Goal: Task Accomplishment & Management: Manage account settings

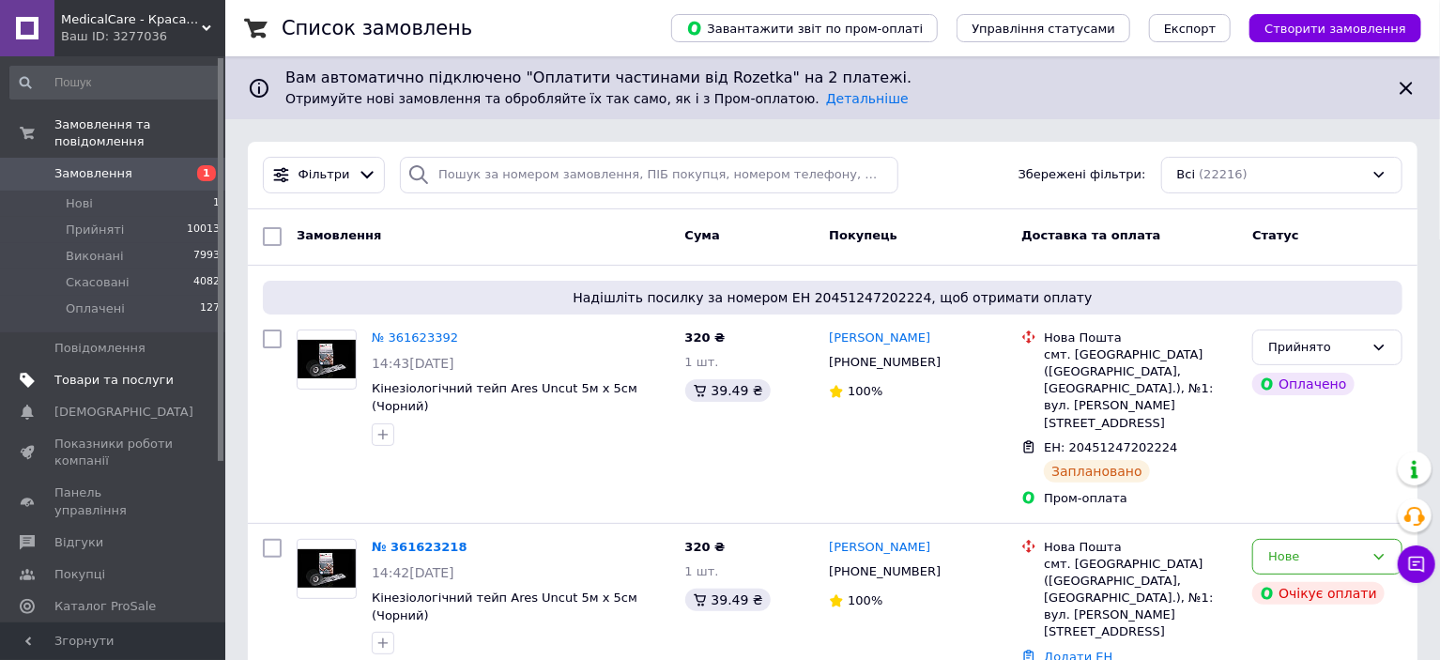
click at [112, 372] on span "Товари та послуги" at bounding box center [113, 380] width 119 height 17
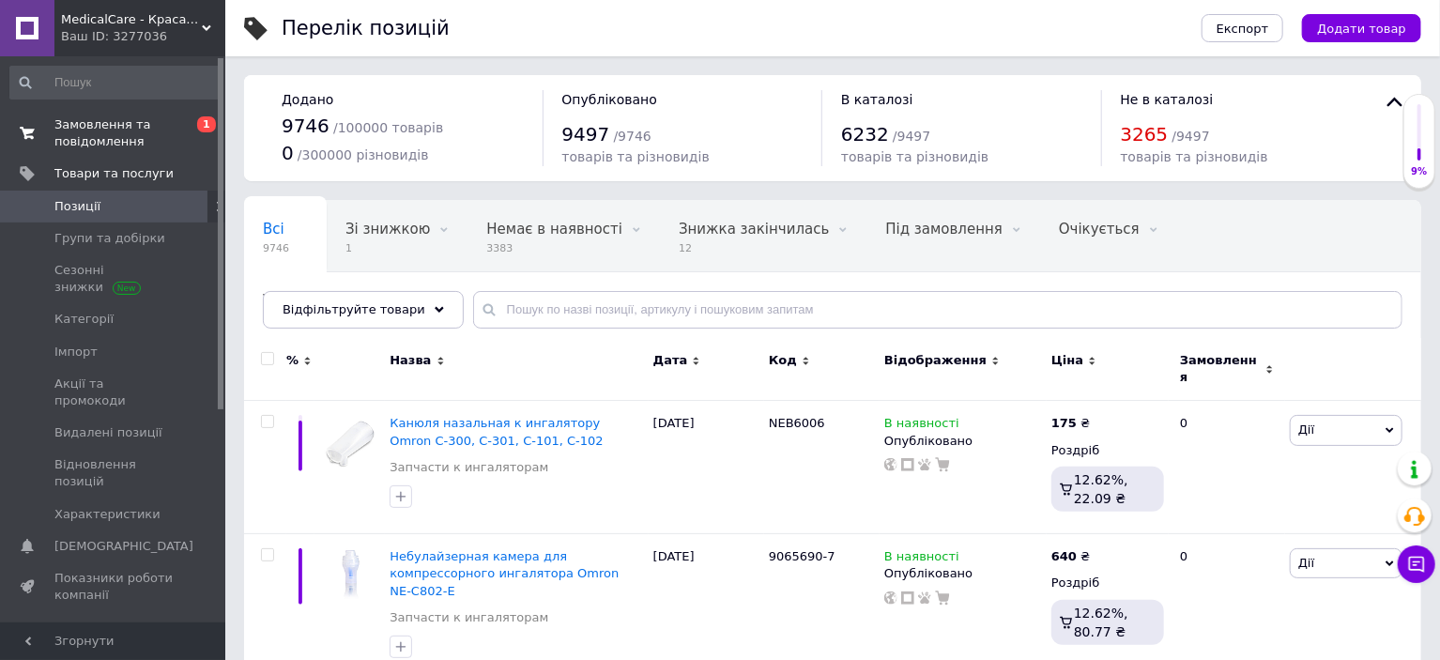
click at [81, 131] on span "Замовлення та повідомлення" at bounding box center [113, 133] width 119 height 34
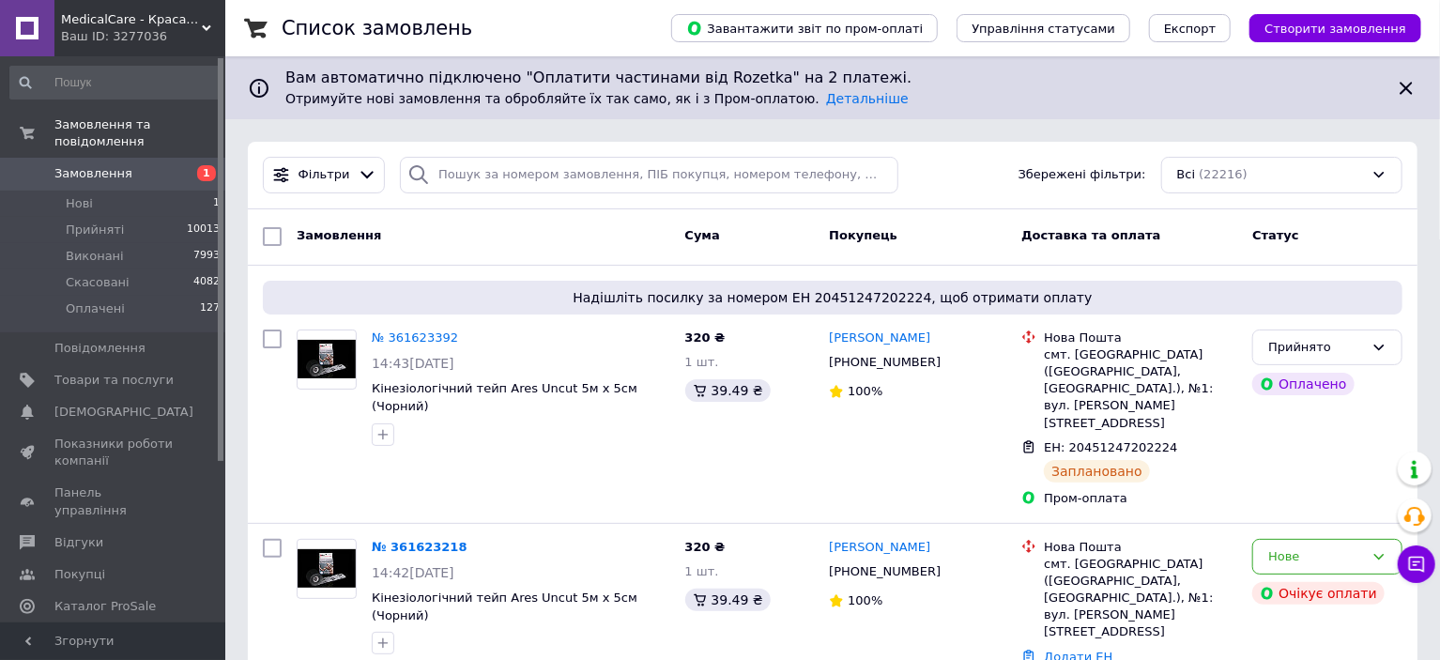
scroll to position [94, 0]
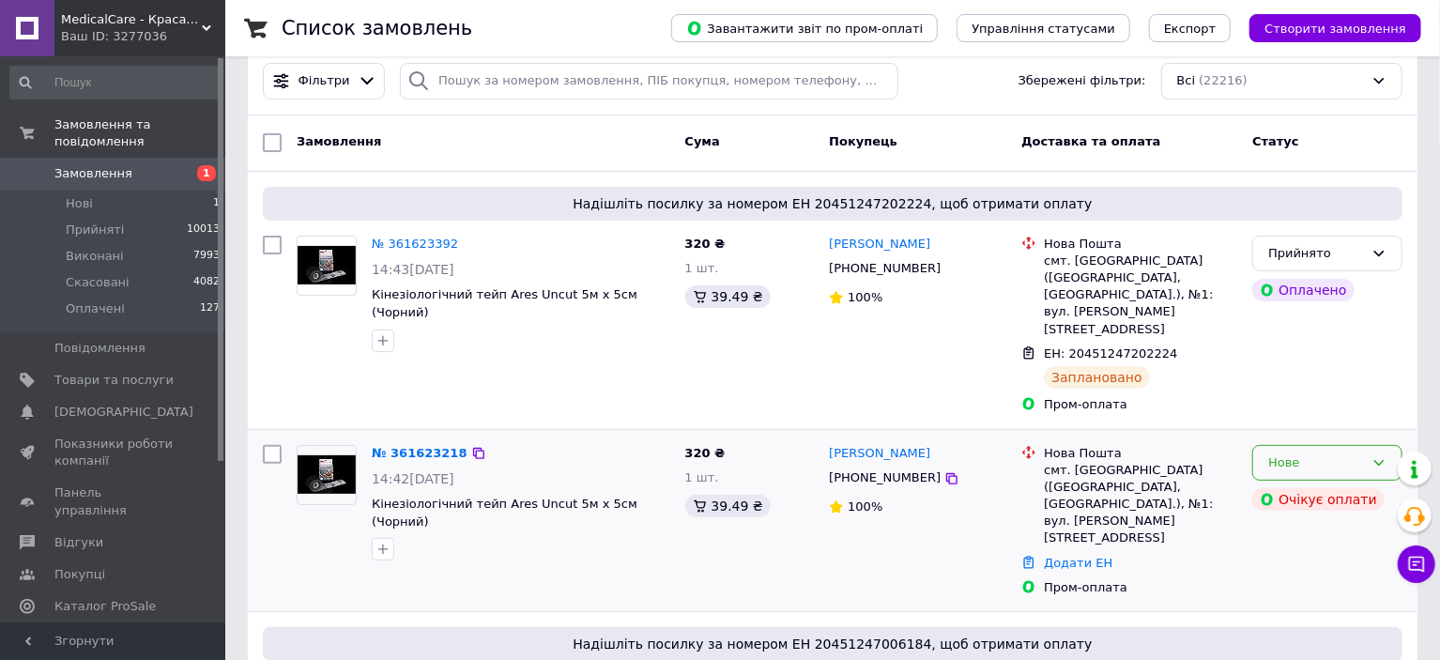
click at [1289, 453] on div "Нове" at bounding box center [1316, 463] width 96 height 20
click at [1292, 553] on li "Скасовано" at bounding box center [1327, 570] width 148 height 35
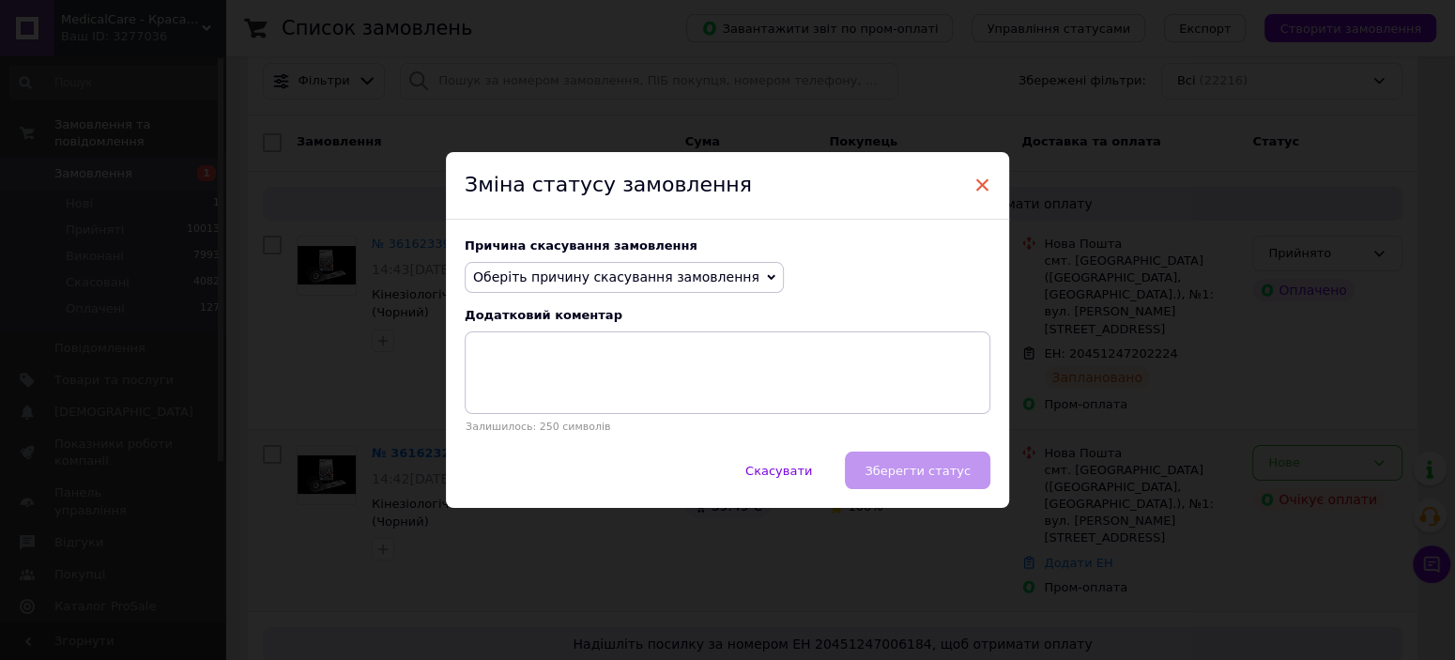
click at [976, 174] on span "×" at bounding box center [981, 185] width 17 height 32
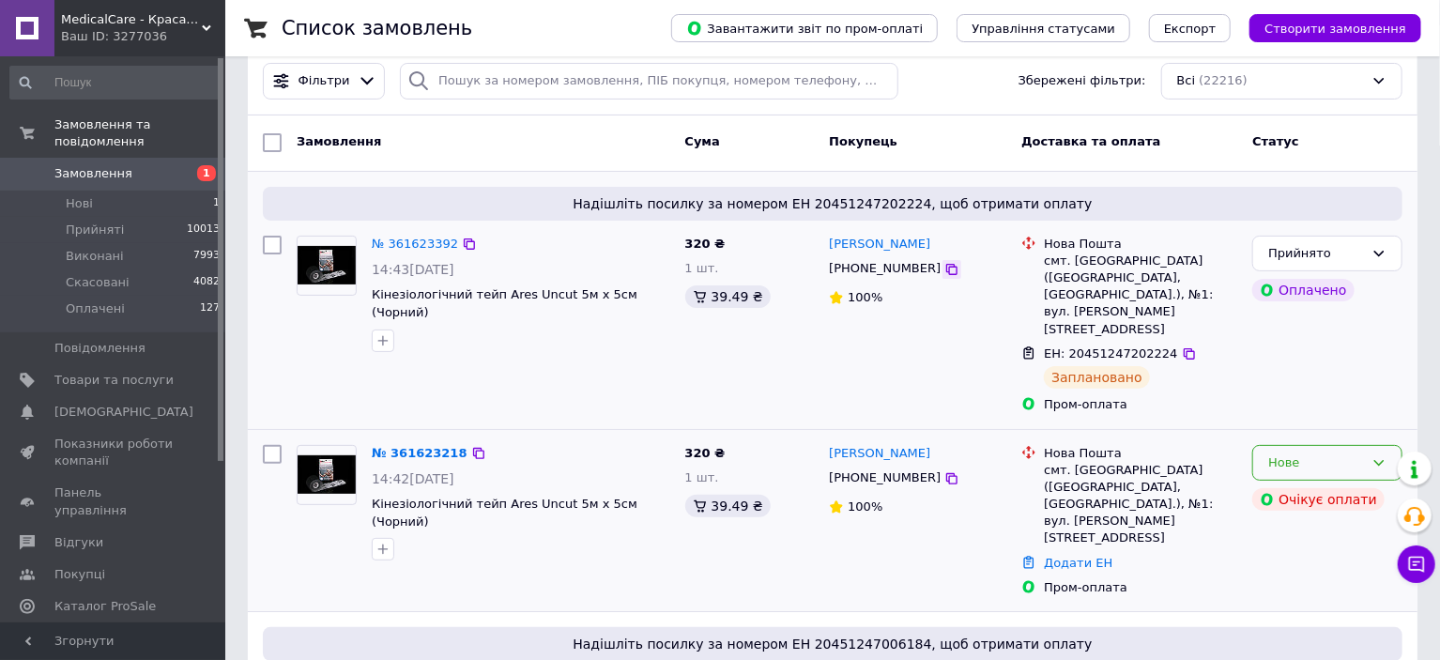
click at [944, 264] on icon at bounding box center [951, 269] width 15 height 15
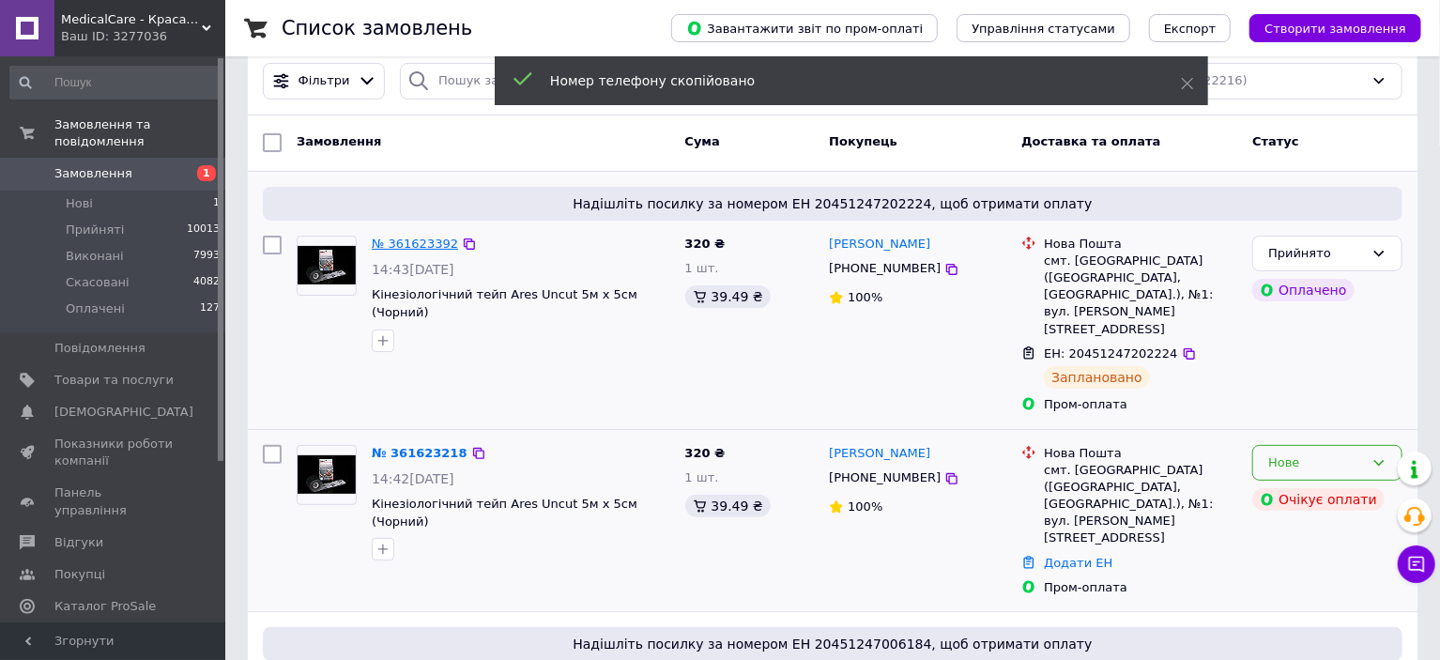
click at [406, 242] on link "№ 361623392" at bounding box center [415, 244] width 86 height 14
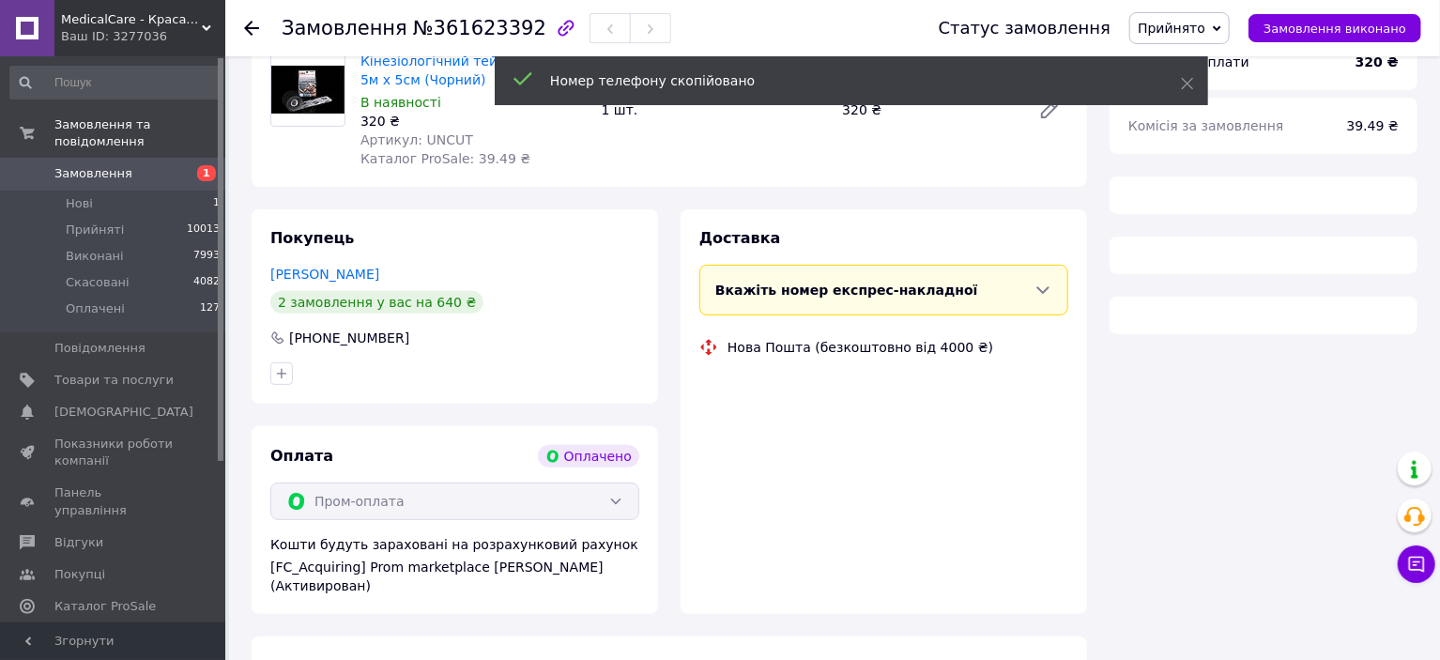
scroll to position [260, 0]
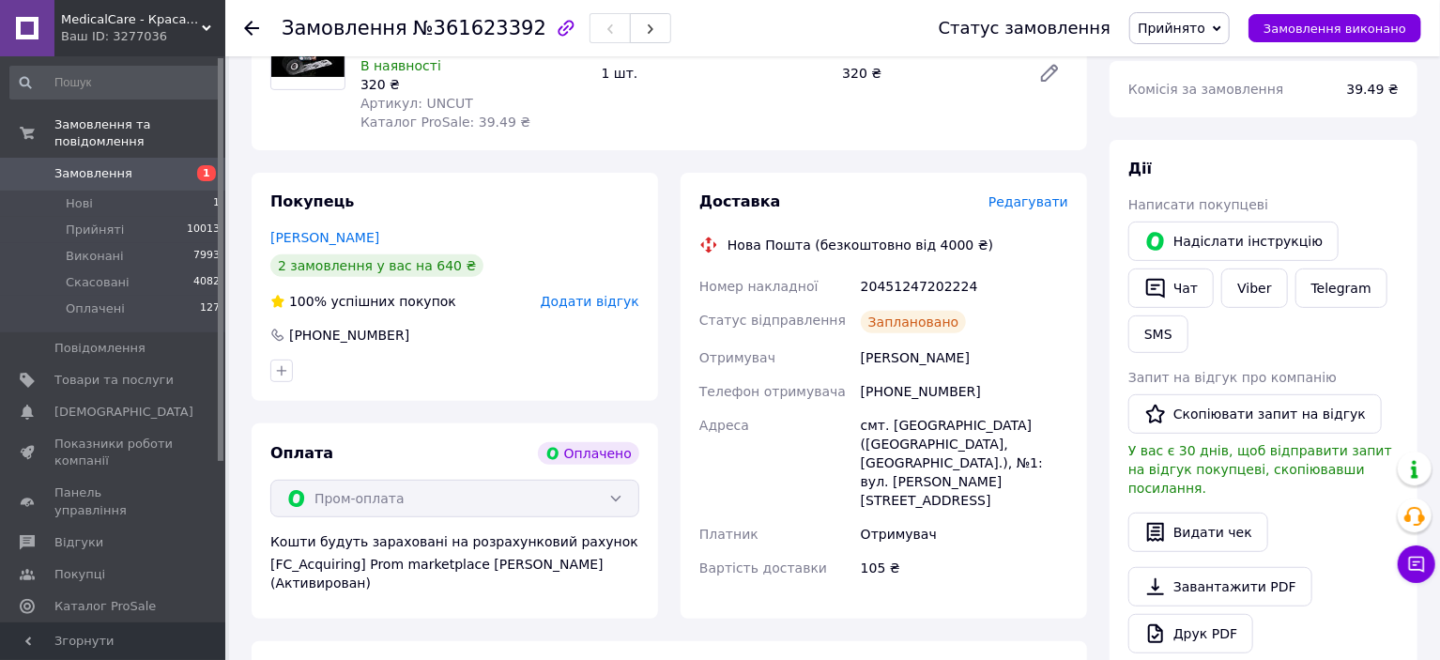
click at [249, 35] on div at bounding box center [251, 28] width 15 height 19
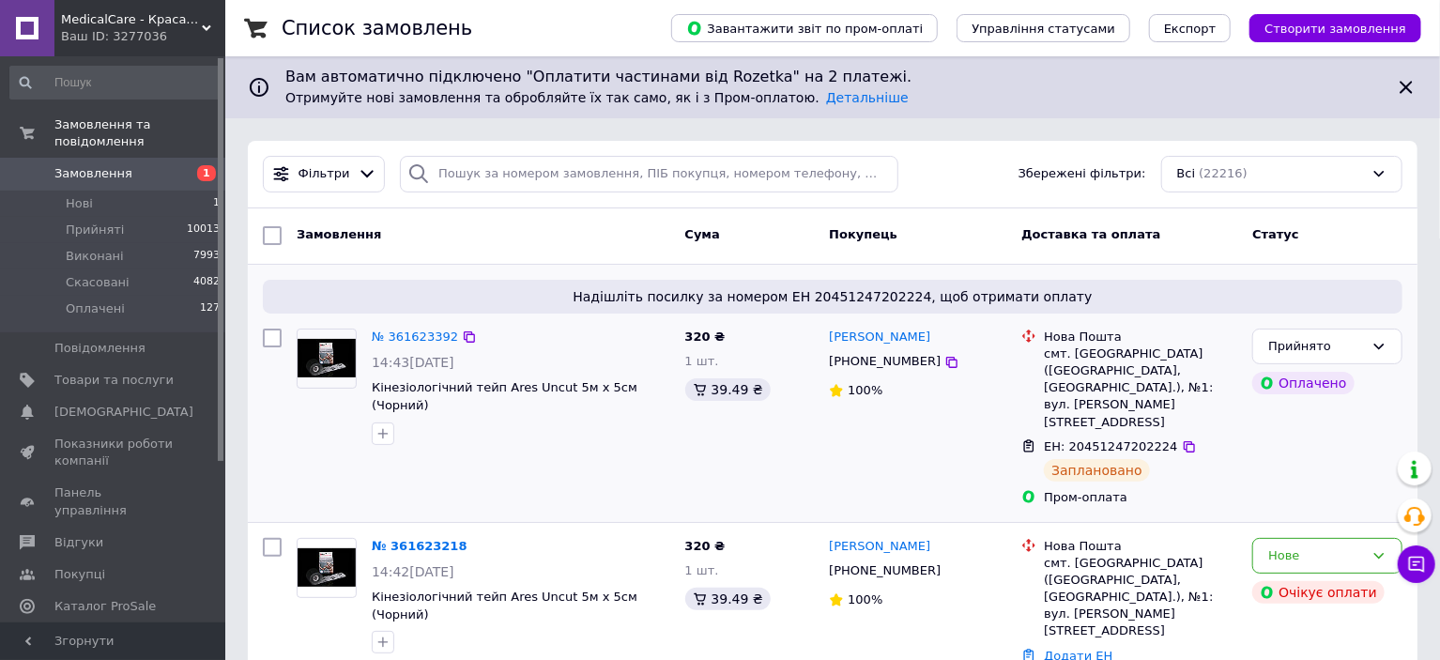
scroll to position [94, 0]
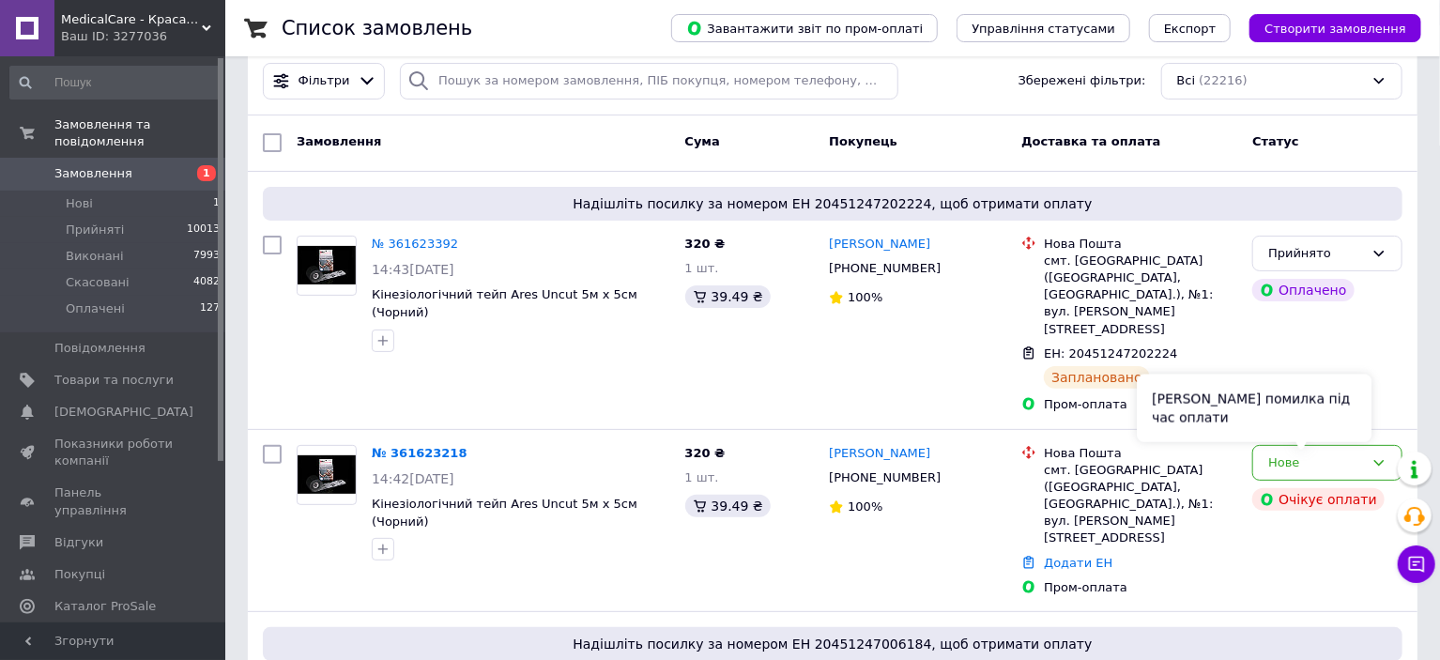
click at [1328, 427] on div "Сталася помилка під час оплати" at bounding box center [1254, 409] width 235 height 68
click at [1393, 445] on div "Нове" at bounding box center [1327, 463] width 150 height 37
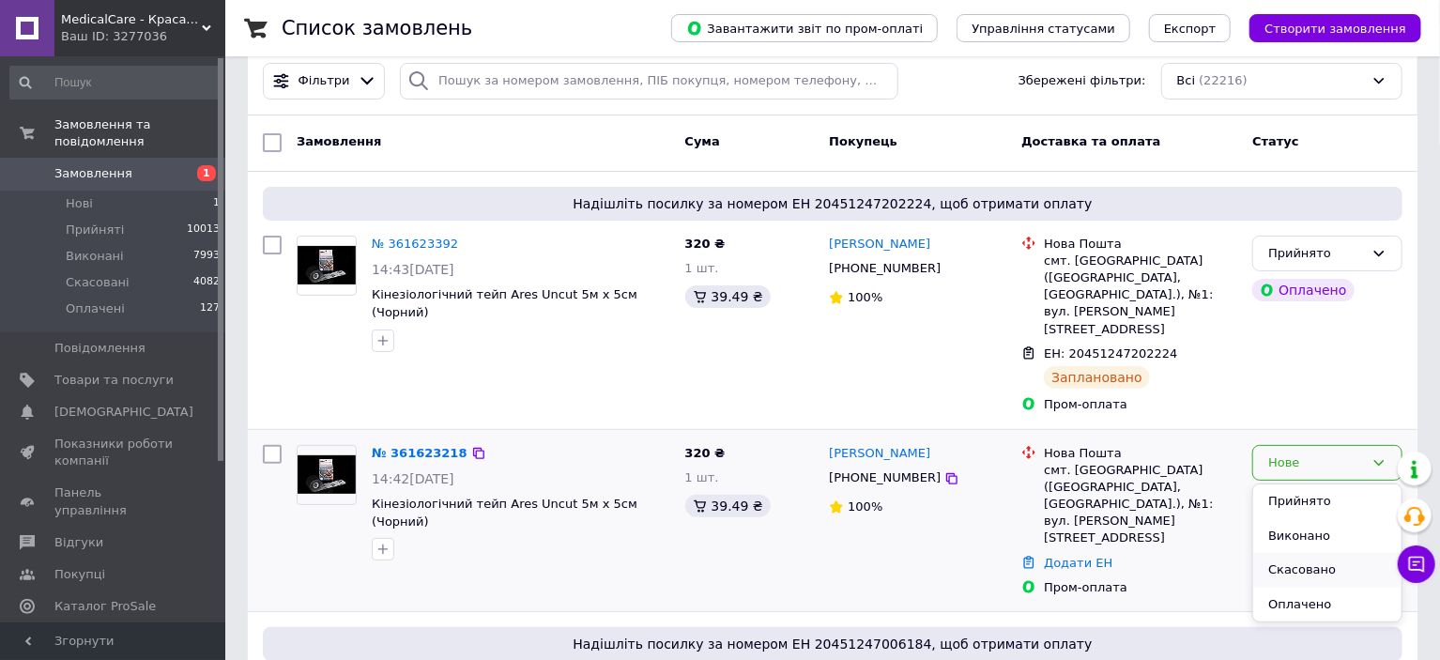
click at [1300, 553] on li "Скасовано" at bounding box center [1327, 570] width 148 height 35
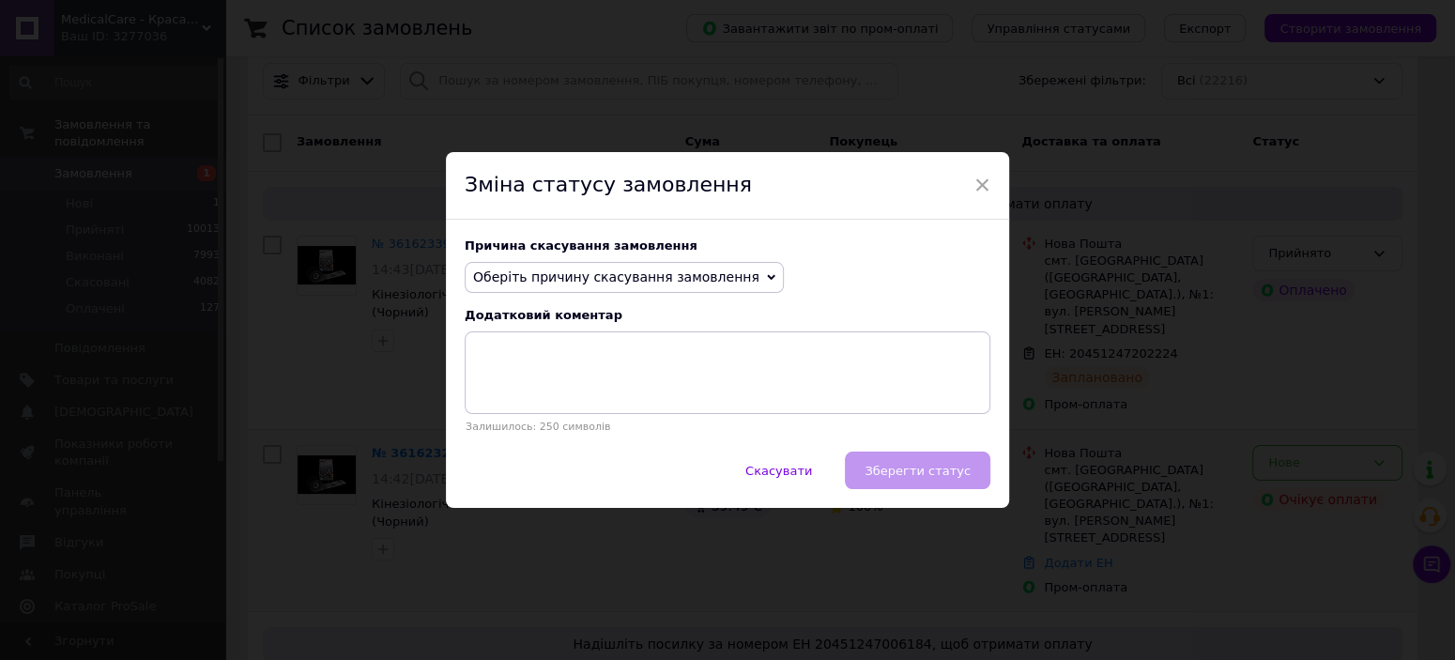
click at [595, 286] on span "Оберіть причину скасування замовлення" at bounding box center [624, 278] width 319 height 32
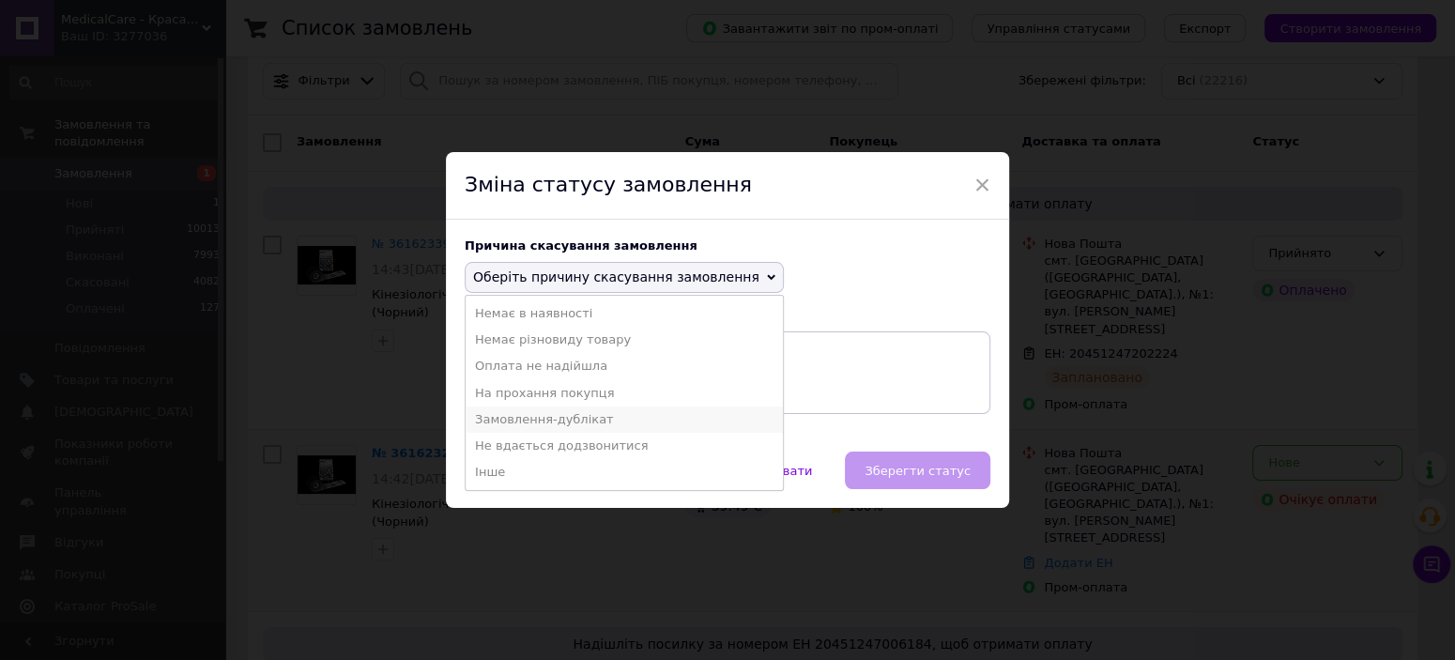
click at [560, 420] on li "Замовлення-дублікат" at bounding box center [624, 419] width 317 height 26
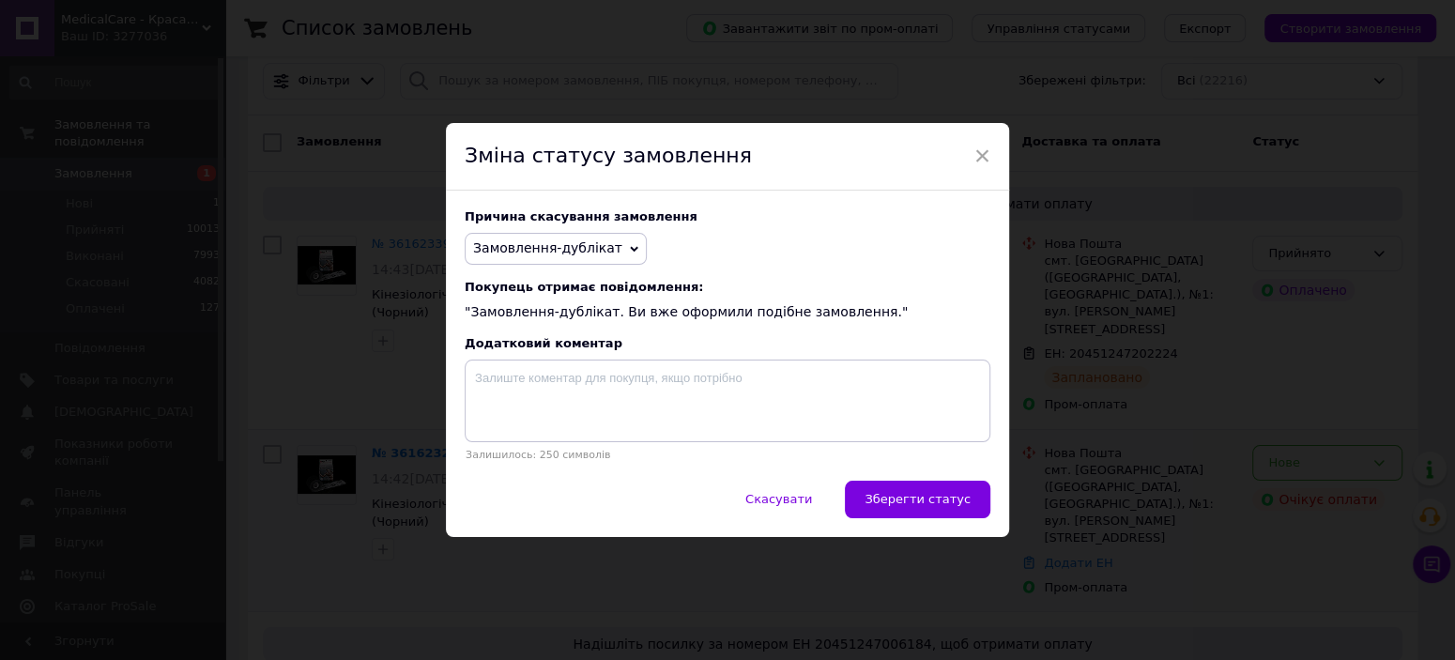
click at [590, 253] on span "Замовлення-дублікат" at bounding box center [547, 247] width 149 height 15
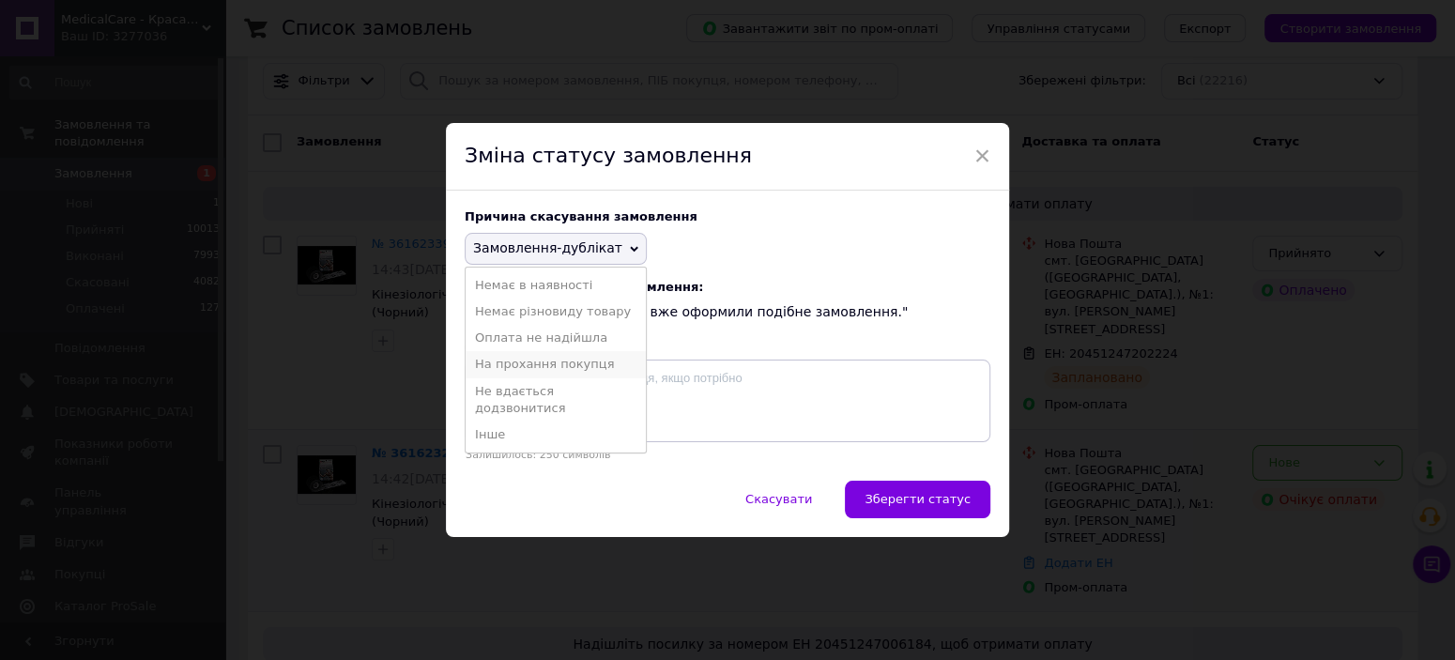
click at [537, 362] on li "На прохання покупця" at bounding box center [556, 364] width 180 height 26
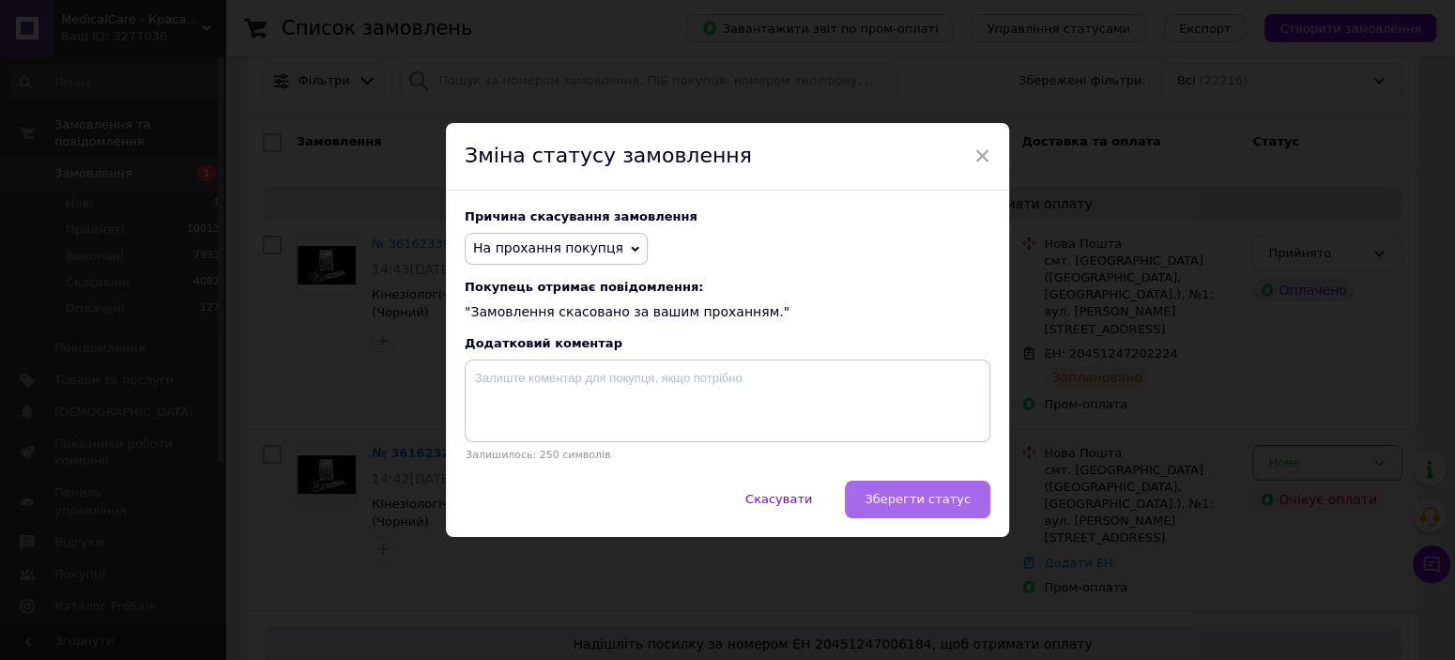
click at [920, 516] on button "Зберегти статус" at bounding box center [918, 500] width 146 height 38
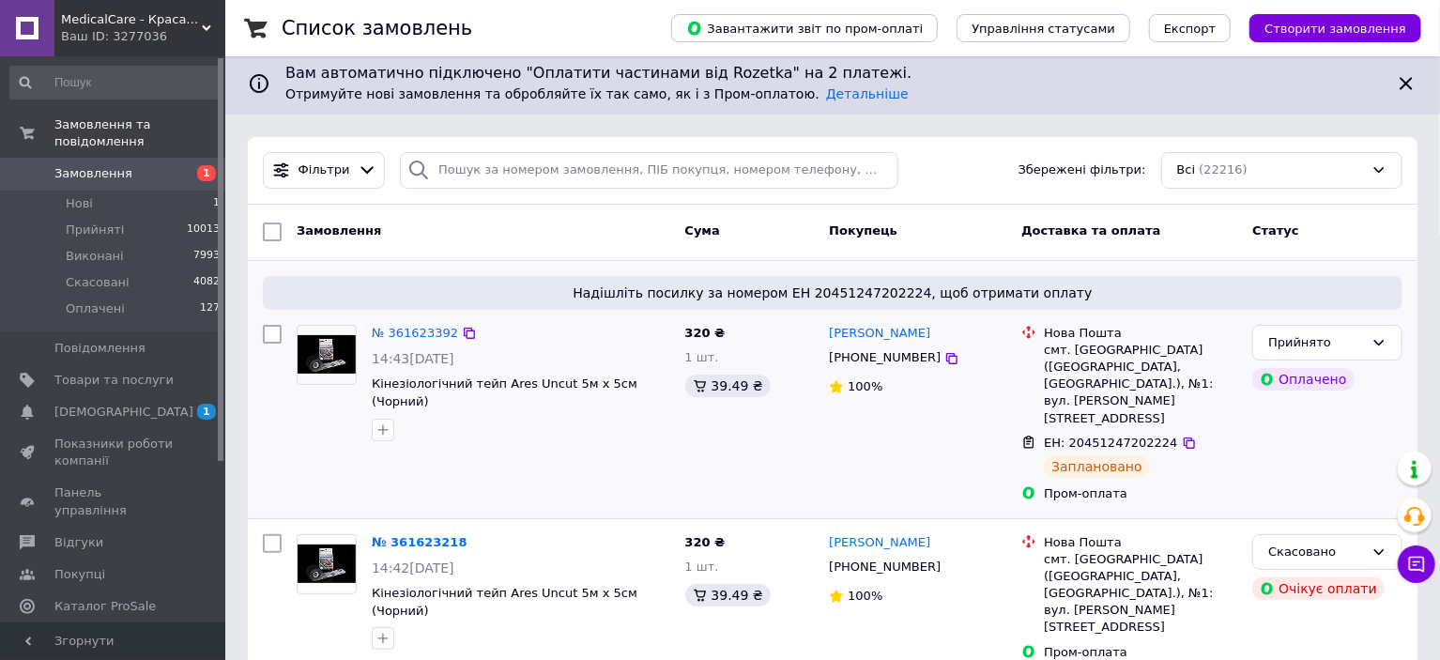
scroll to position [282, 0]
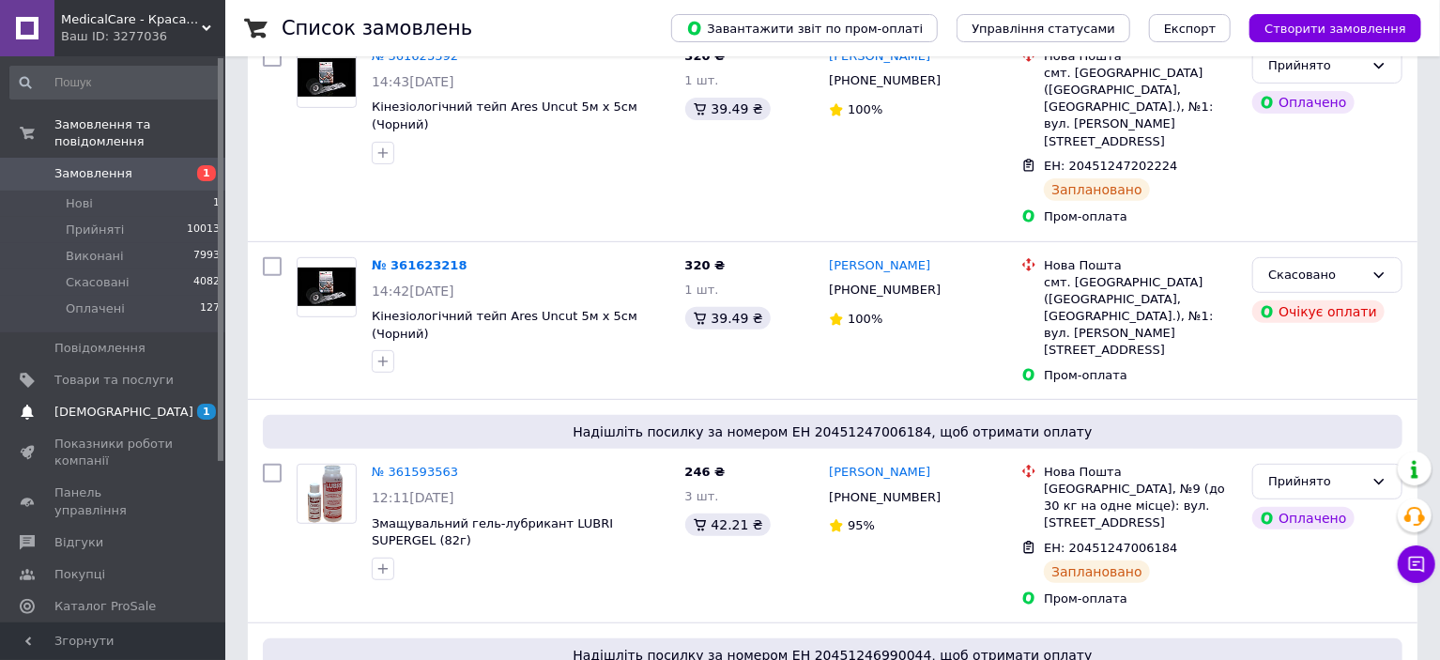
click at [125, 404] on span "[DEMOGRAPHIC_DATA]" at bounding box center [113, 412] width 119 height 17
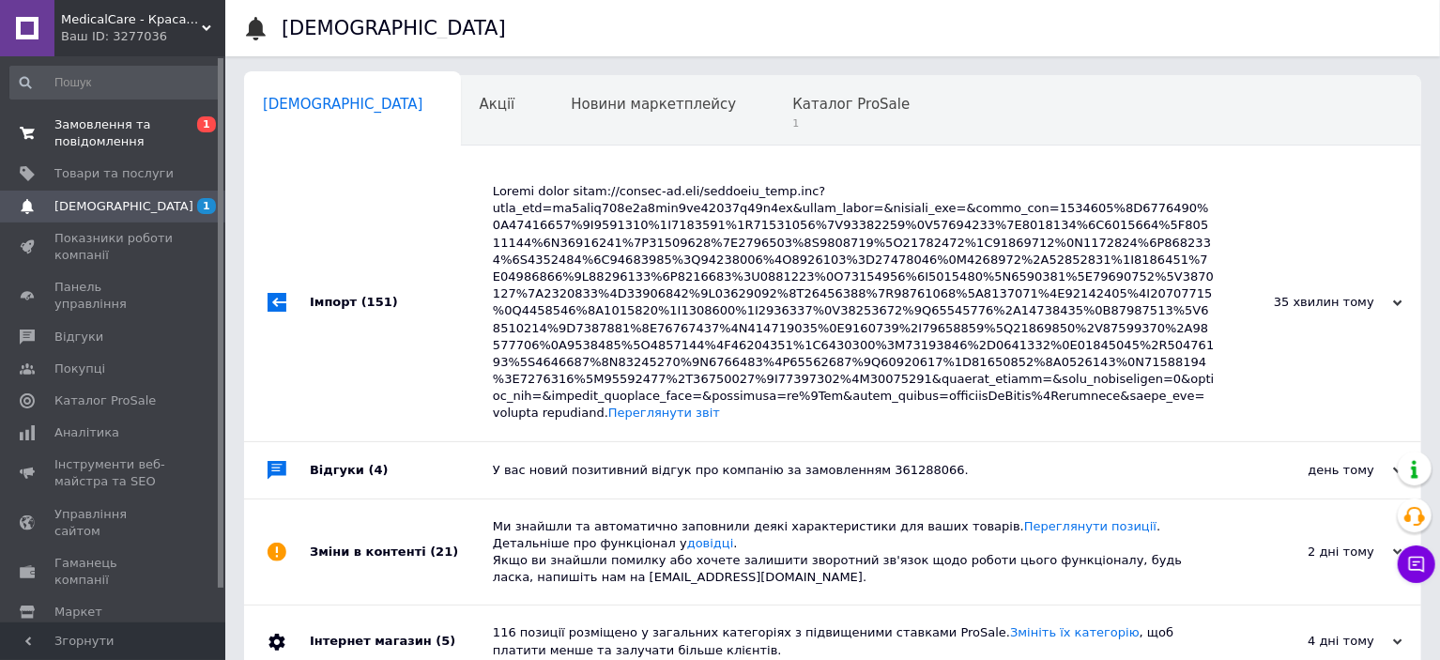
click at [118, 132] on span "Замовлення та повідомлення" at bounding box center [113, 133] width 119 height 34
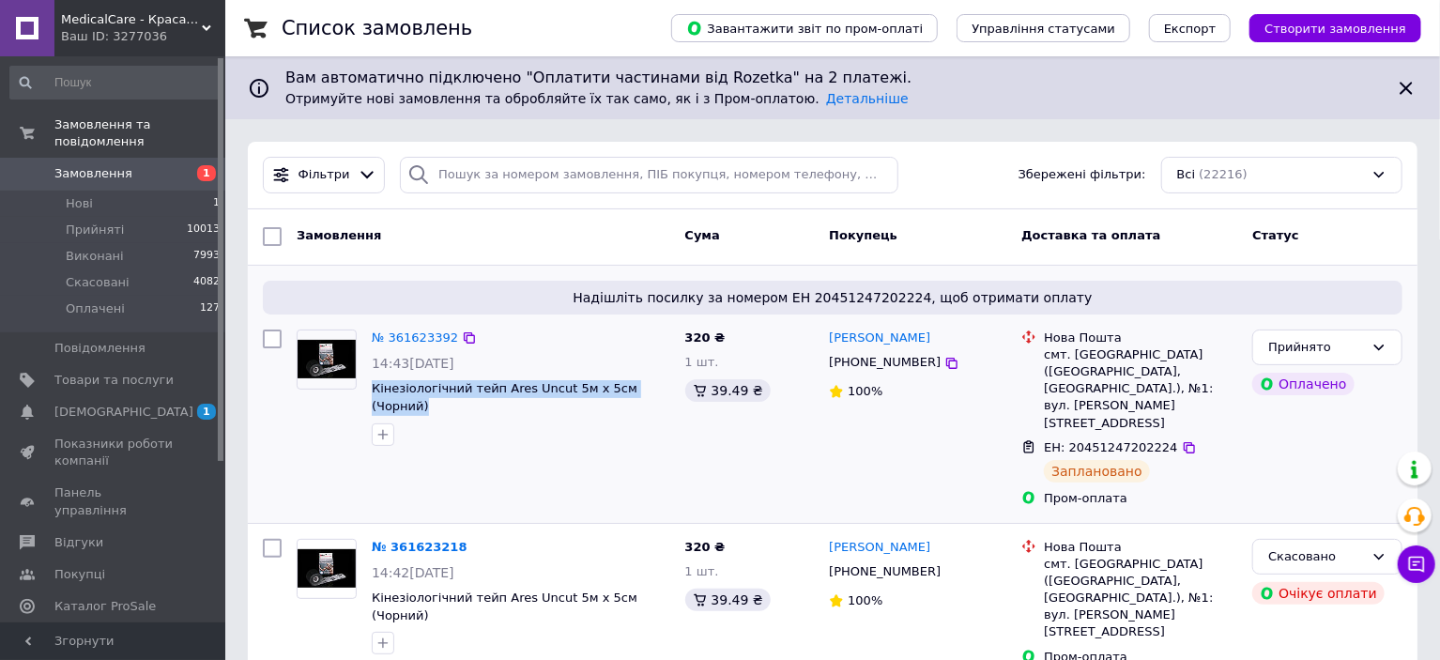
drag, startPoint x: 364, startPoint y: 382, endPoint x: 667, endPoint y: 383, distance: 303.2
click at [667, 383] on div "№ 361623392 14:43, 12.09.2025 Кінезіологічний тейп Ares Uncut 5м х 5см (Чорний)" at bounding box center [521, 387] width 314 height 131
copy span "Кінезіологічний тейп Ares Uncut 5м х 5см (Чорний)"
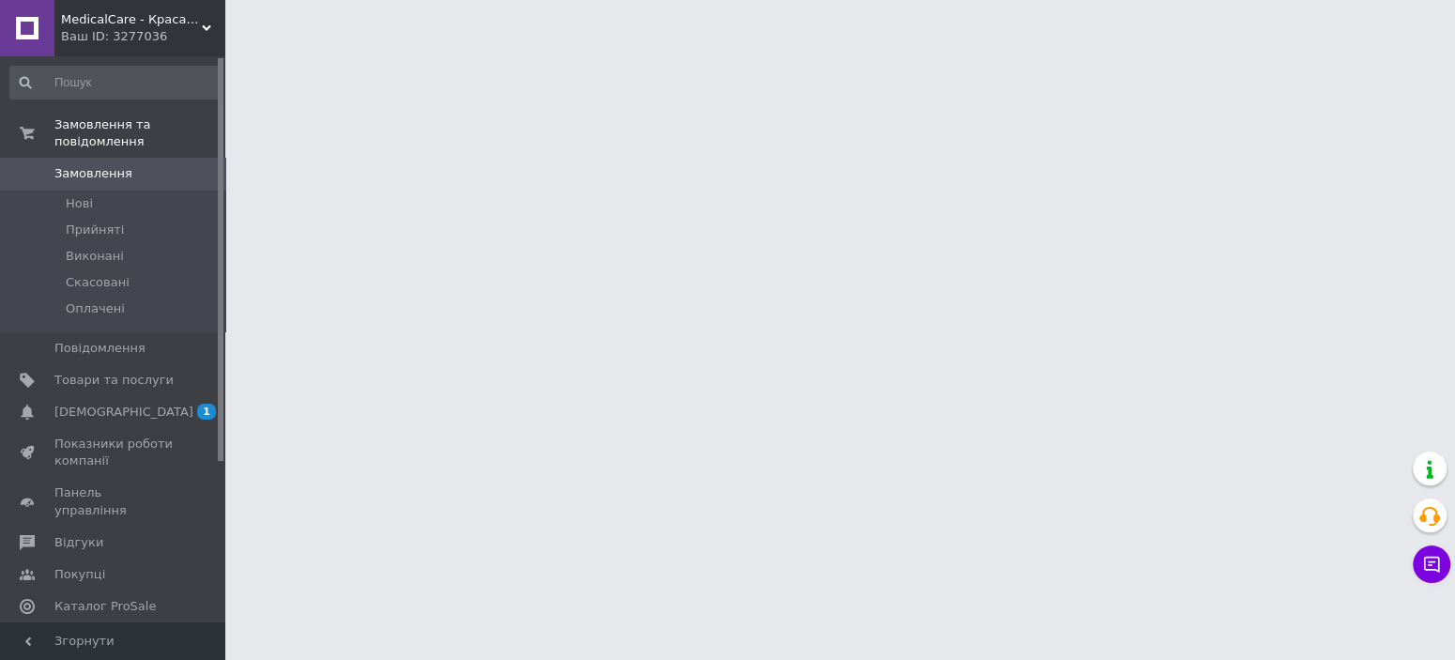
click at [68, 404] on span "[DEMOGRAPHIC_DATA]" at bounding box center [123, 412] width 139 height 17
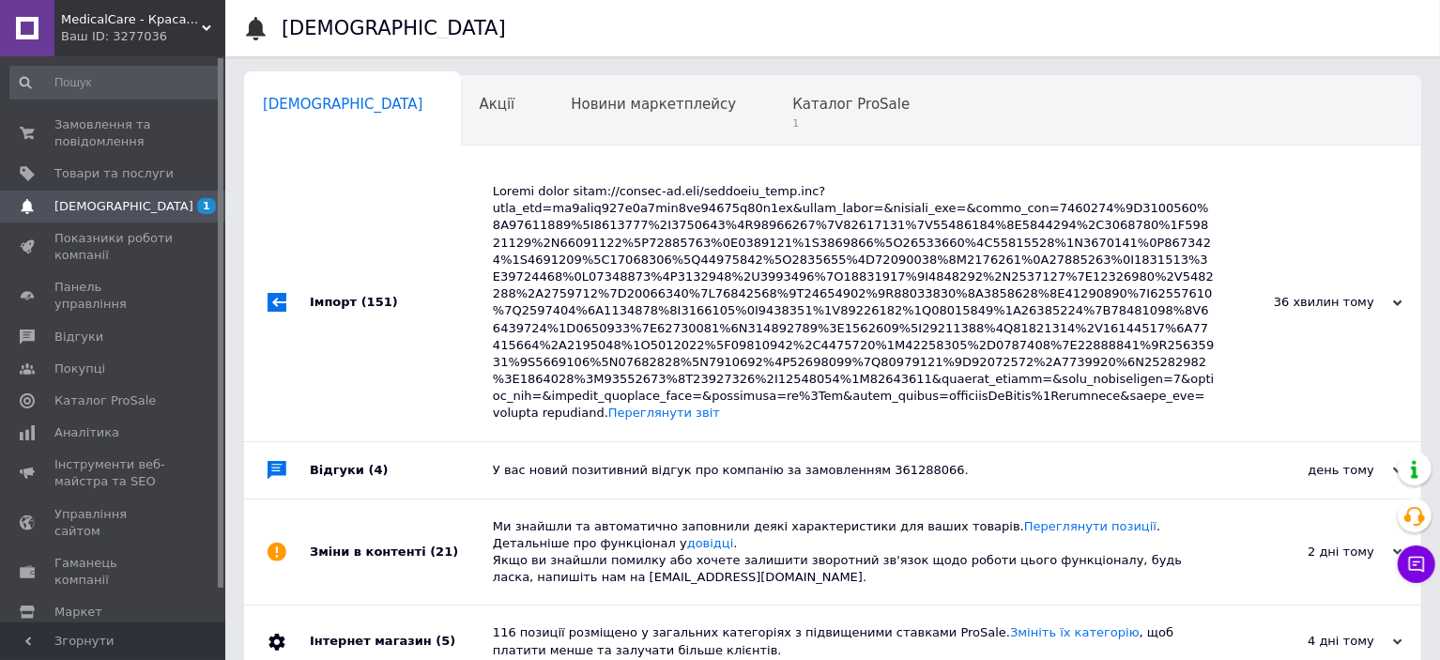
drag, startPoint x: 83, startPoint y: 129, endPoint x: 223, endPoint y: 107, distance: 142.5
click at [83, 129] on span "Замовлення та повідомлення" at bounding box center [113, 133] width 119 height 34
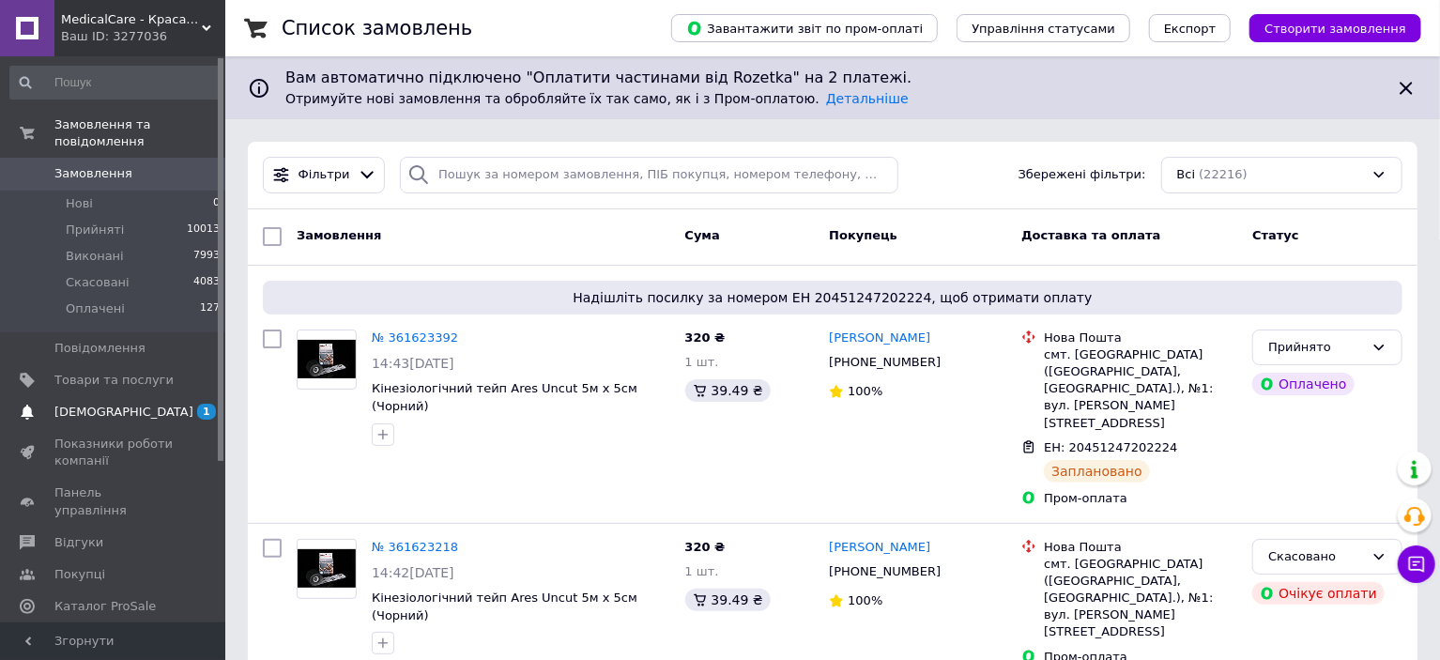
click at [114, 404] on span "[DEMOGRAPHIC_DATA]" at bounding box center [123, 412] width 139 height 17
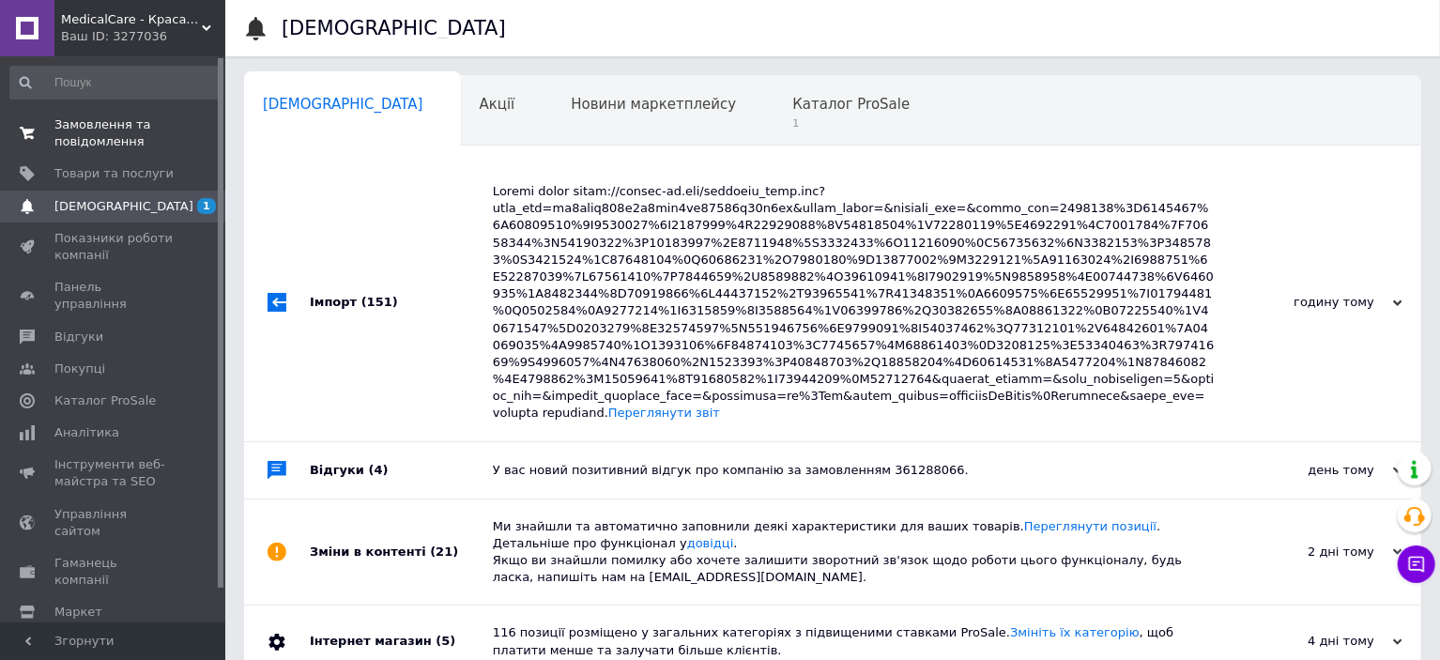
click at [120, 133] on span "Замовлення та повідомлення" at bounding box center [113, 133] width 119 height 34
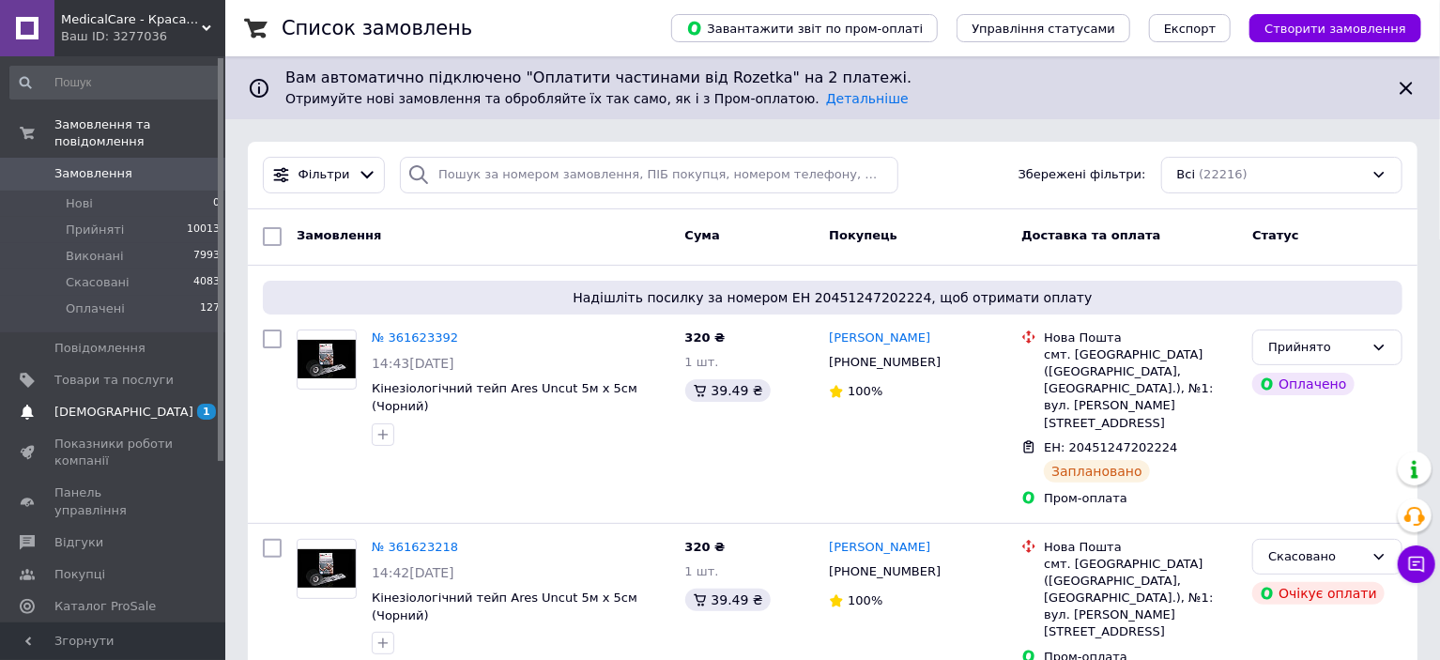
click at [78, 404] on span "[DEMOGRAPHIC_DATA]" at bounding box center [123, 412] width 139 height 17
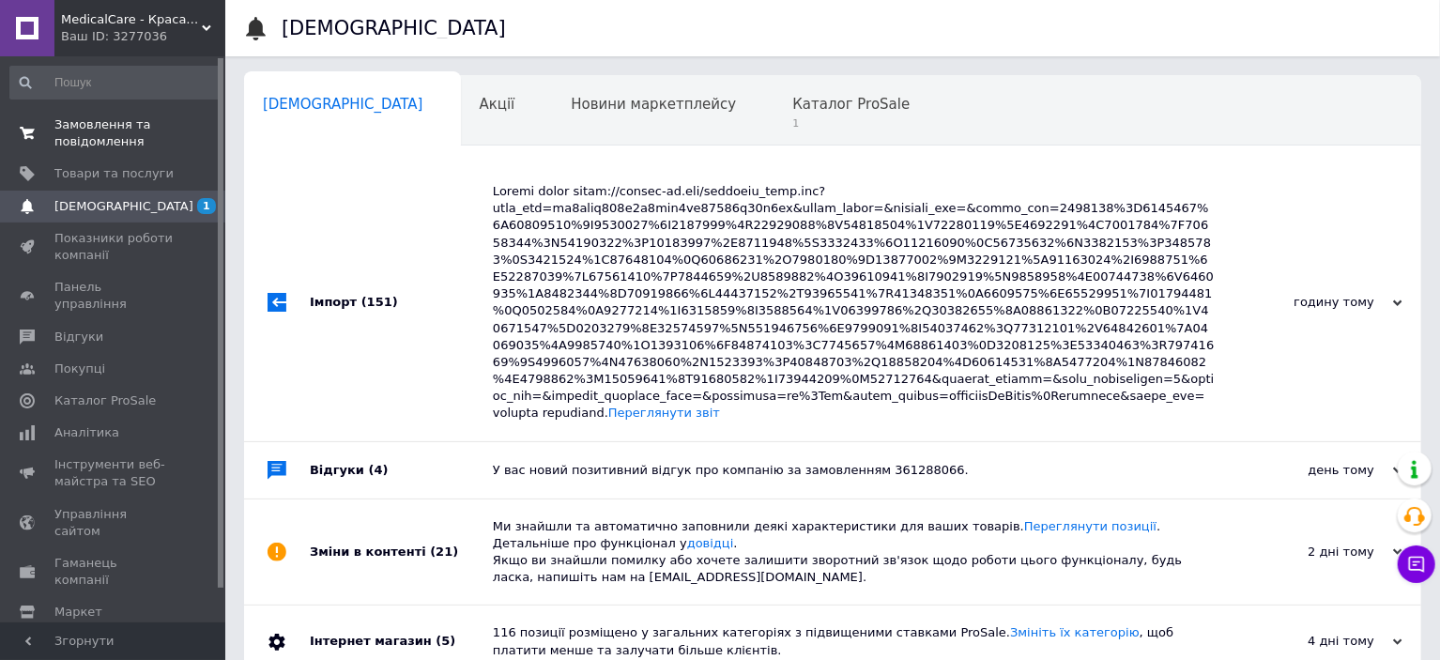
click at [105, 130] on span "Замовлення та повідомлення" at bounding box center [113, 133] width 119 height 34
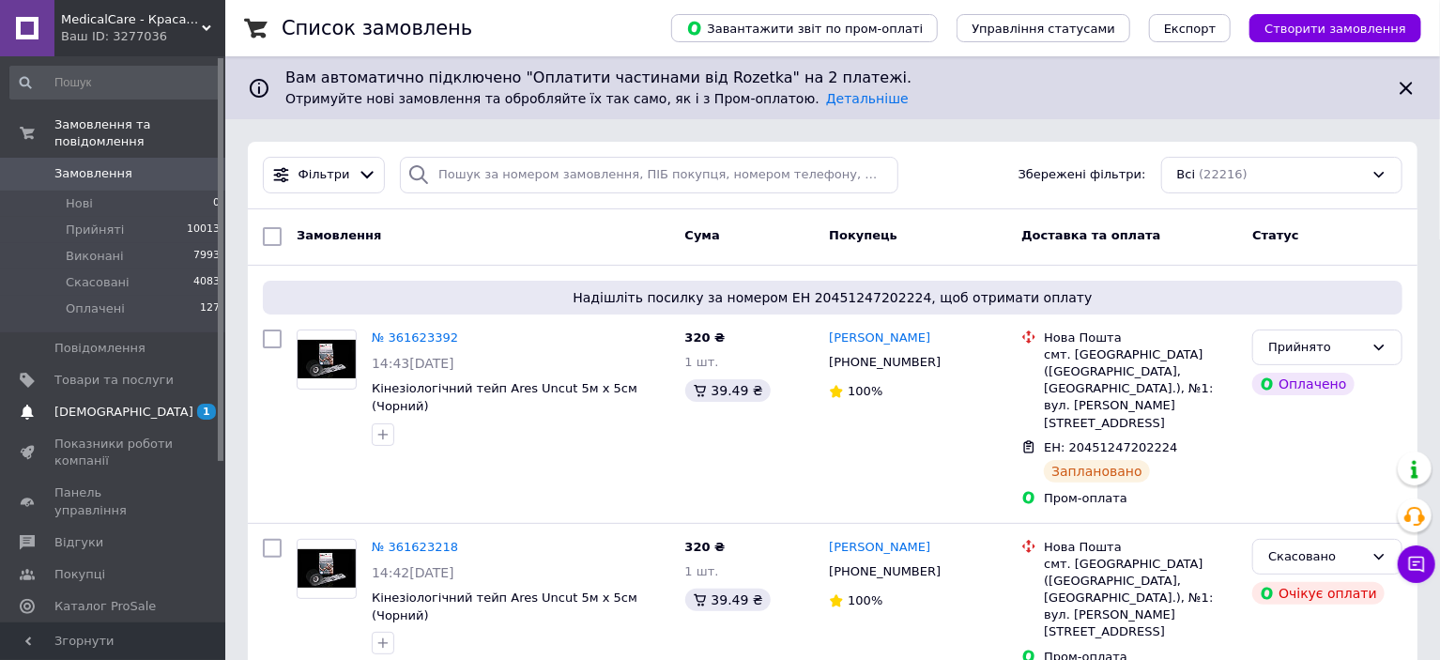
click at [123, 407] on link "Сповіщення 1 0" at bounding box center [115, 412] width 231 height 32
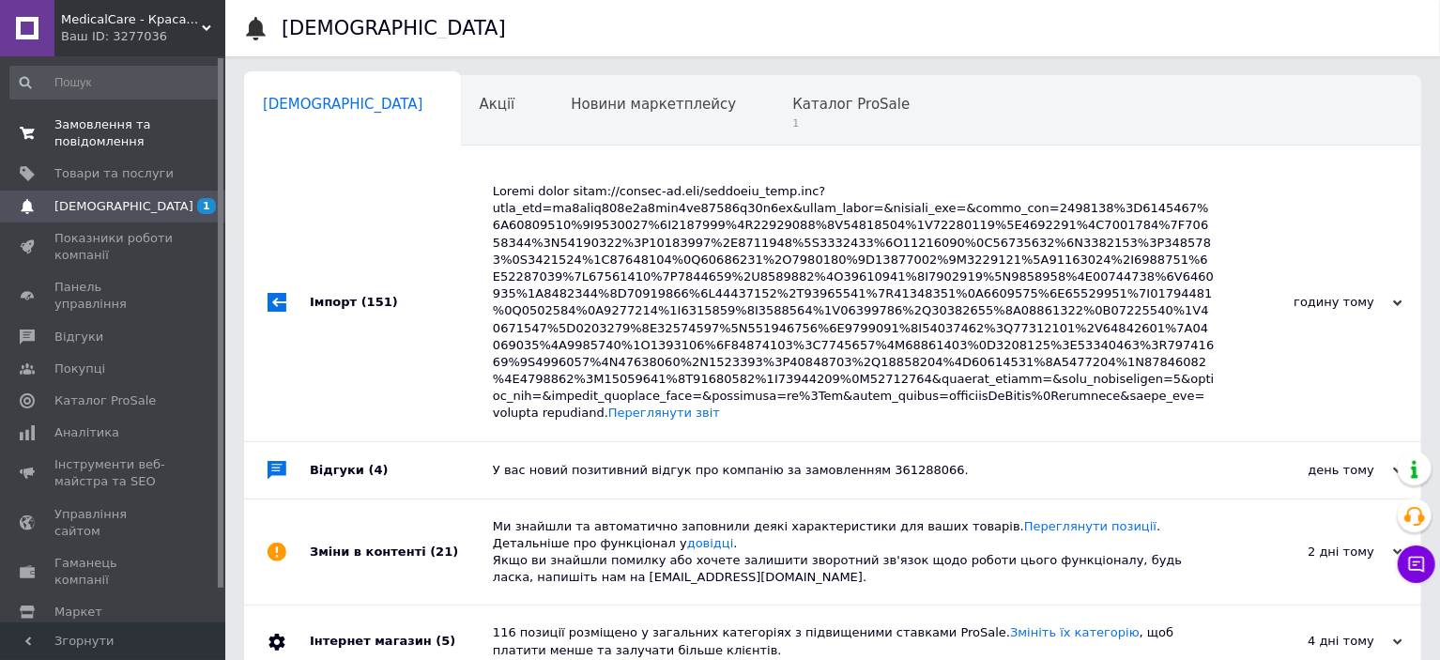
click at [105, 133] on span "Замовлення та повідомлення" at bounding box center [113, 133] width 119 height 34
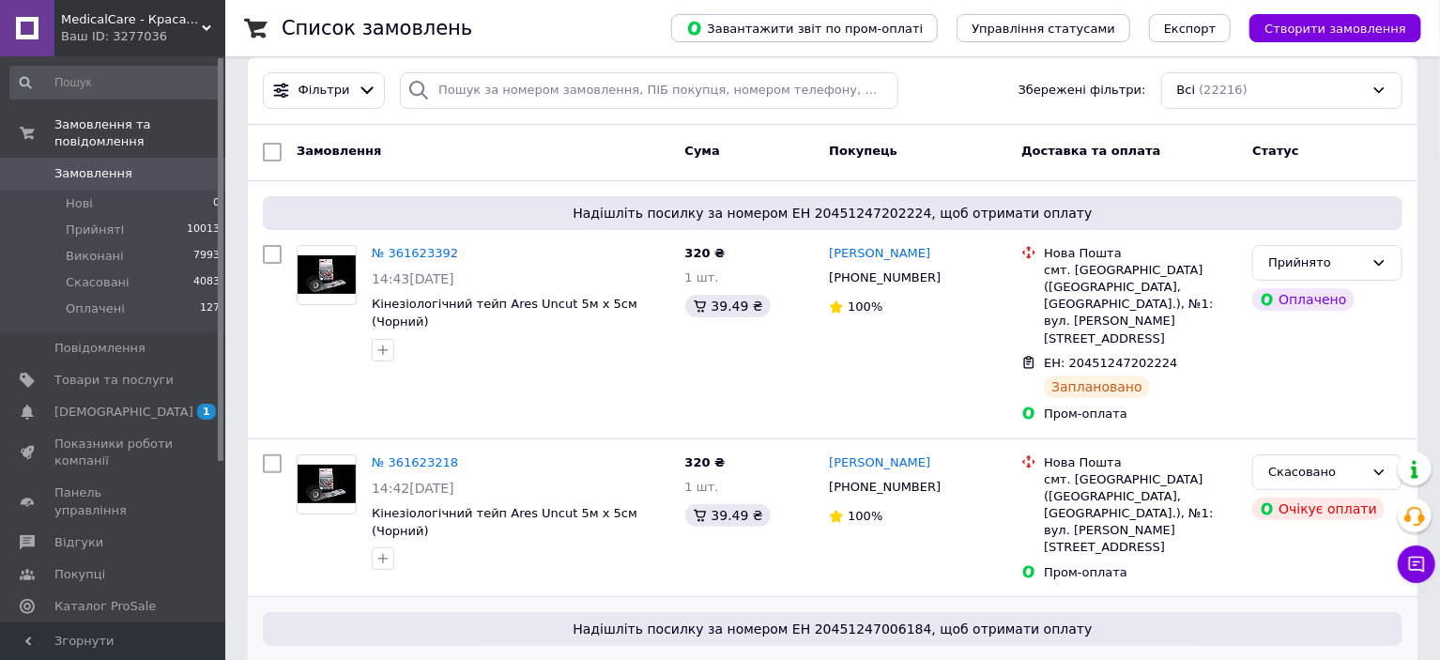
scroll to position [94, 0]
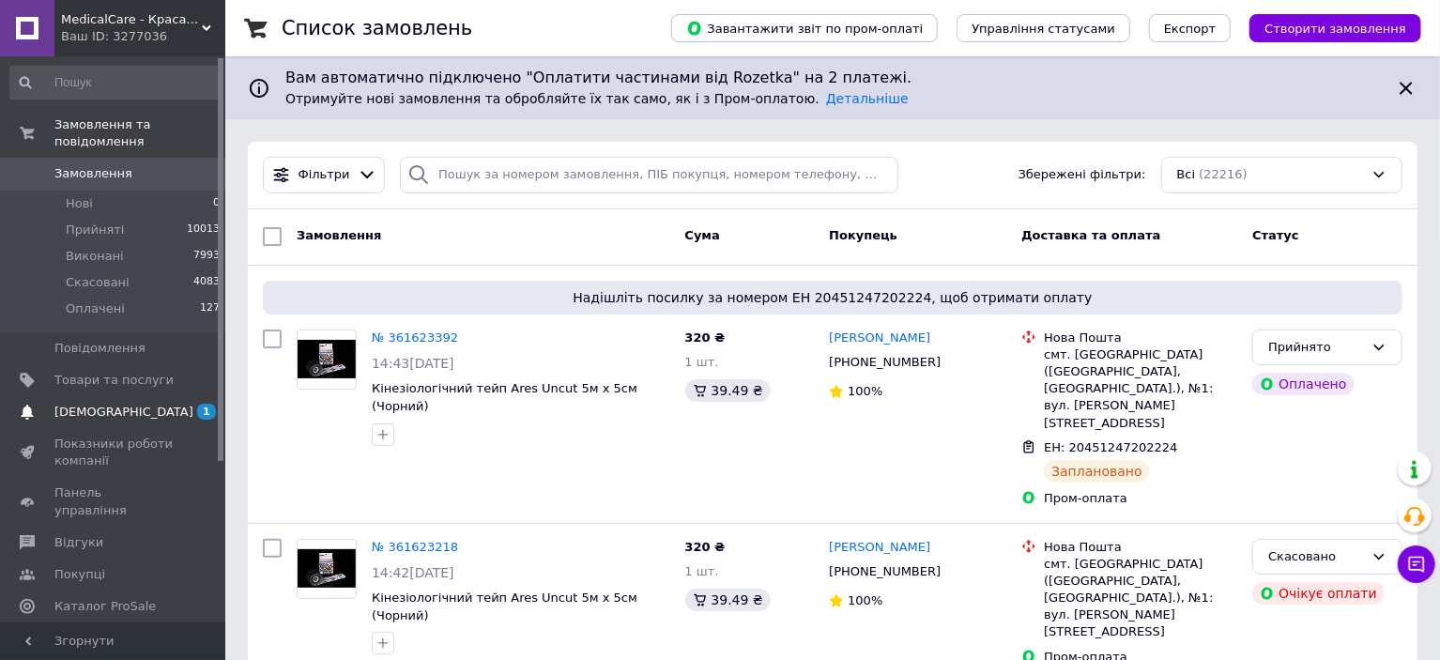
click at [133, 404] on span "[DEMOGRAPHIC_DATA]" at bounding box center [113, 412] width 119 height 17
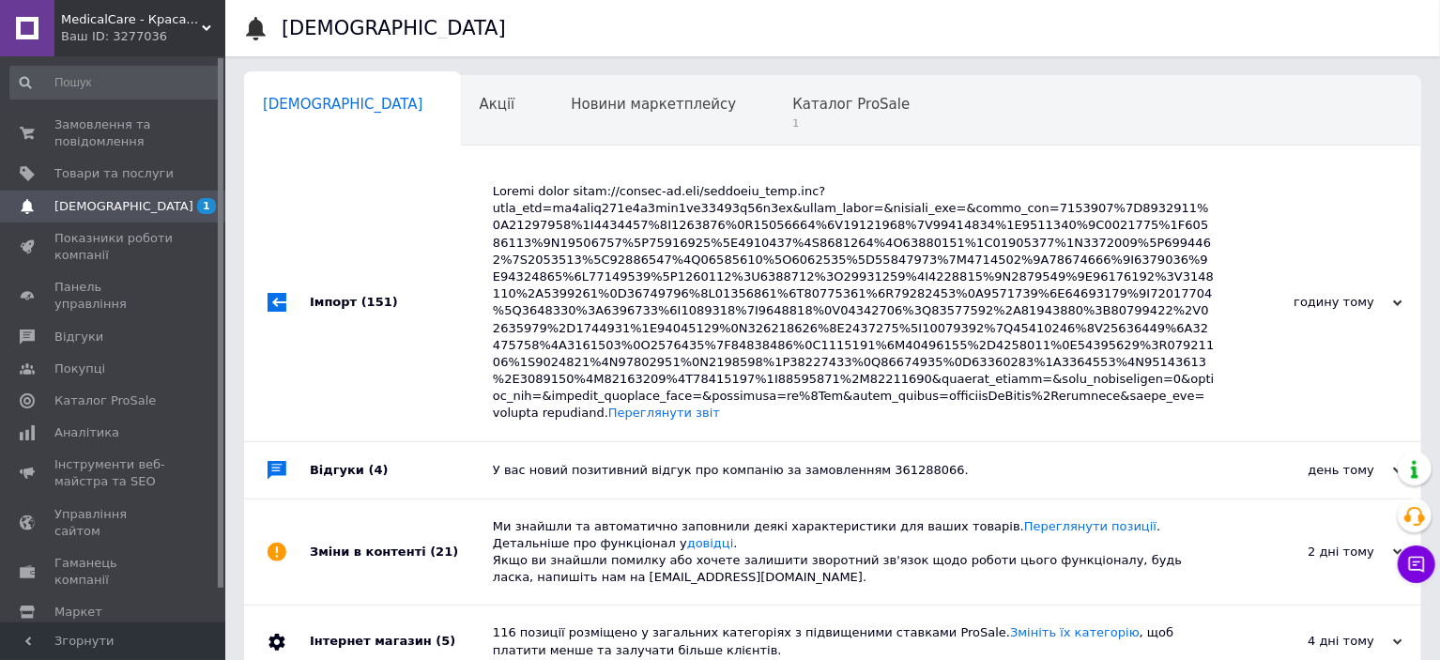
drag, startPoint x: 1199, startPoint y: 0, endPoint x: 1187, endPoint y: 2, distance: 12.3
click at [1198, 0] on div "[DEMOGRAPHIC_DATA]" at bounding box center [851, 28] width 1139 height 56
click at [103, 143] on span "Замовлення та повідомлення" at bounding box center [113, 133] width 119 height 34
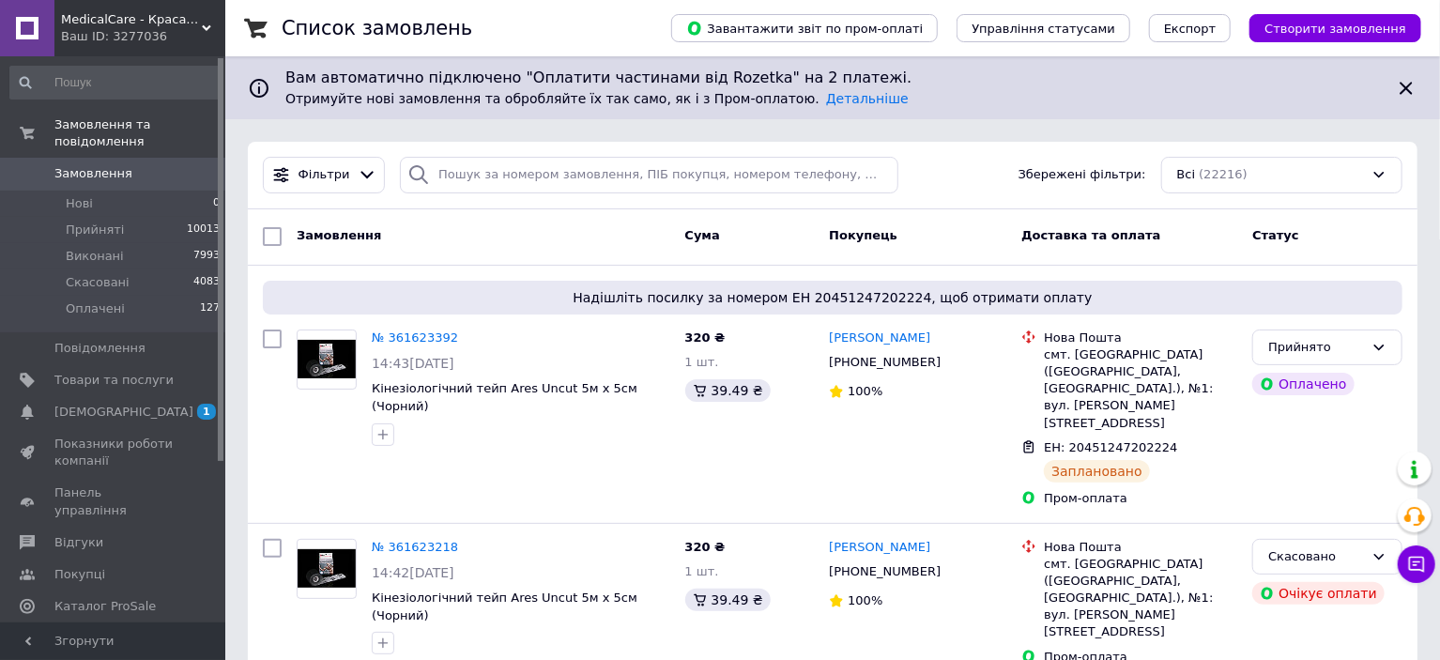
click at [130, 32] on div "Ваш ID: 3277036" at bounding box center [143, 36] width 164 height 17
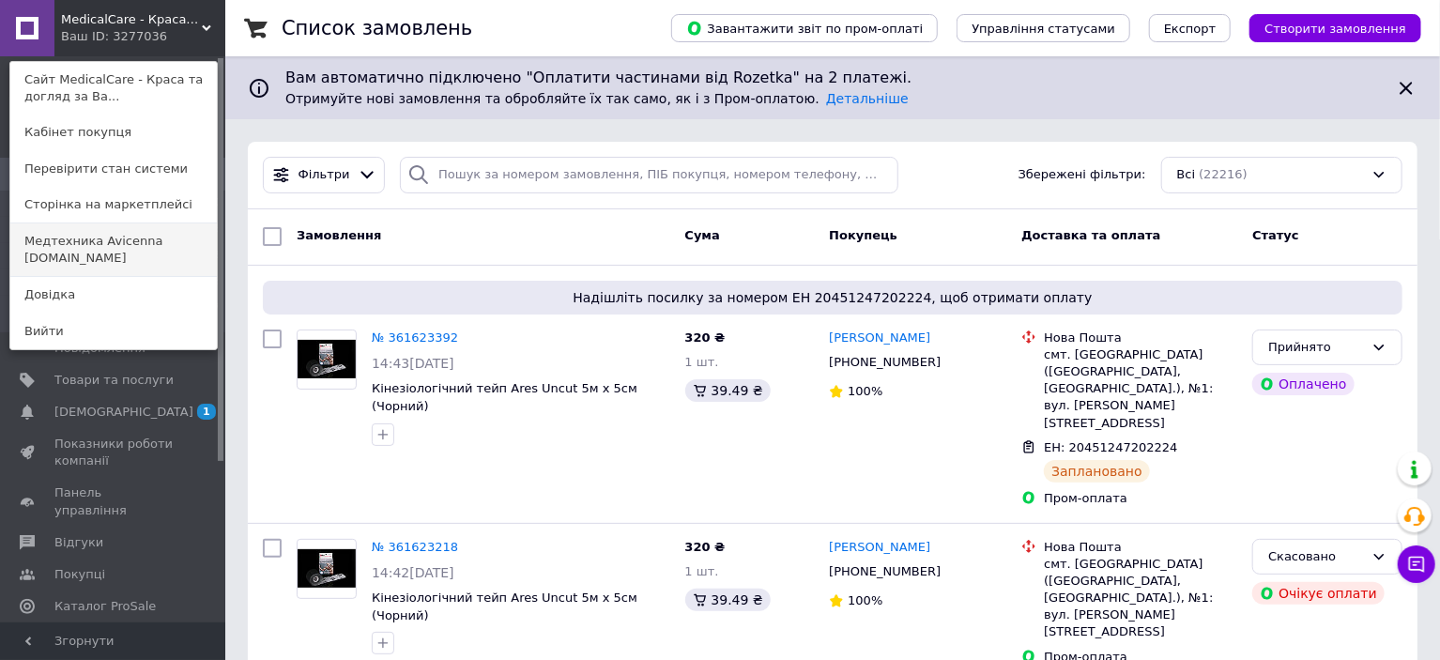
click at [137, 246] on link "Медтехника Avicenna medteh-ua.com" at bounding box center [113, 249] width 207 height 53
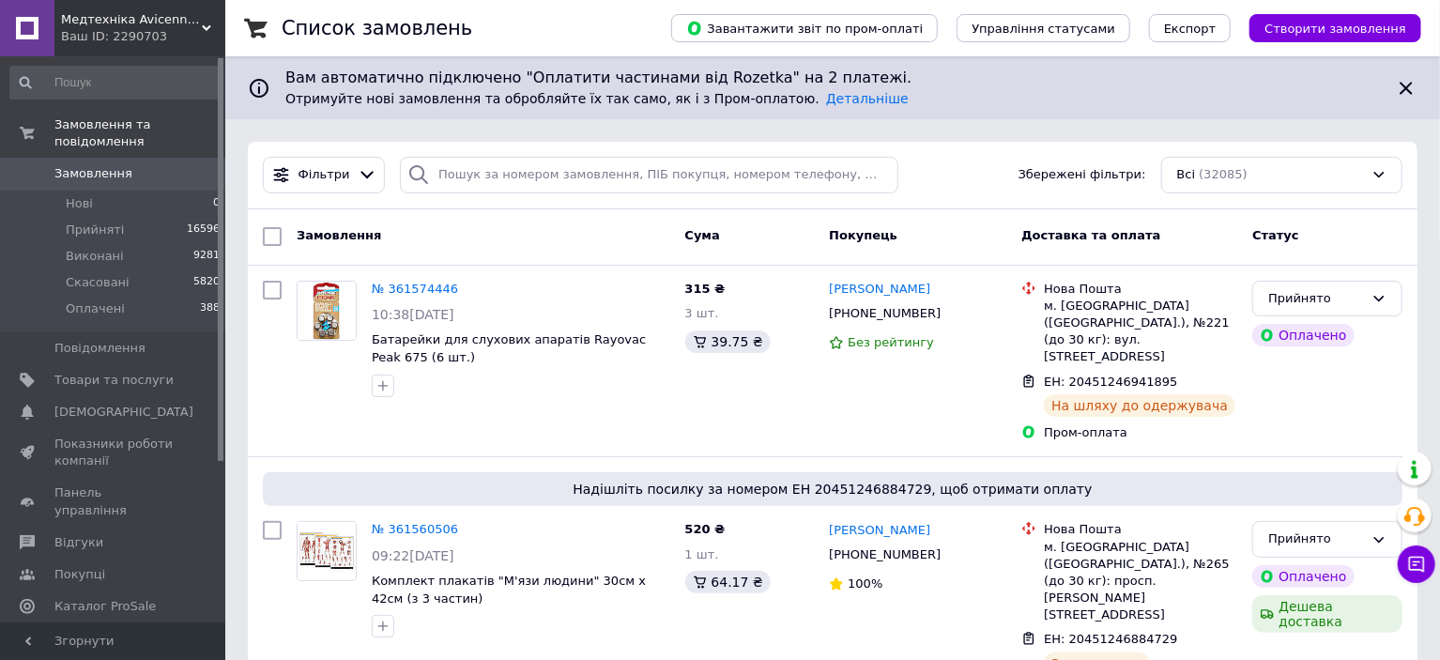
click at [124, 30] on div "Ваш ID: 2290703" at bounding box center [143, 36] width 164 height 17
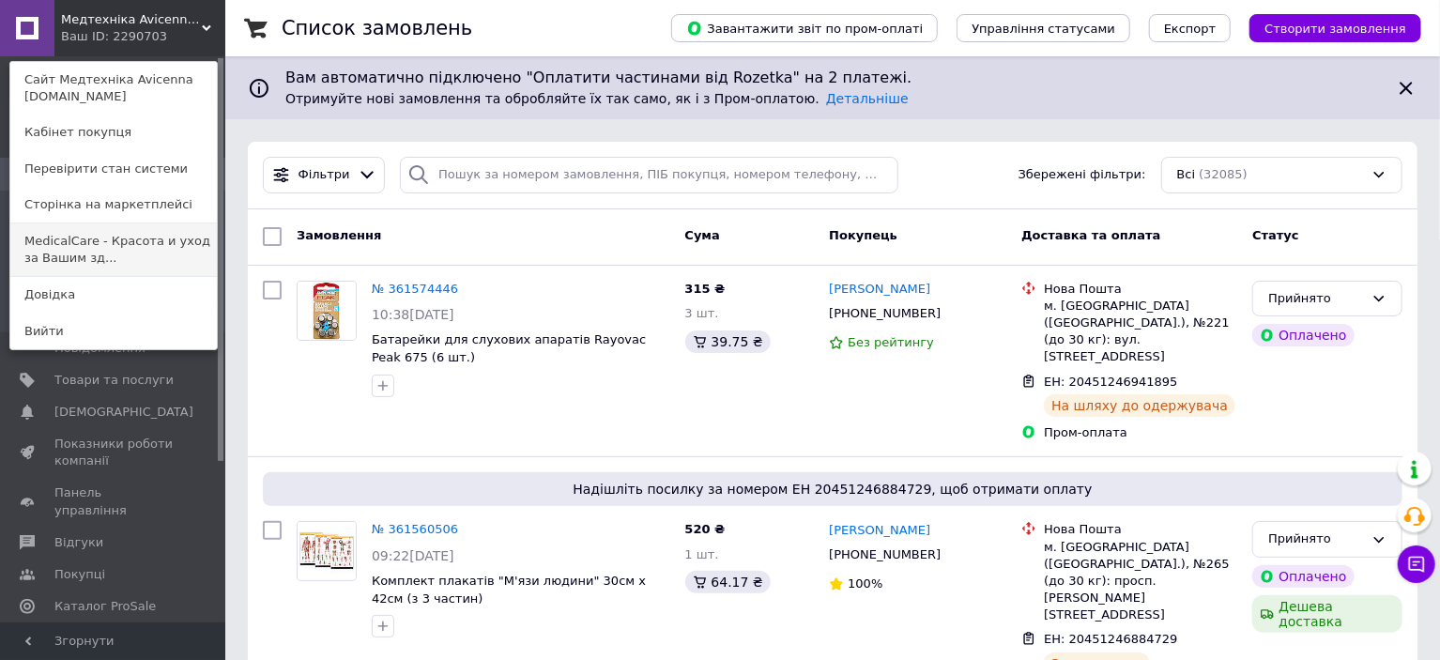
click at [164, 256] on link "MedicalCare - Красота и уход за Вашим зд..." at bounding box center [113, 249] width 207 height 53
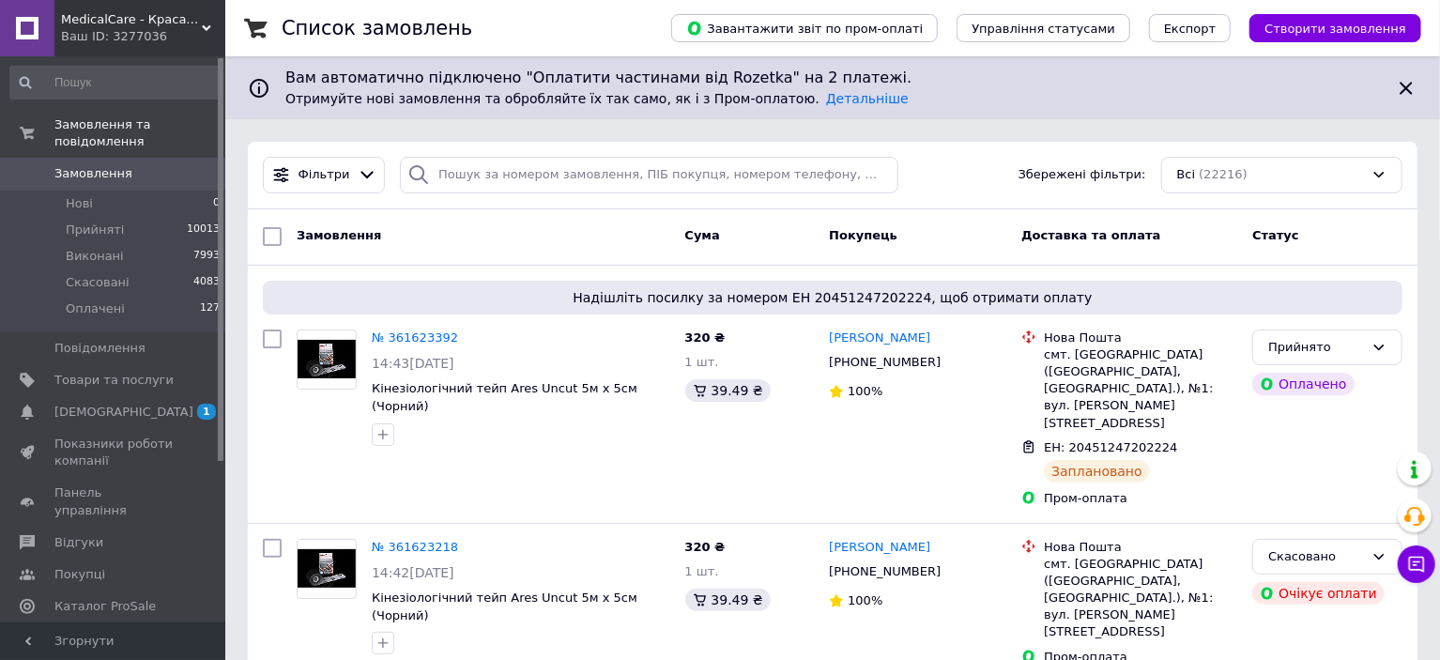
click at [141, 23] on span "MedicalCare - Краса та догляд за Вашим здоров'ям" at bounding box center [131, 19] width 141 height 17
click at [154, 31] on div "MedicalCare - Краса та догляд за Вашим здоров'ям Ваш ID: 3277036" at bounding box center [139, 28] width 171 height 56
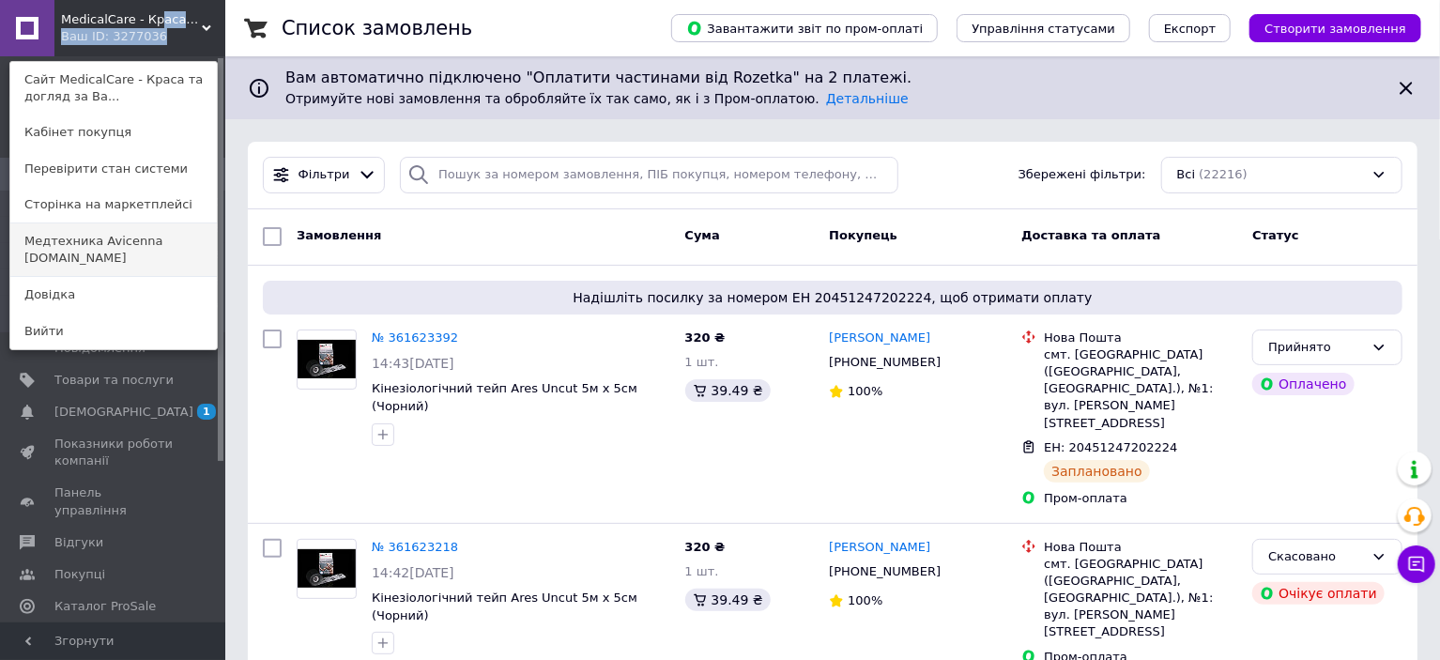
click at [154, 239] on link "Медтехника Avicenna [DOMAIN_NAME]" at bounding box center [113, 249] width 207 height 53
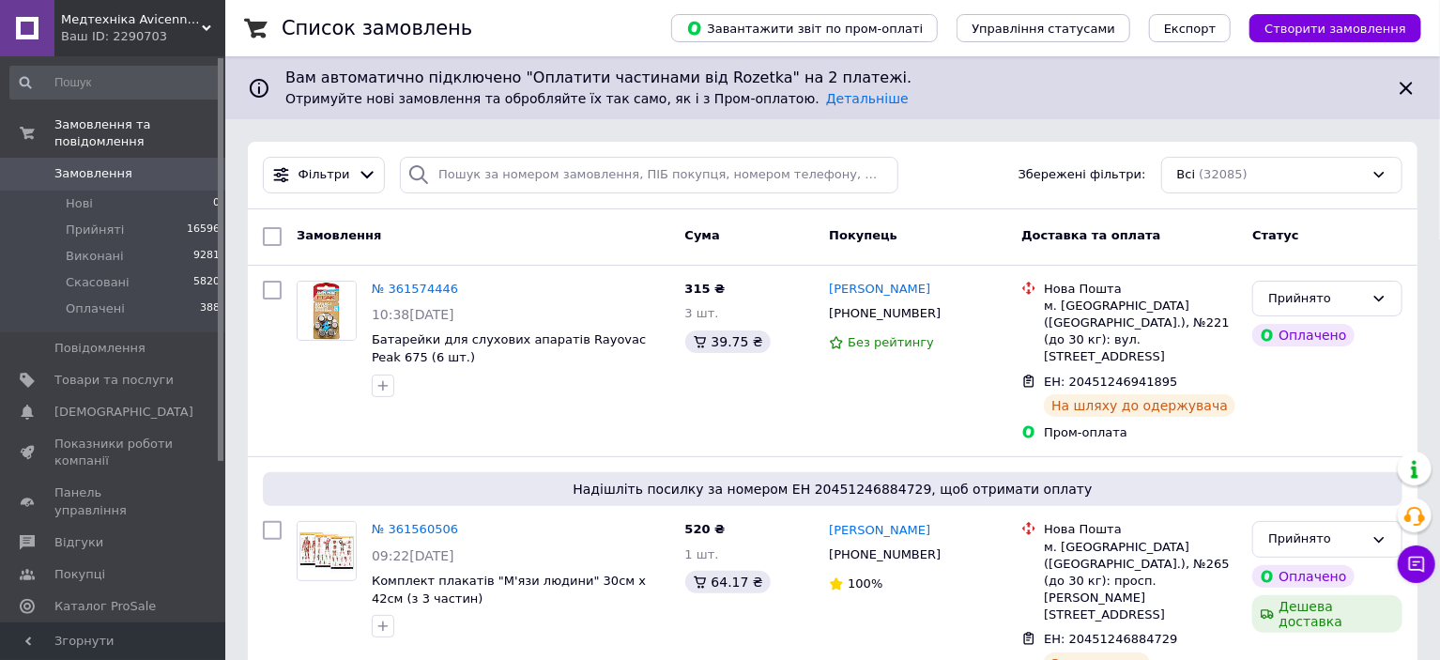
click at [207, 38] on div "Ваш ID: 2290703" at bounding box center [143, 36] width 164 height 17
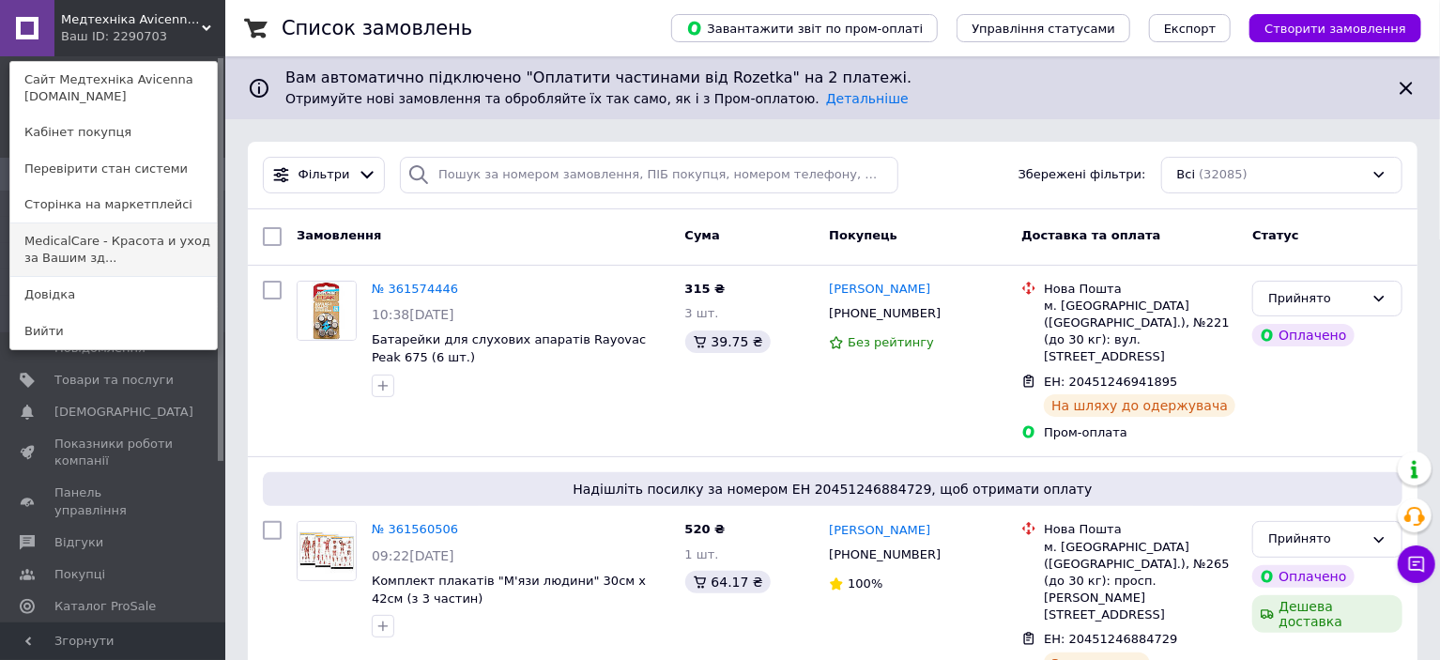
click at [161, 254] on link "MedicalCare - Красота и уход за Вашим зд..." at bounding box center [113, 249] width 207 height 53
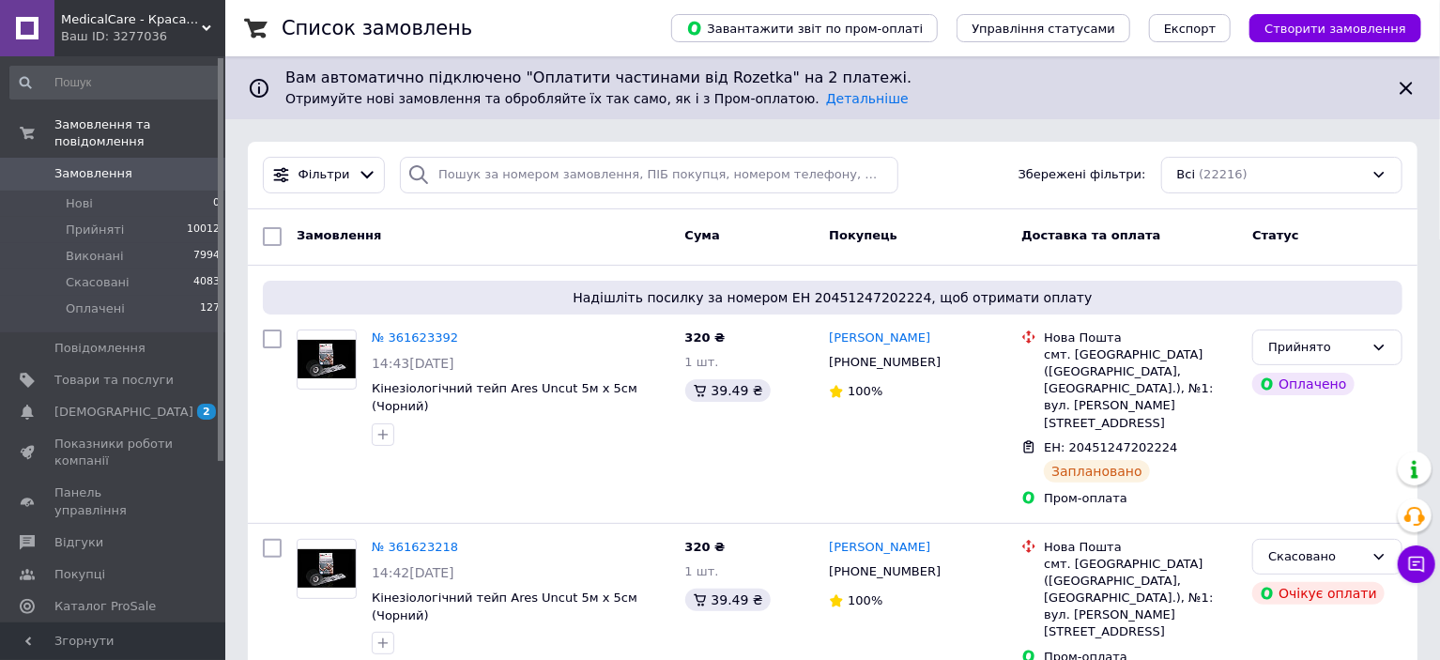
click at [148, 38] on div "Ваш ID: 3277036" at bounding box center [143, 36] width 164 height 17
click at [89, 404] on span "[DEMOGRAPHIC_DATA]" at bounding box center [123, 412] width 139 height 17
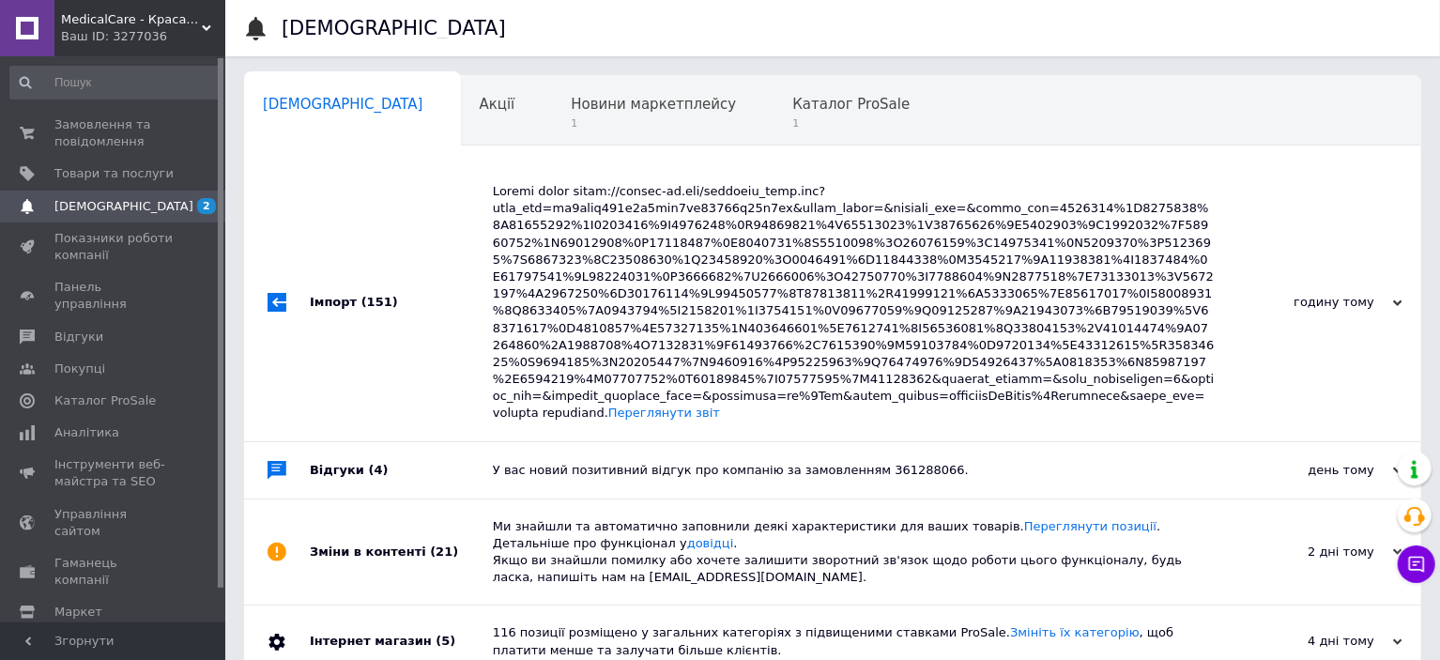
click at [120, 30] on div "Ваш ID: 3277036" at bounding box center [143, 36] width 164 height 17
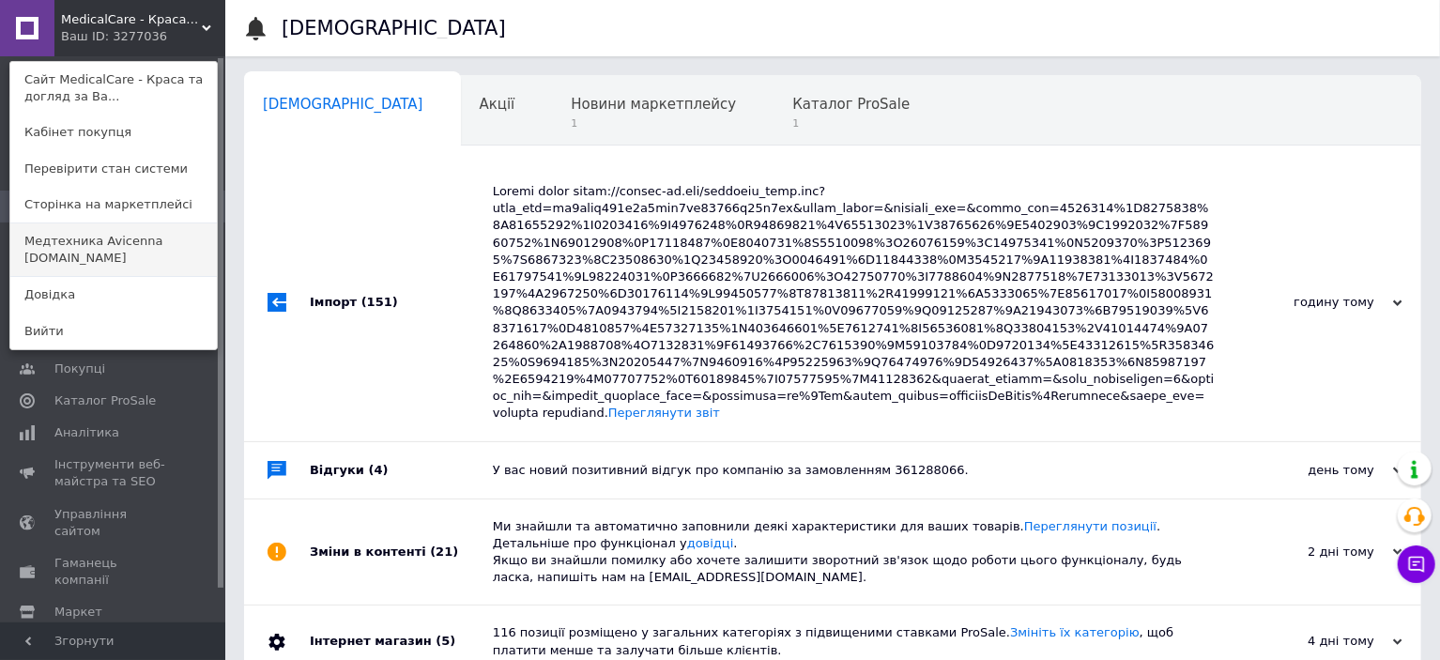
click at [136, 237] on link "Медтехника Avicenna medteh-ua.com" at bounding box center [113, 249] width 207 height 53
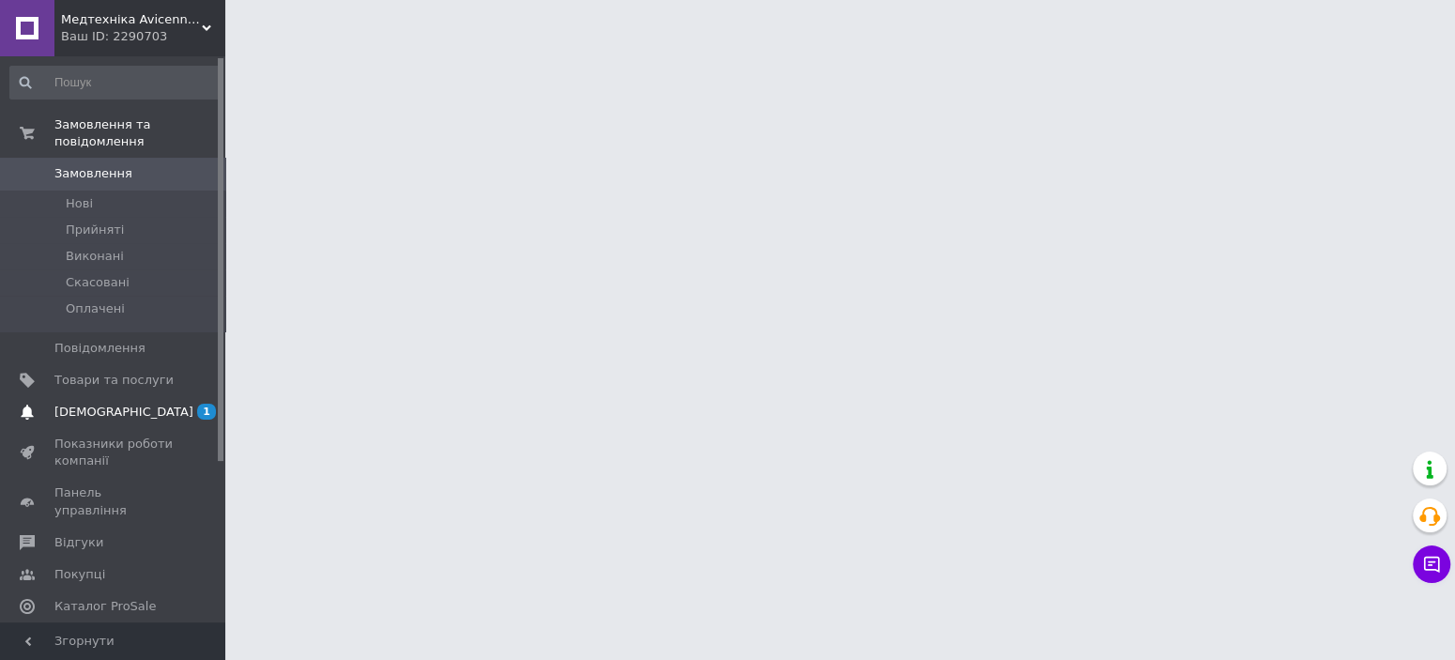
click at [103, 404] on span "[DEMOGRAPHIC_DATA]" at bounding box center [123, 412] width 139 height 17
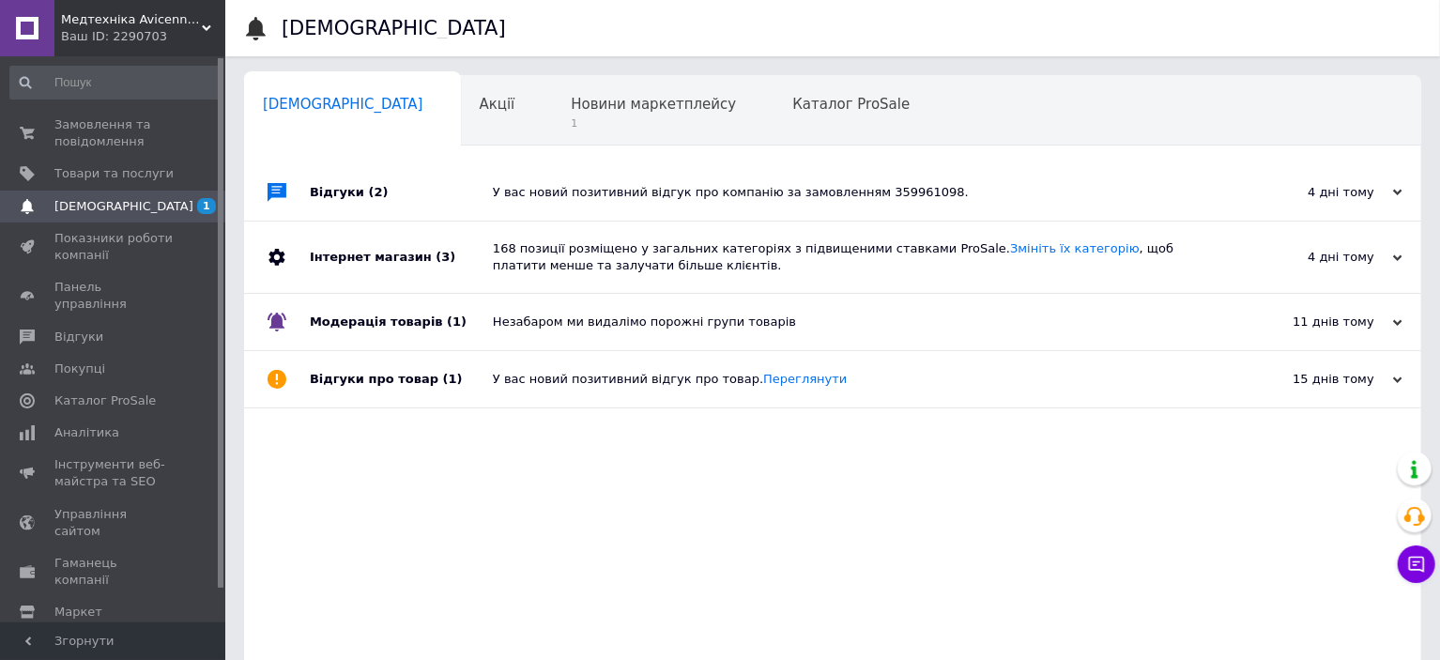
click at [589, 198] on div "У вас новий позитивний відгук про компанію за замовленням 359961098." at bounding box center [854, 192] width 722 height 17
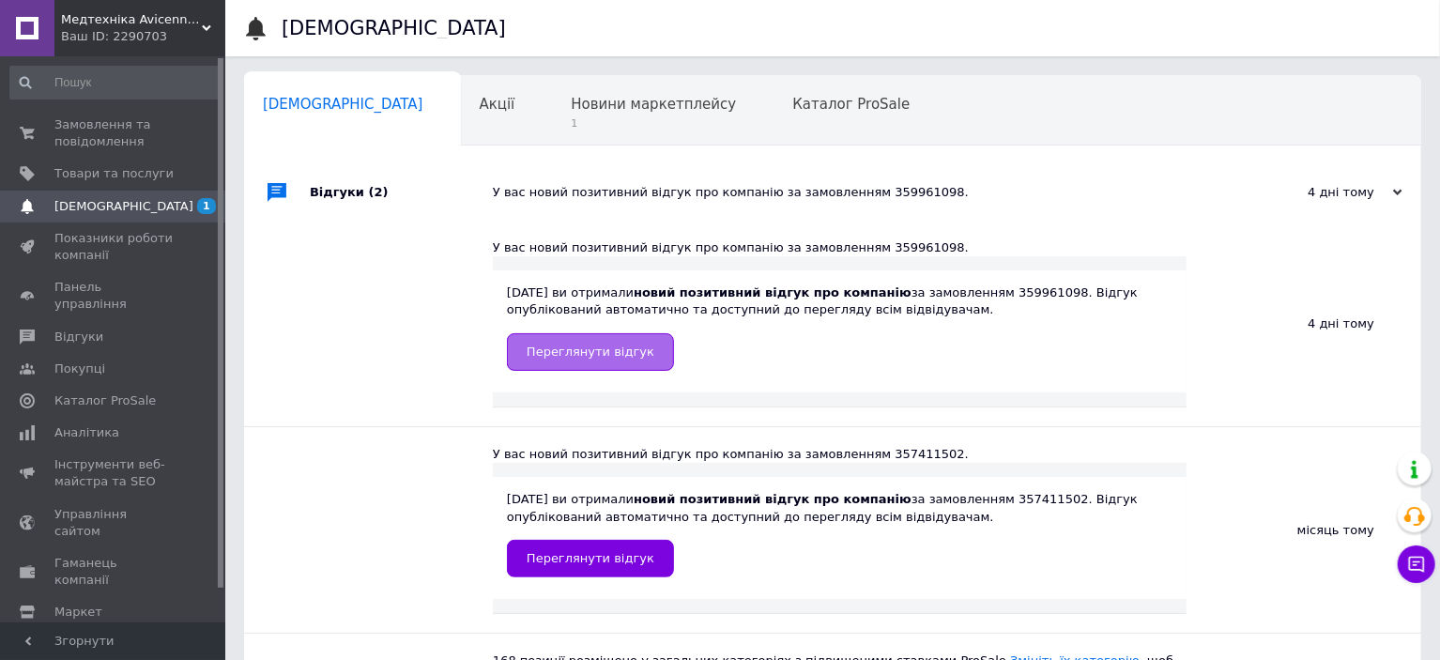
click at [598, 342] on link "Переглянути відгук" at bounding box center [590, 352] width 167 height 38
click at [92, 140] on span "Замовлення та повідомлення" at bounding box center [113, 133] width 119 height 34
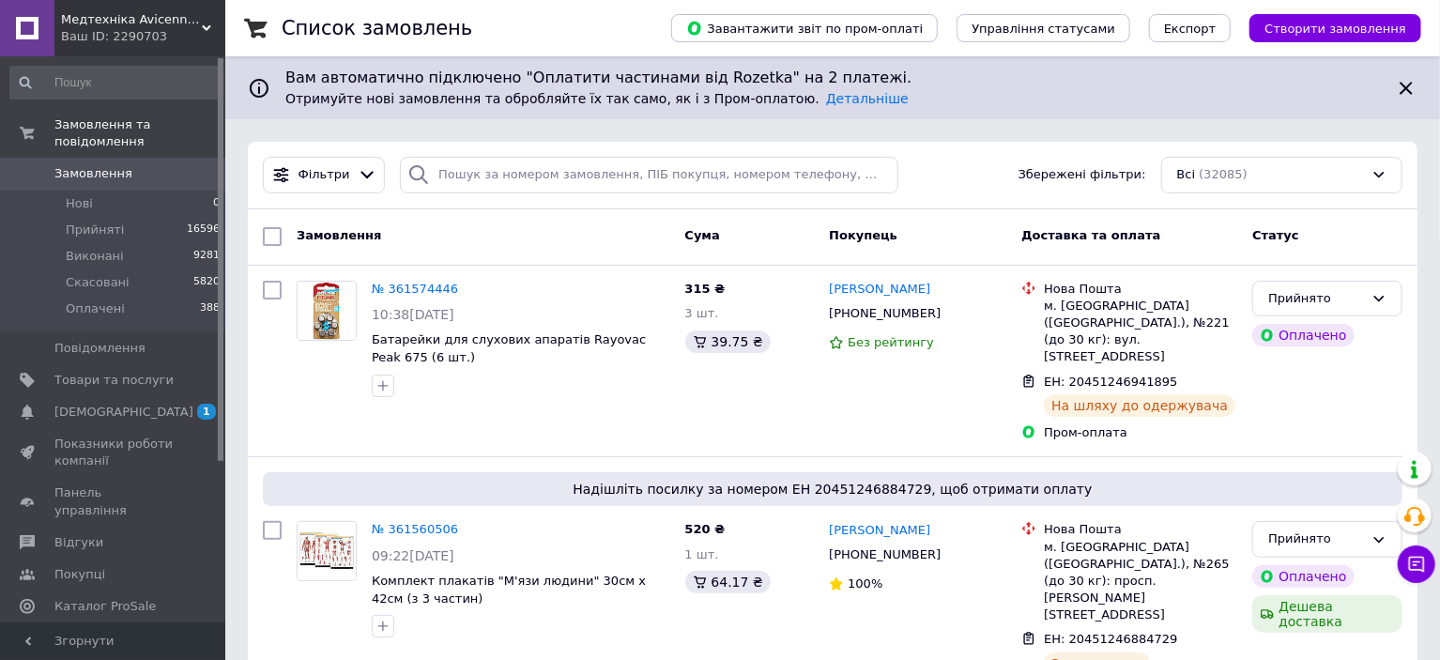
click at [176, 40] on div "Ваш ID: 2290703" at bounding box center [143, 36] width 164 height 17
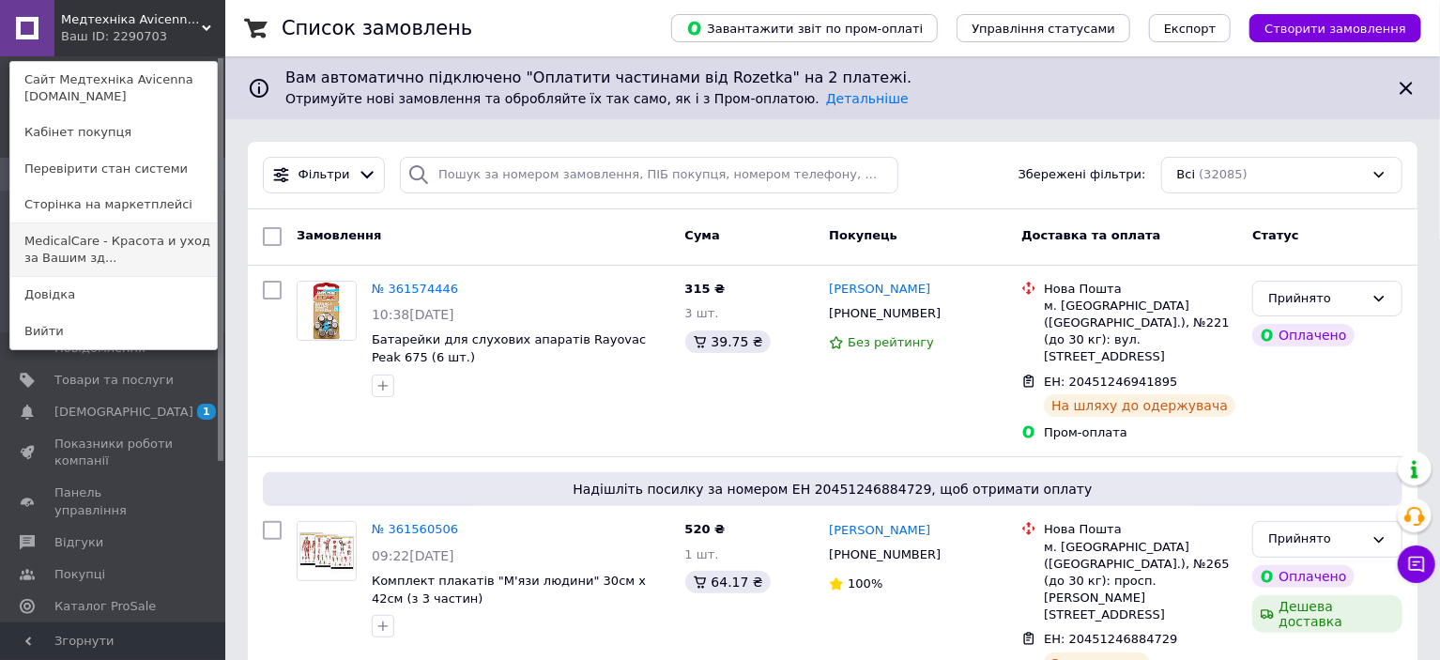
click at [110, 254] on link "MedicalCare - Красота и уход за Вашим зд..." at bounding box center [113, 249] width 207 height 53
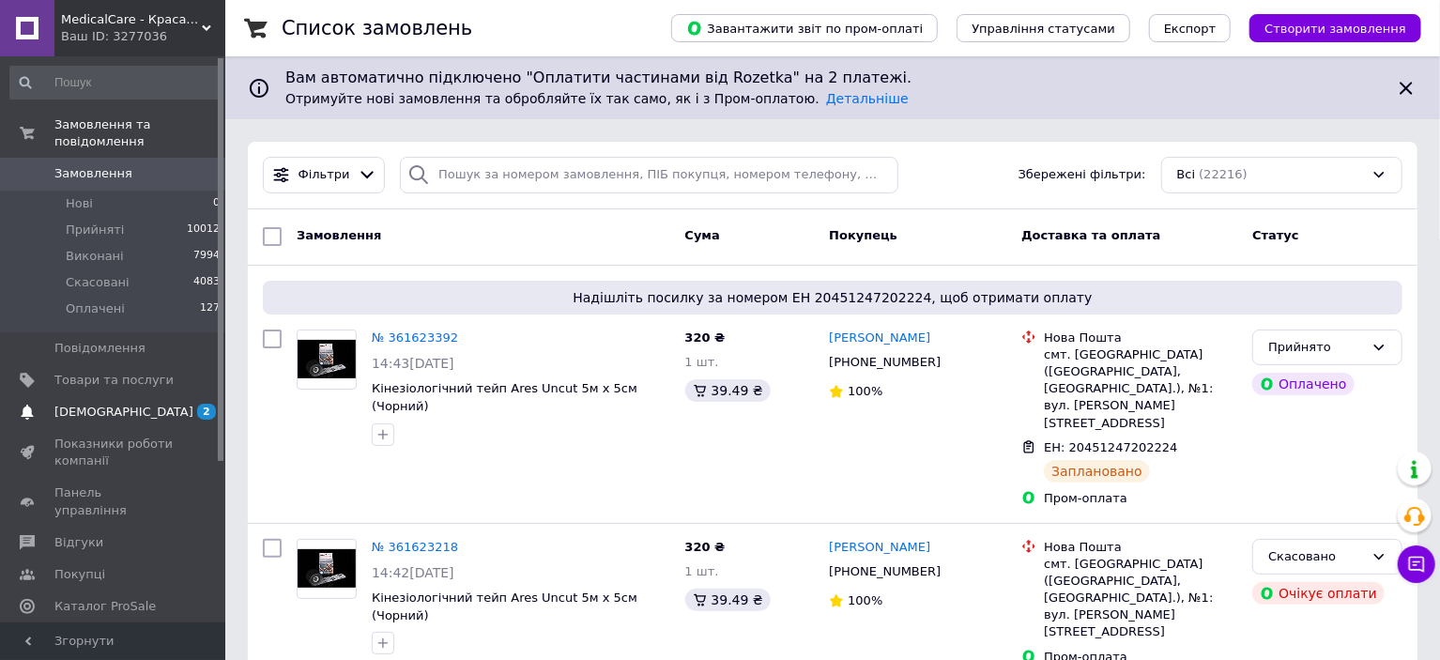
click at [155, 404] on span "[DEMOGRAPHIC_DATA]" at bounding box center [113, 412] width 119 height 17
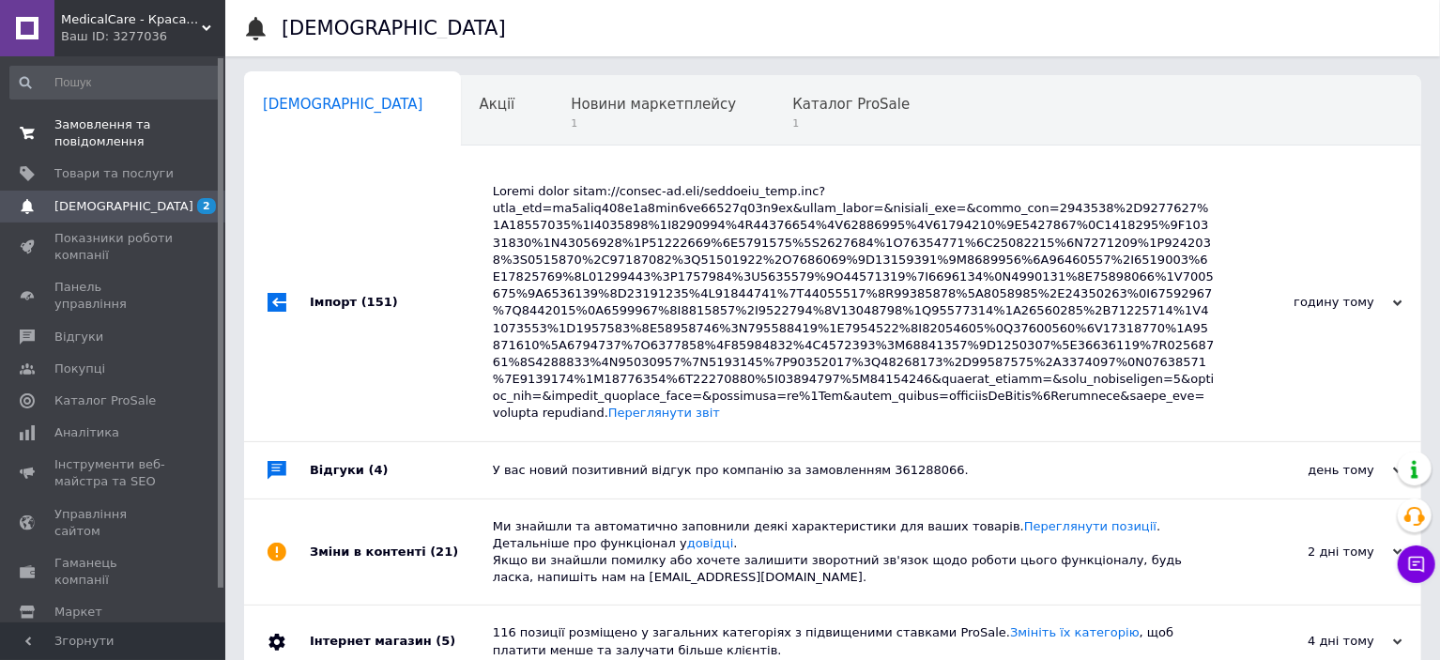
click at [84, 131] on span "Замовлення та повідомлення" at bounding box center [113, 133] width 119 height 34
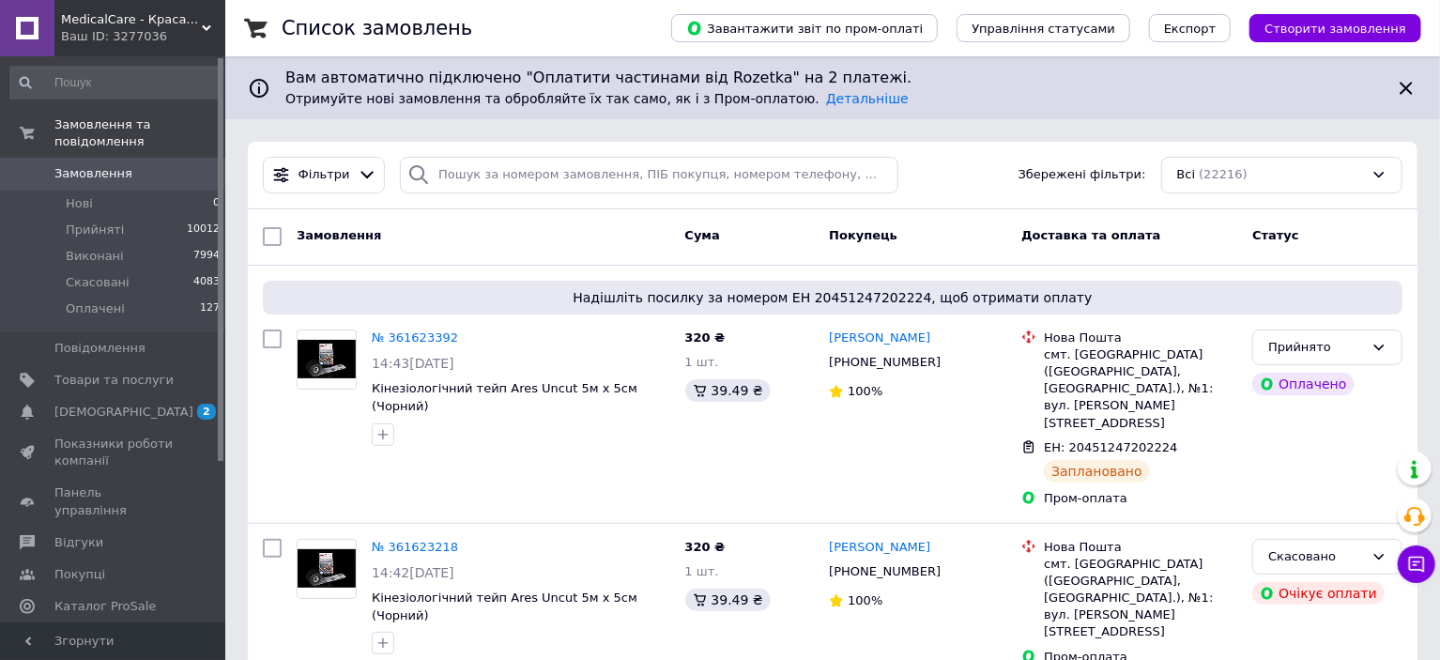
click at [98, 46] on div "MedicalCare - Краса та догляд за Вашим здоров'ям Ваш ID: 3277036" at bounding box center [139, 28] width 171 height 56
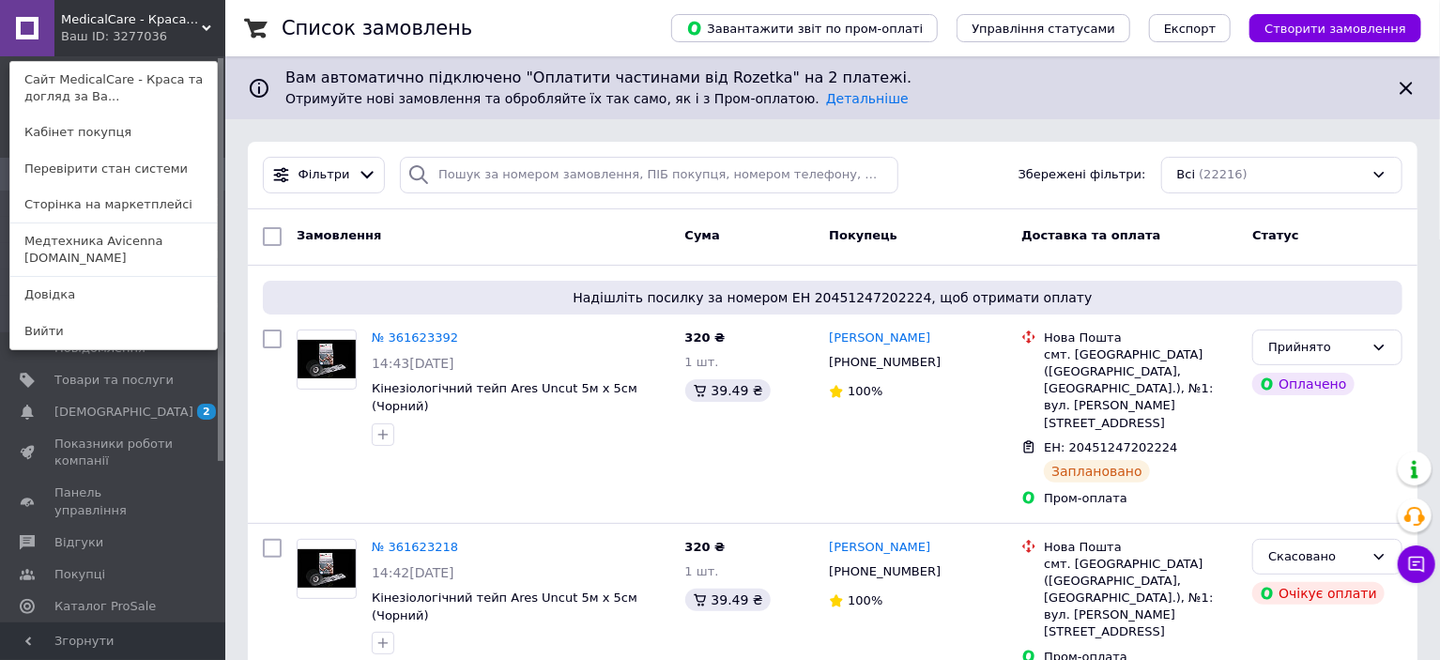
click at [108, 258] on link "Медтехника Avicenna [DOMAIN_NAME]" at bounding box center [113, 249] width 207 height 53
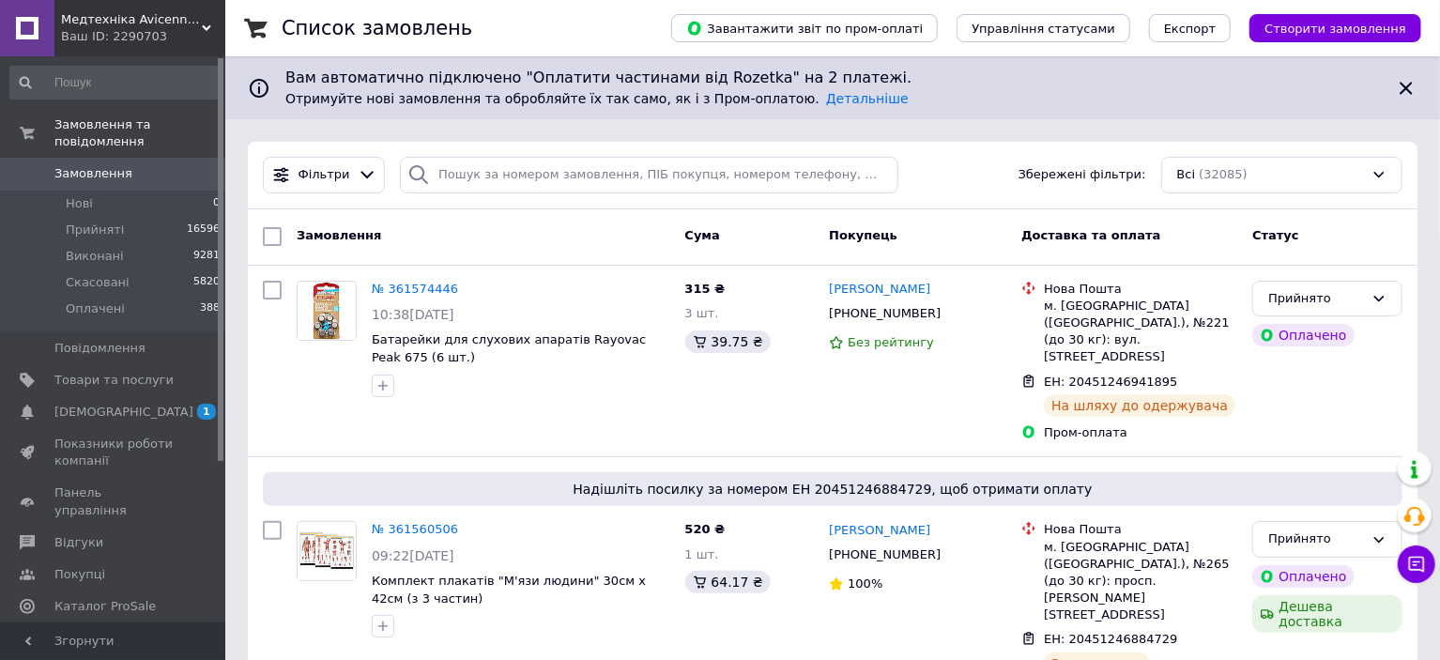
click at [107, 33] on div "Ваш ID: 2290703" at bounding box center [143, 36] width 164 height 17
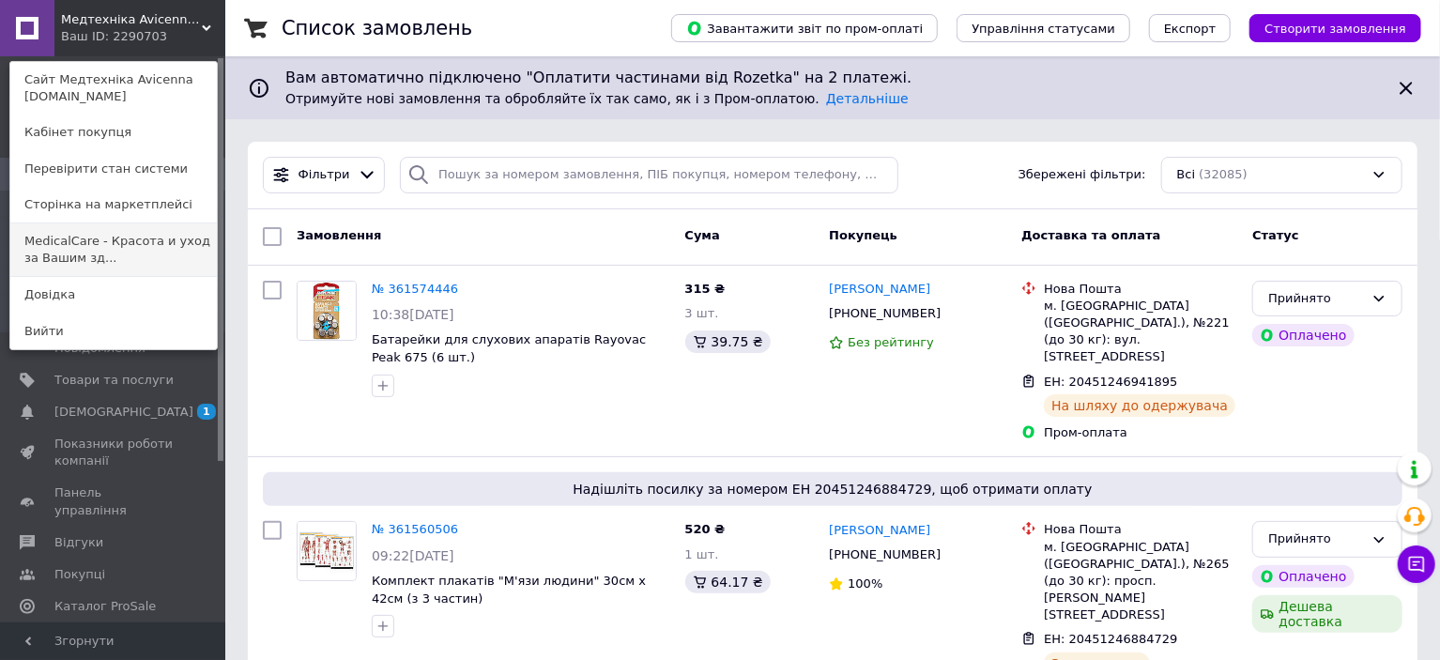
click at [136, 256] on link "MedicalCare - Красота и уход за Вашим зд..." at bounding box center [113, 249] width 207 height 53
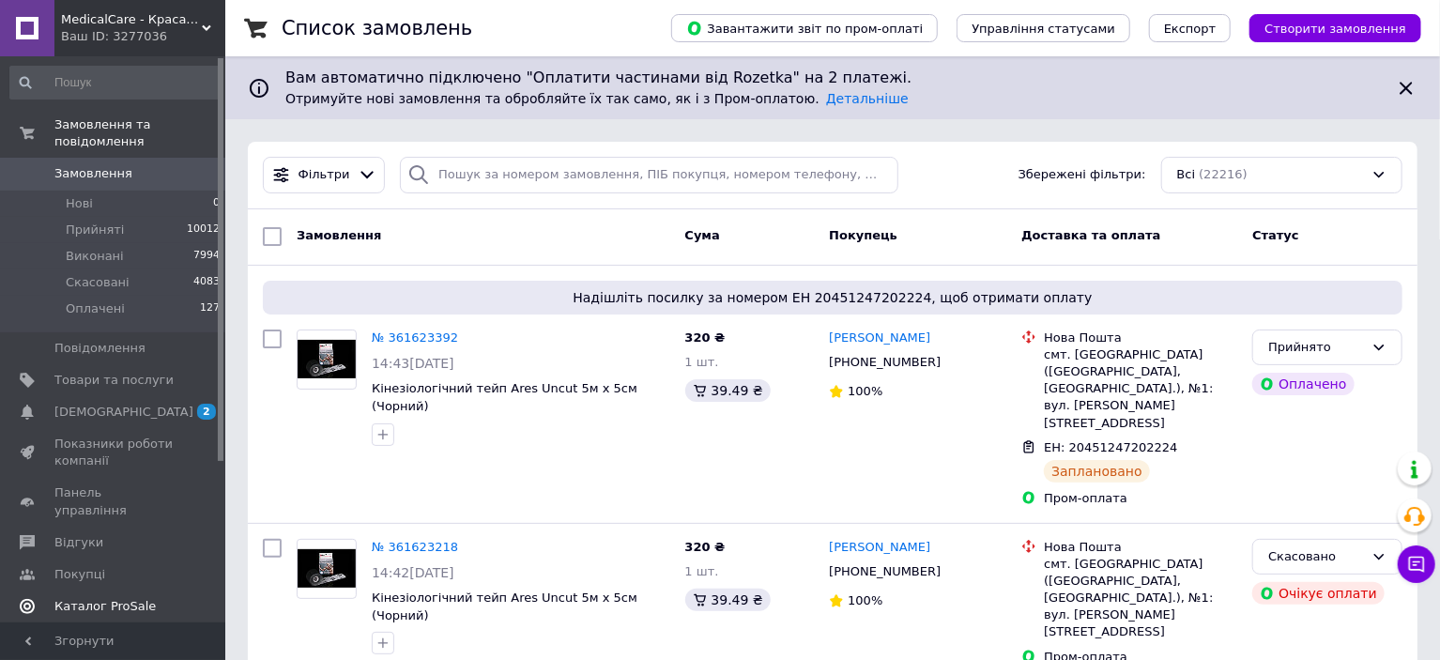
click at [137, 404] on span "[DEMOGRAPHIC_DATA]" at bounding box center [113, 412] width 119 height 17
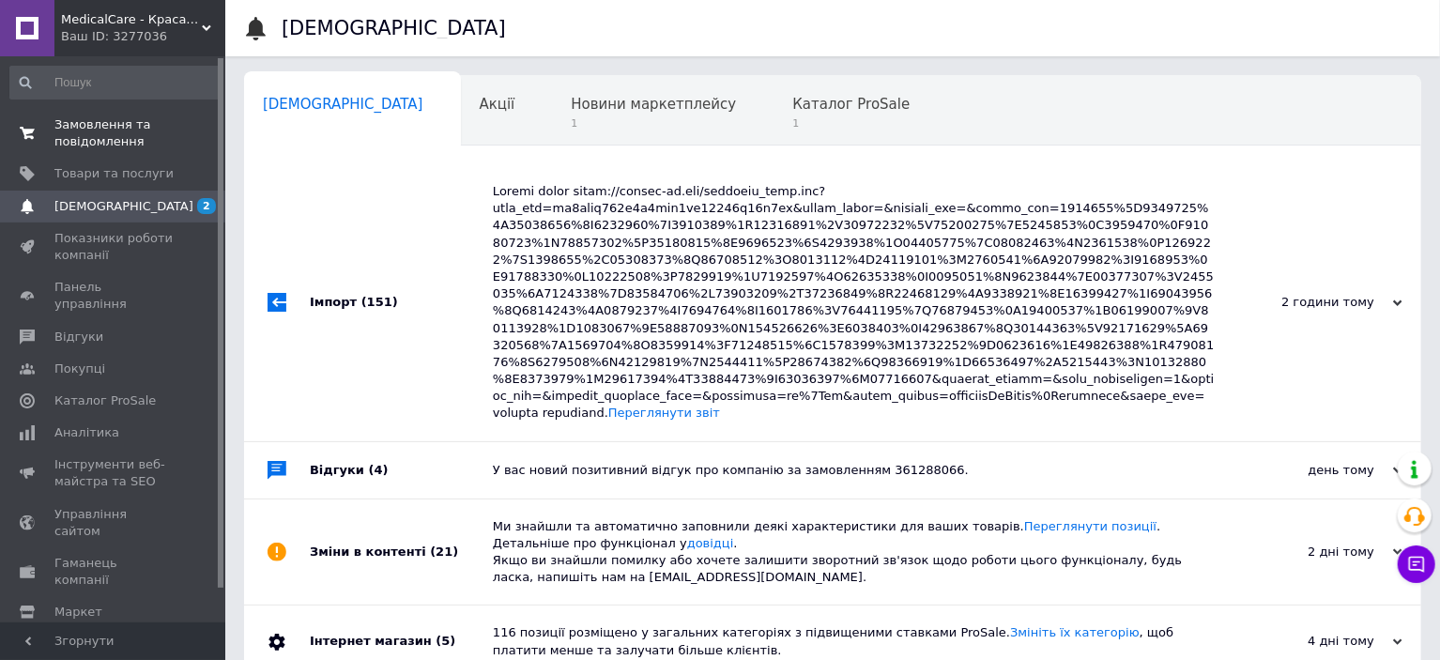
click at [117, 120] on span "Замовлення та повідомлення" at bounding box center [113, 133] width 119 height 34
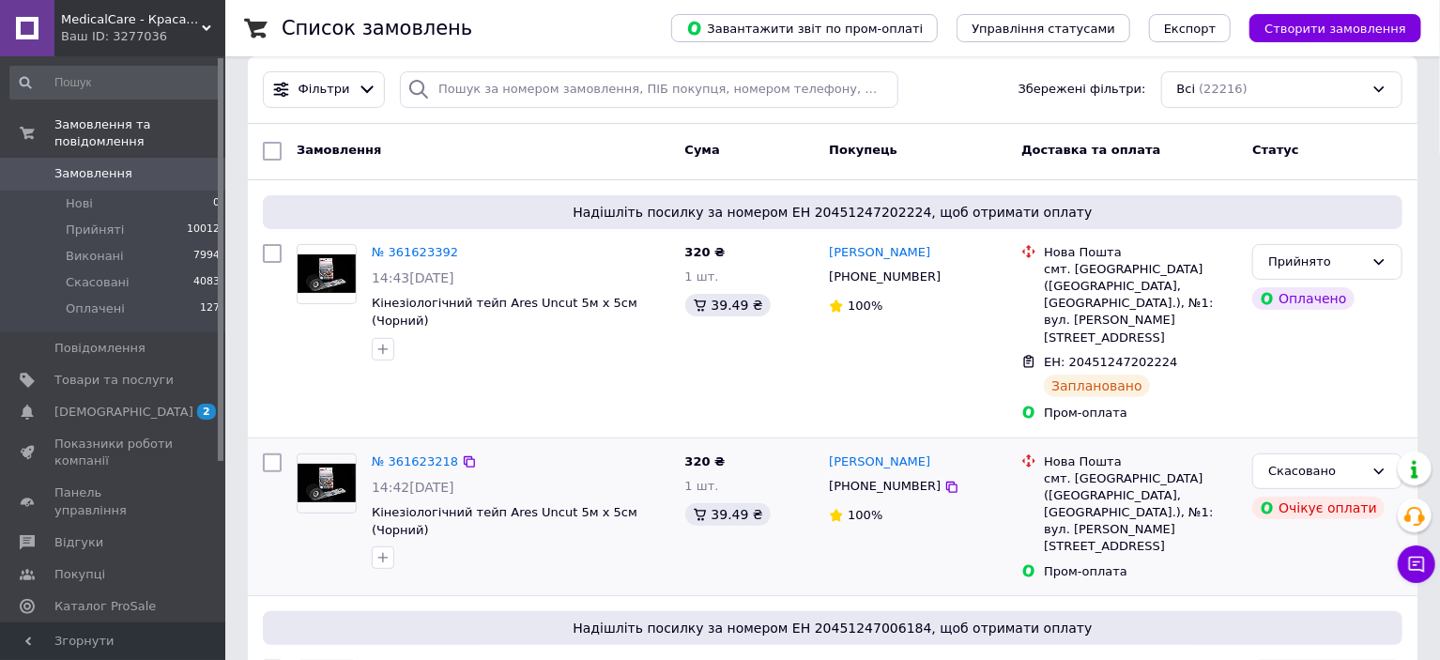
scroll to position [188, 0]
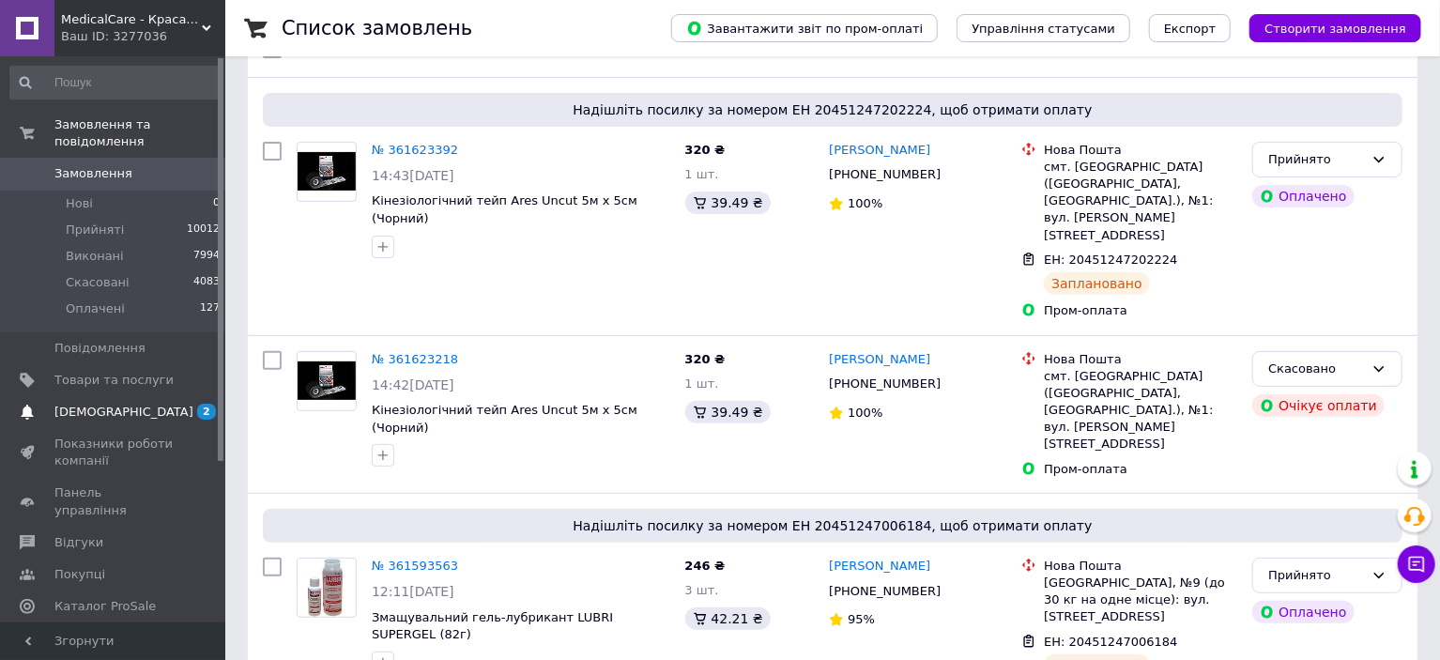
click at [100, 404] on span "[DEMOGRAPHIC_DATA]" at bounding box center [123, 412] width 139 height 17
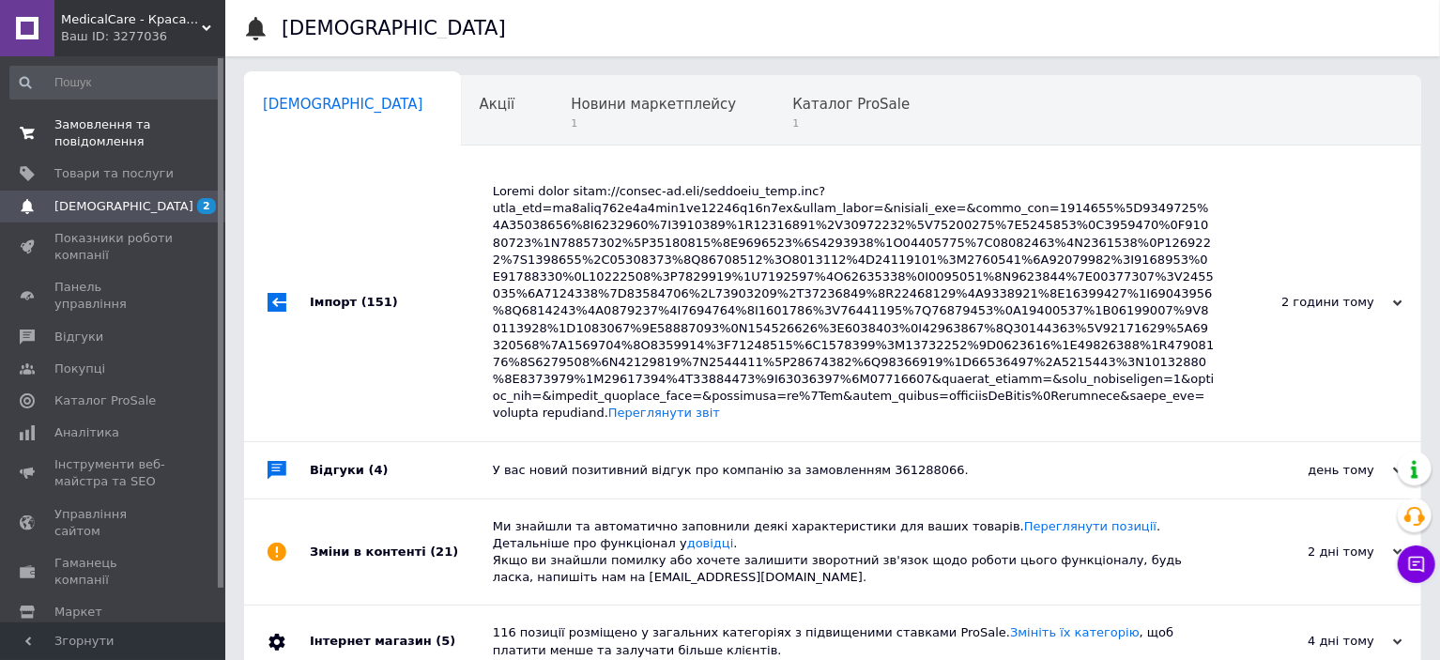
click at [114, 119] on span "Замовлення та повідомлення" at bounding box center [113, 133] width 119 height 34
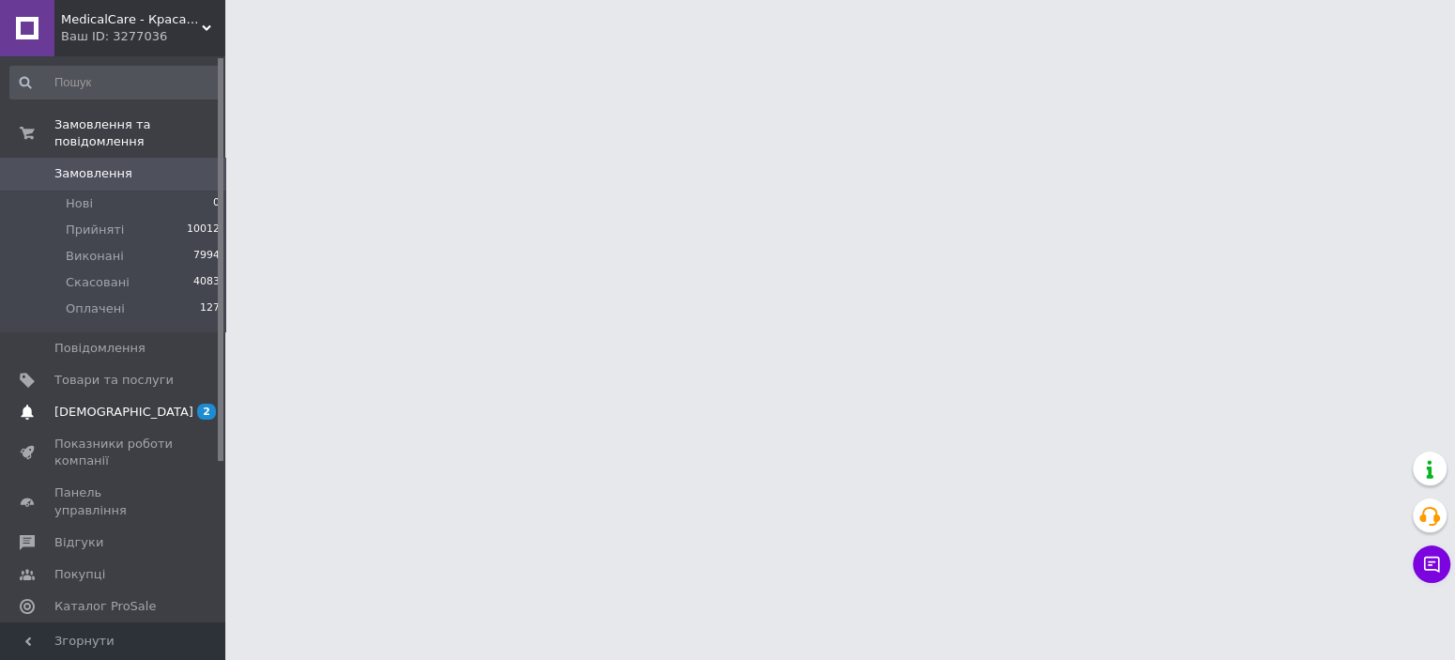
click at [80, 404] on span "[DEMOGRAPHIC_DATA]" at bounding box center [123, 412] width 139 height 17
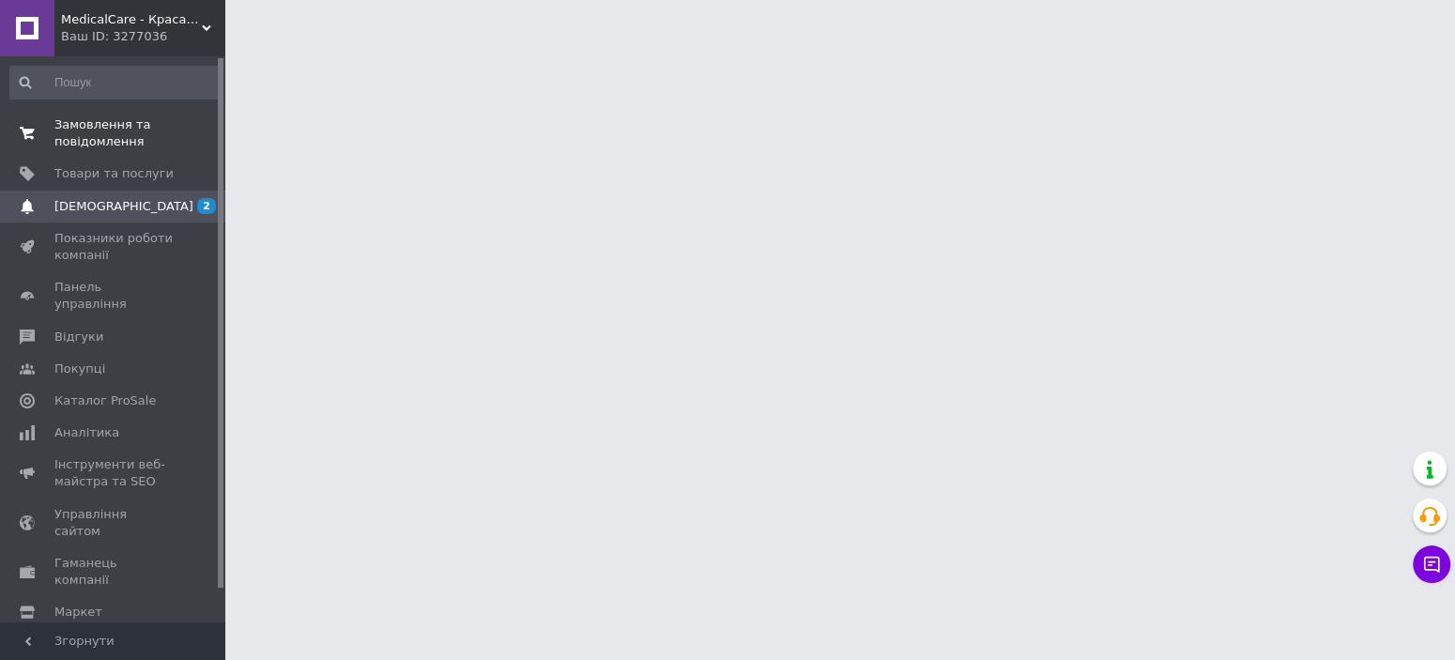
click at [114, 132] on span "Замовлення та повідомлення" at bounding box center [113, 133] width 119 height 34
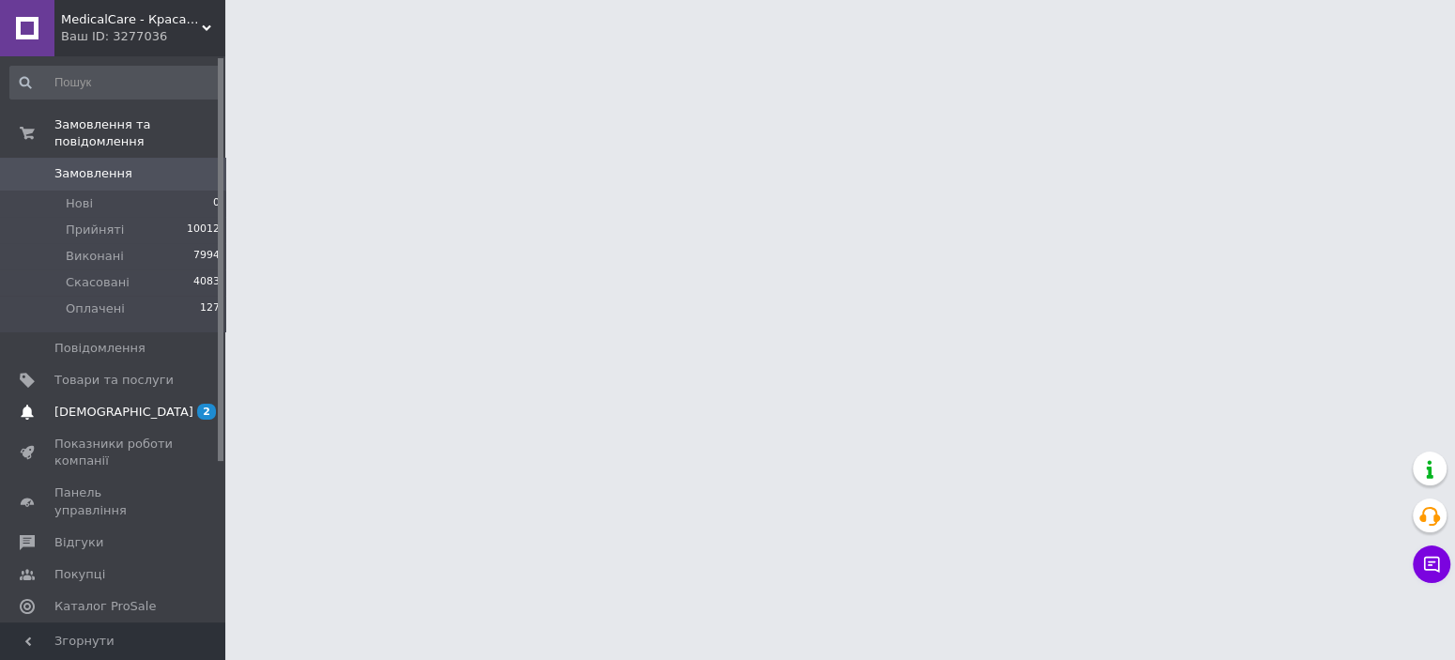
click at [90, 404] on span "[DEMOGRAPHIC_DATA]" at bounding box center [123, 412] width 139 height 17
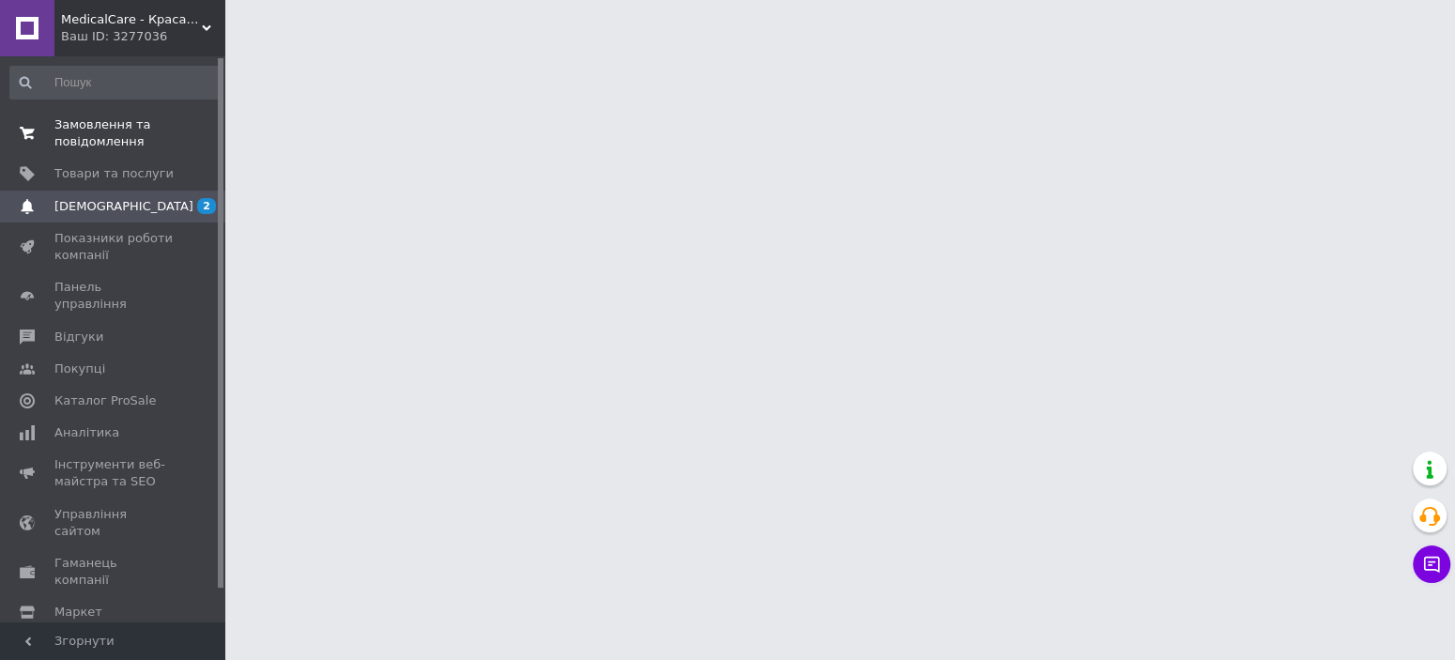
click at [101, 134] on span "Замовлення та повідомлення" at bounding box center [113, 133] width 119 height 34
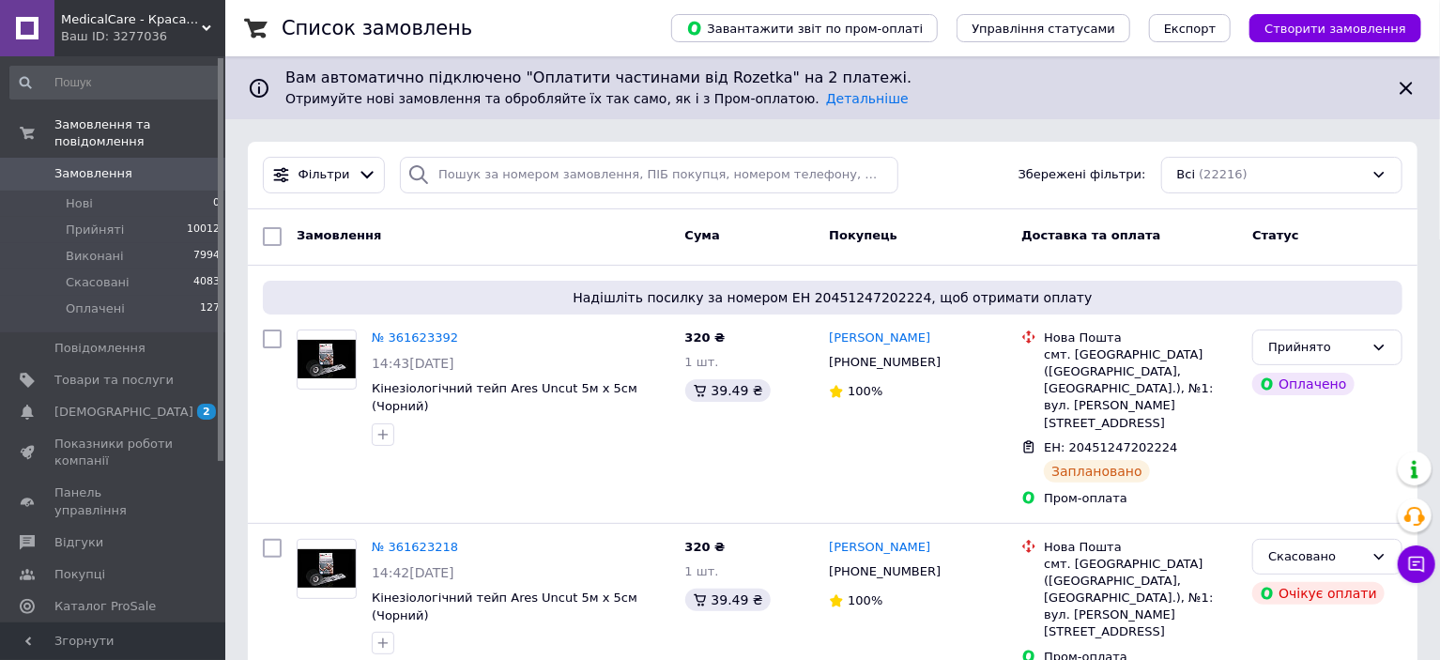
click at [137, 38] on div "Ваш ID: 3277036" at bounding box center [143, 36] width 164 height 17
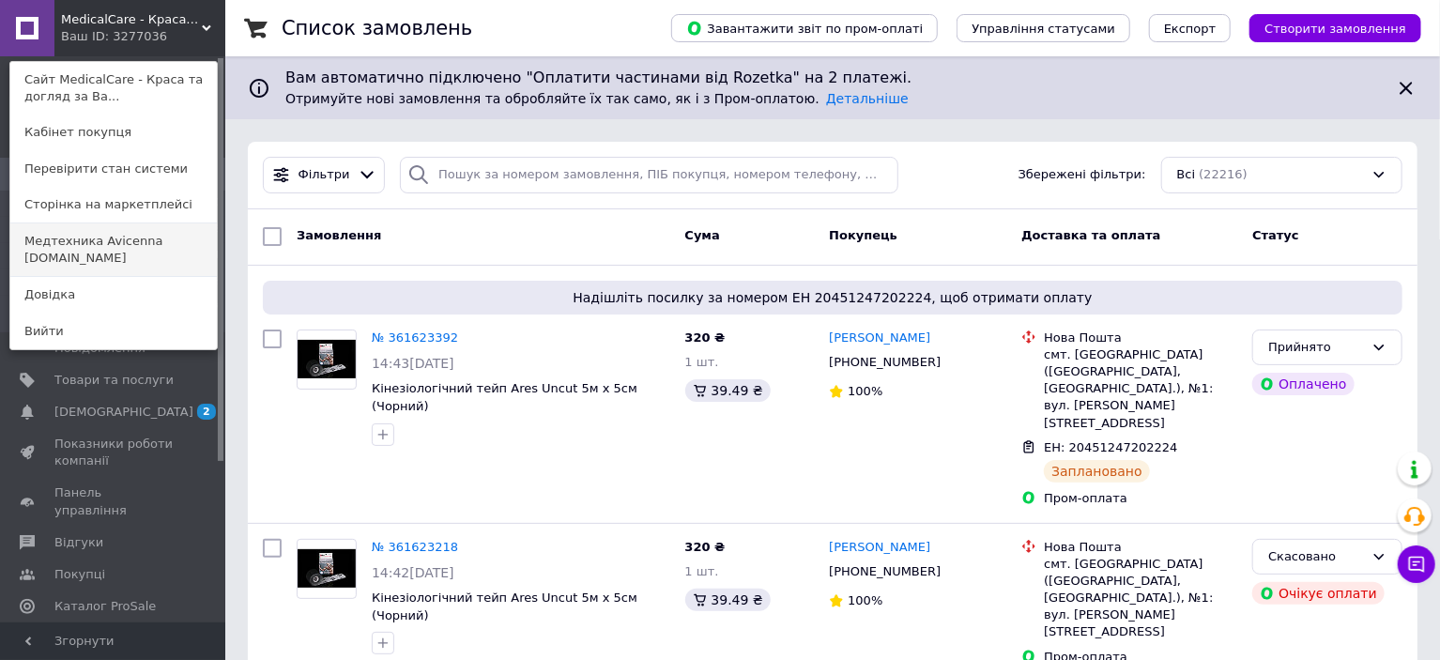
click at [140, 268] on link "Медтехника Avicenna [DOMAIN_NAME]" at bounding box center [113, 249] width 207 height 53
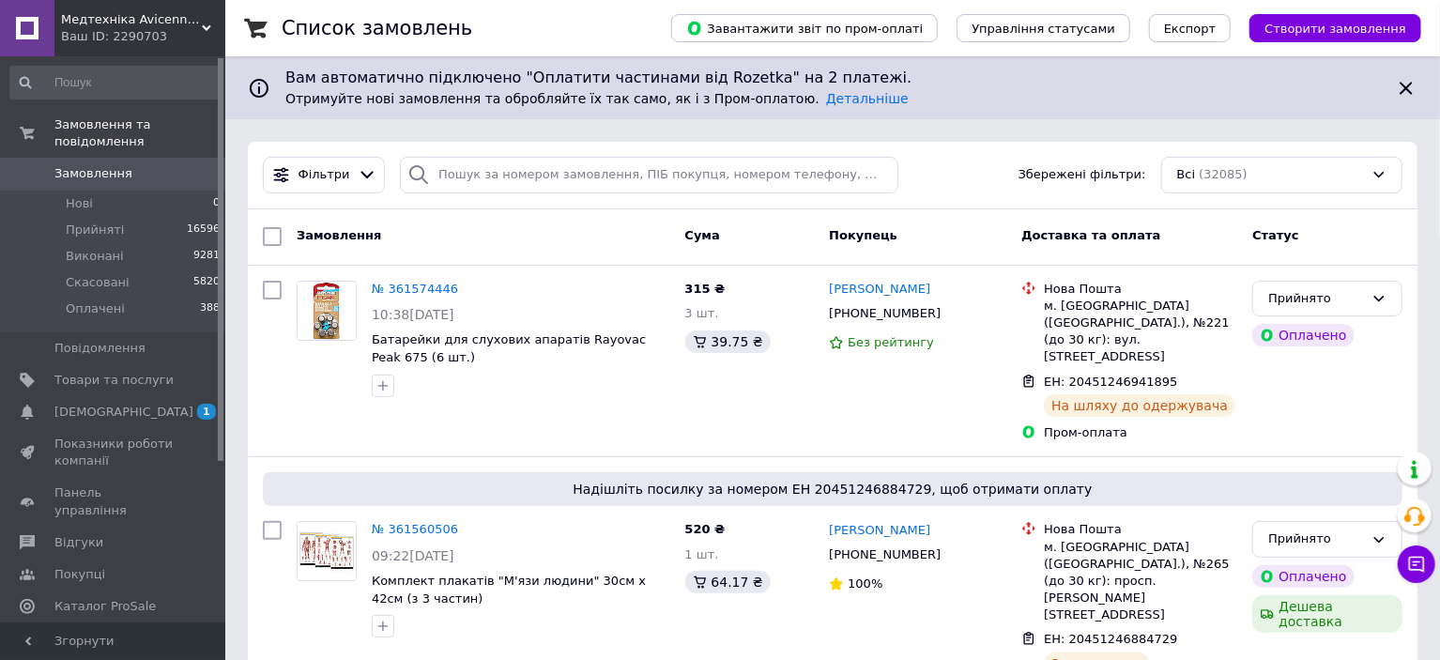
click at [145, 7] on div "Медтехніка Avicenna medteh-ua.com Ваш ID: 2290703" at bounding box center [139, 28] width 171 height 56
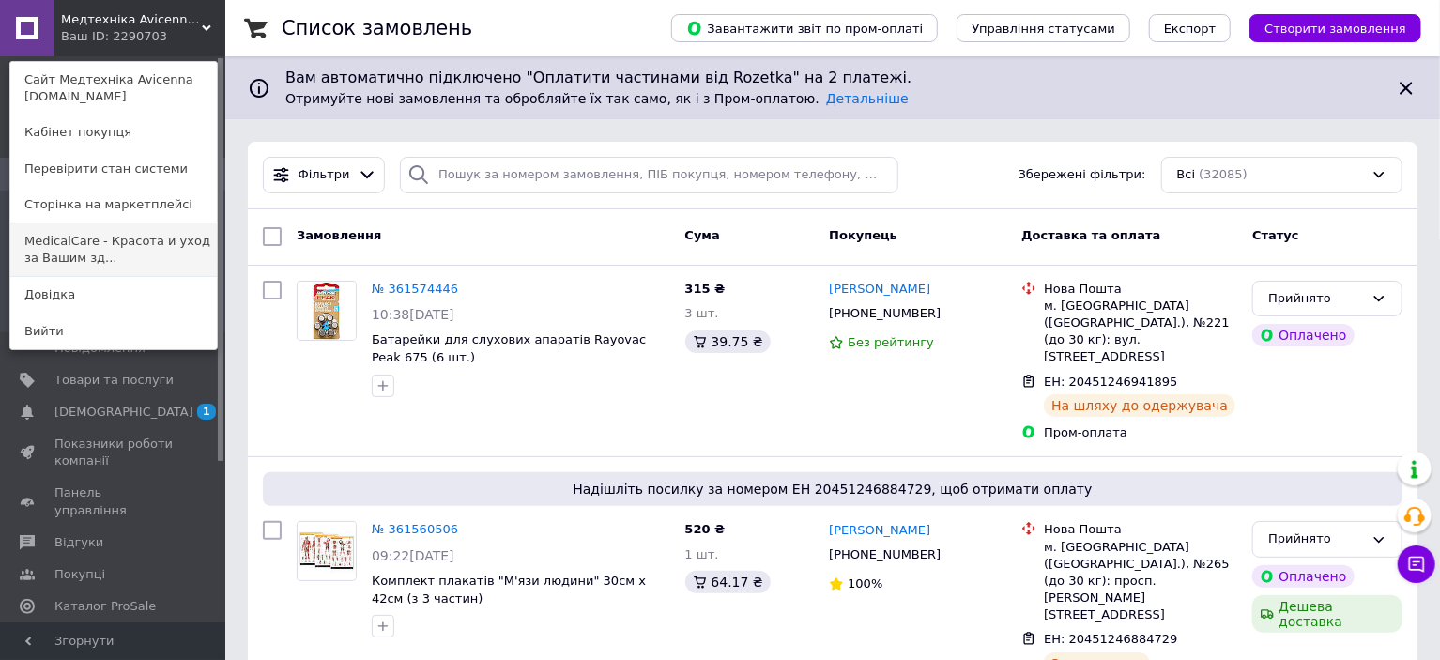
click at [161, 239] on link "MedicalCare - Красота и уход за Вашим зд..." at bounding box center [113, 249] width 207 height 53
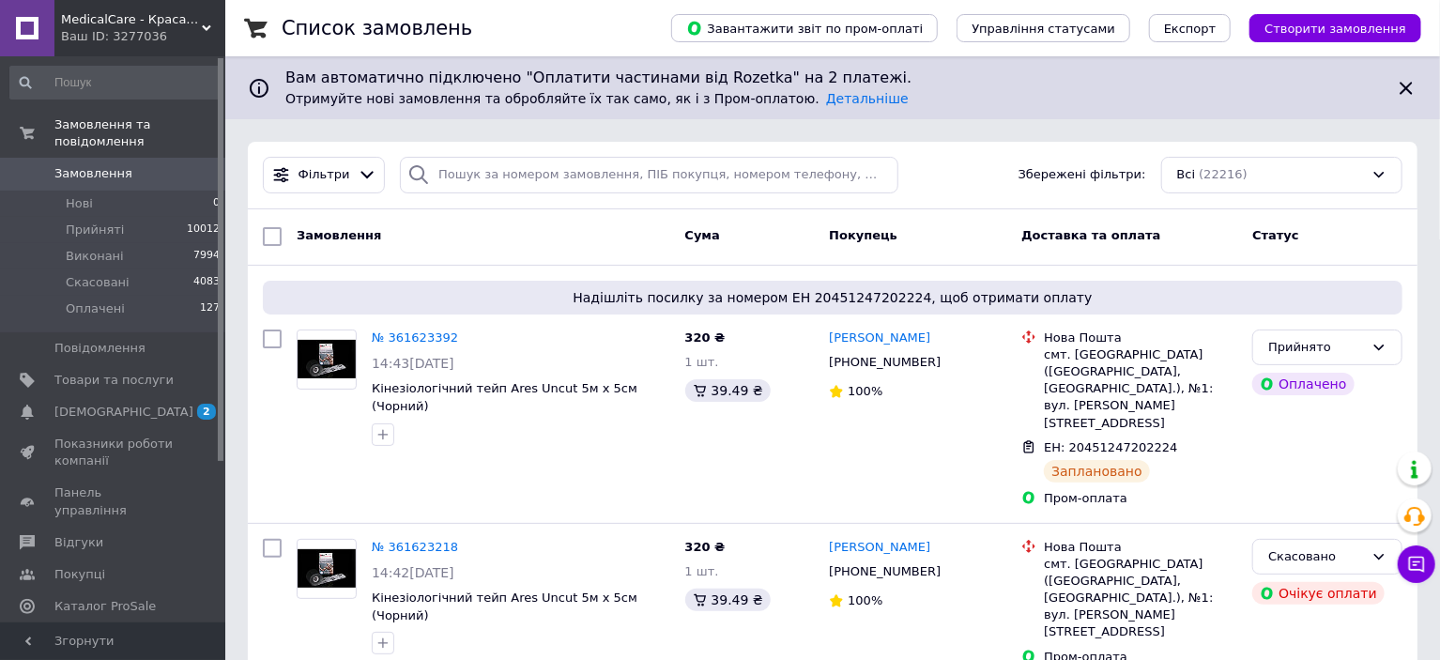
click at [152, 31] on div "Ваш ID: 3277036" at bounding box center [143, 36] width 164 height 17
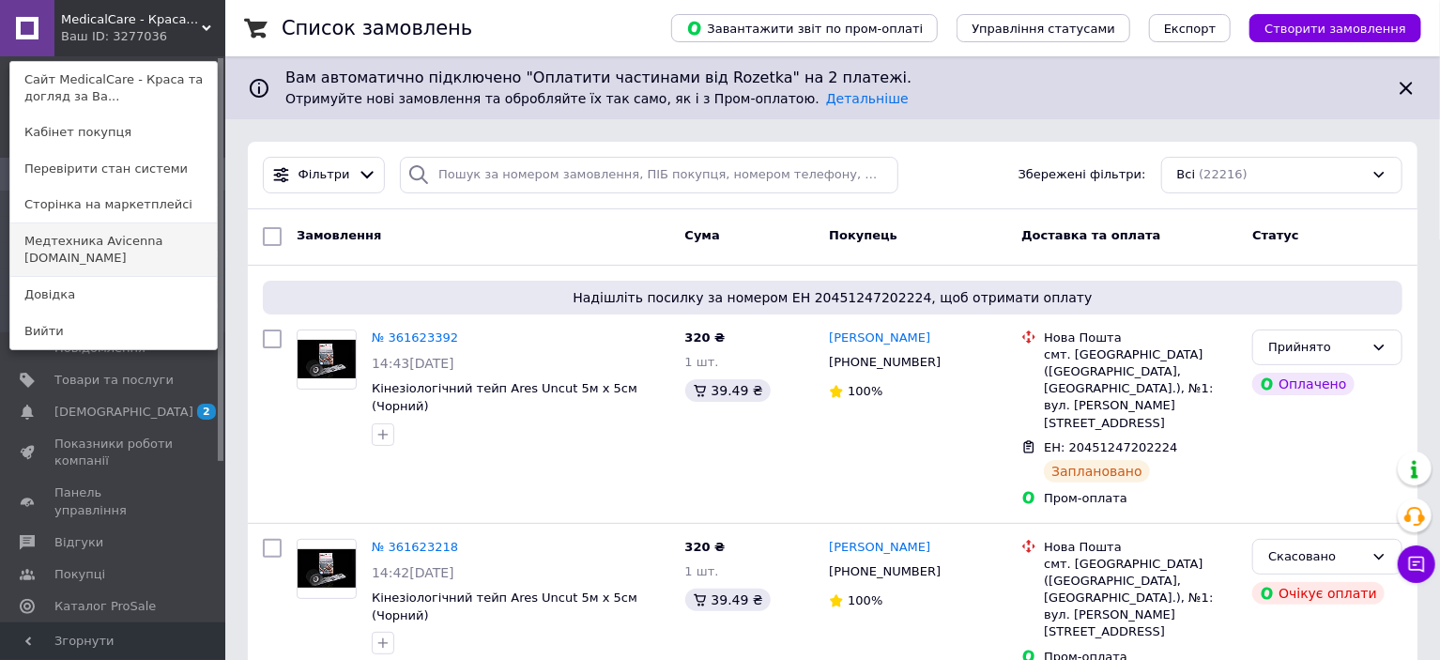
click at [158, 237] on link "Медтехника Avicenna [DOMAIN_NAME]" at bounding box center [113, 249] width 207 height 53
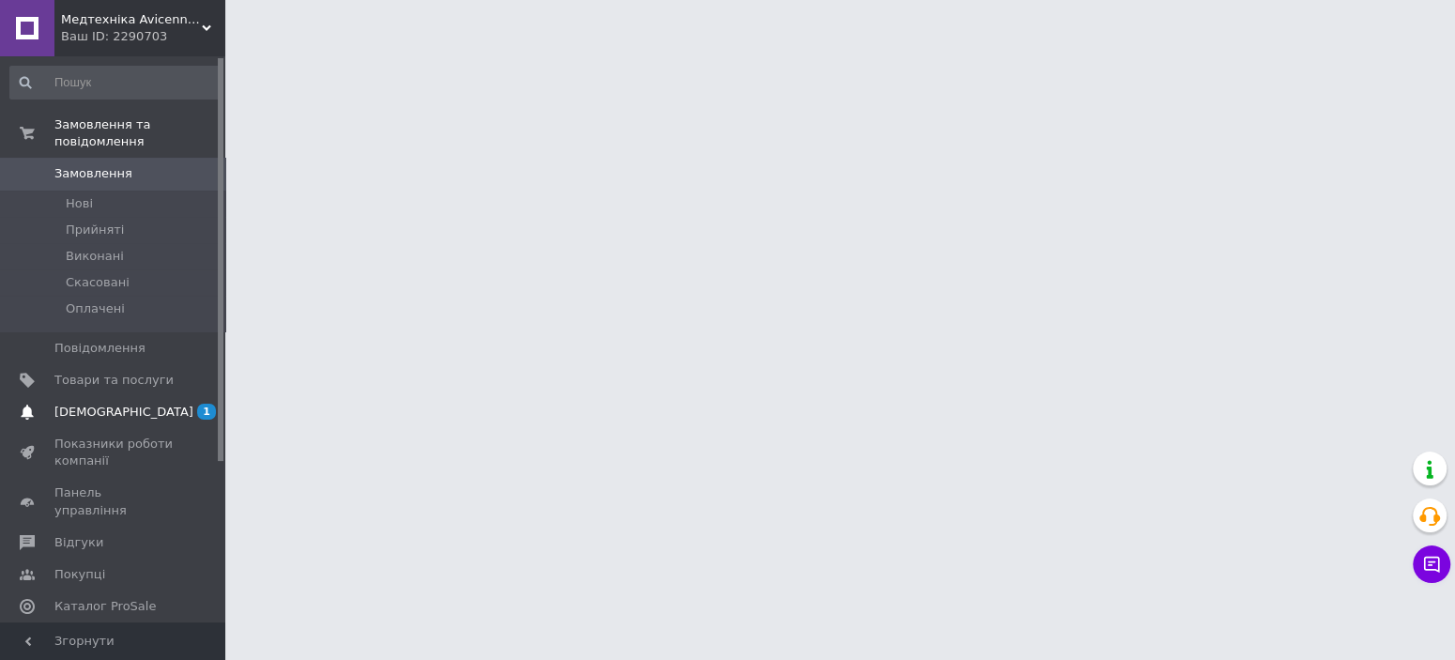
click at [135, 404] on span "[DEMOGRAPHIC_DATA]" at bounding box center [113, 412] width 119 height 17
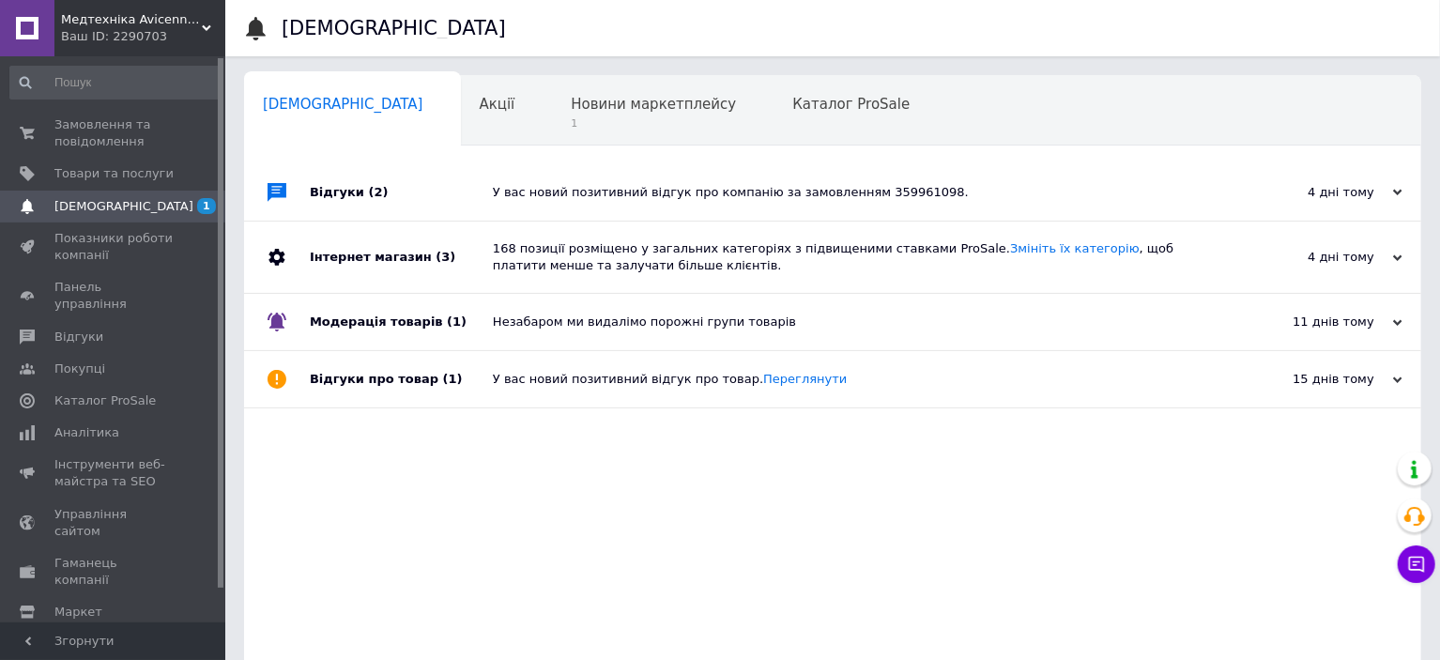
click at [793, 208] on div "У вас новий позитивний відгук про компанію за замовленням 359961098." at bounding box center [854, 192] width 722 height 56
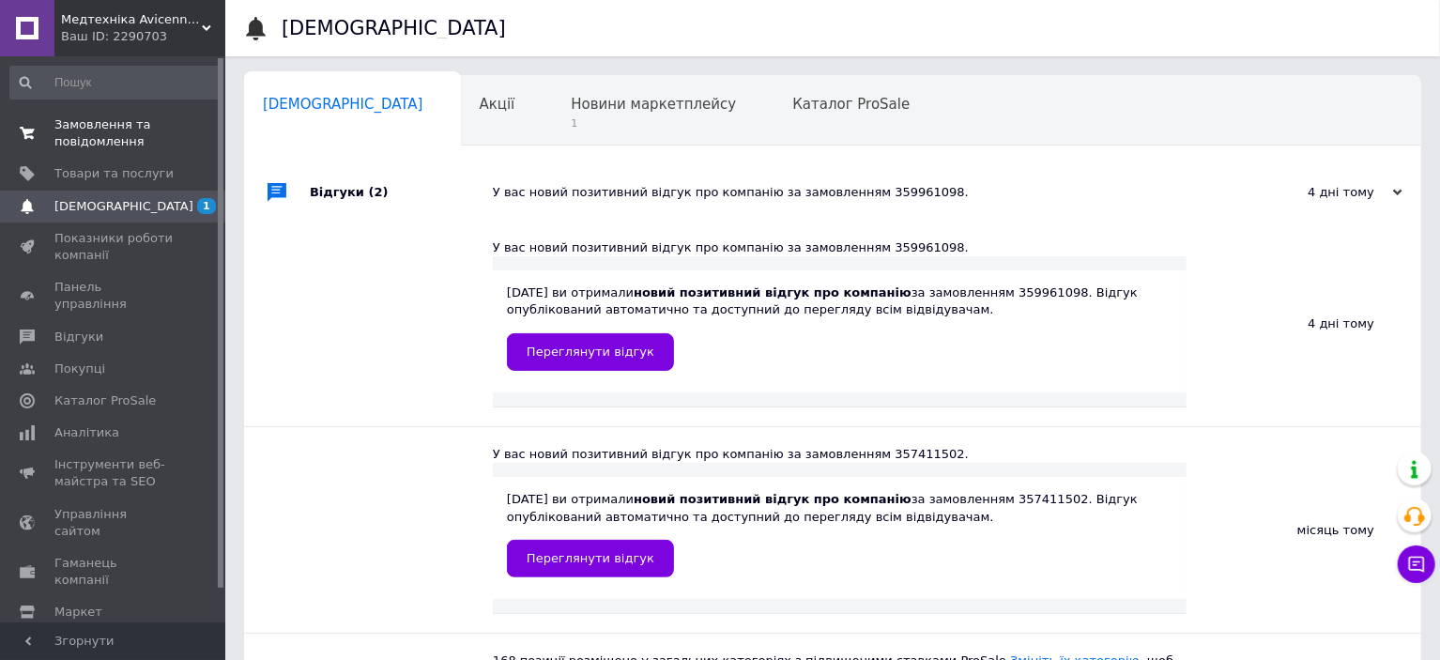
click at [74, 109] on link "Замовлення та повідомлення 0 0" at bounding box center [115, 133] width 231 height 49
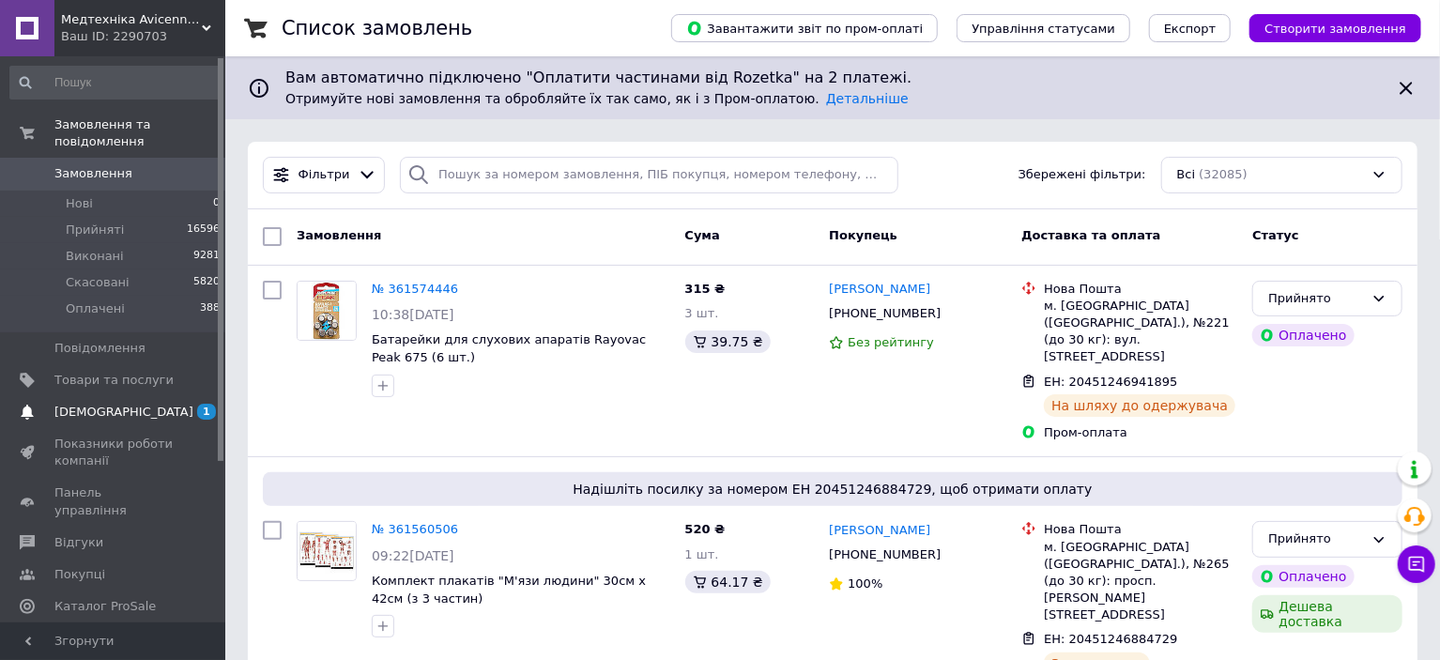
click at [105, 404] on span "[DEMOGRAPHIC_DATA]" at bounding box center [123, 412] width 139 height 17
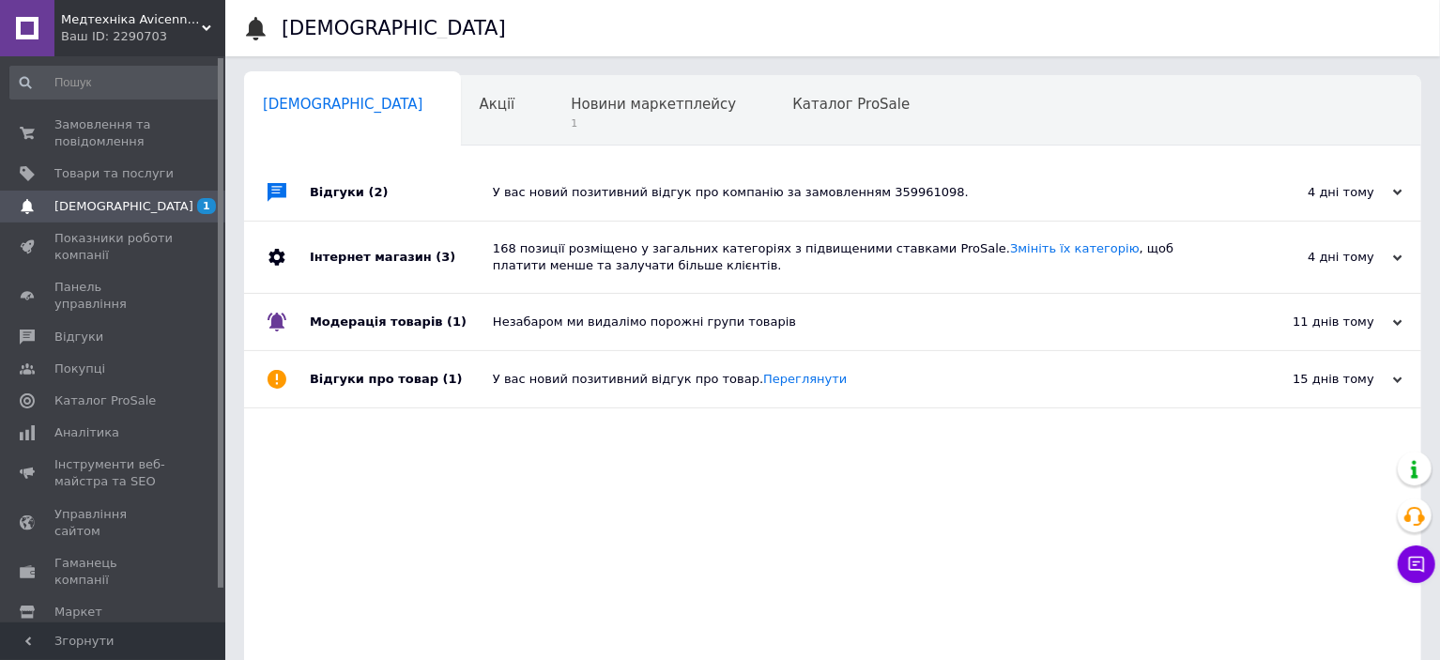
click at [744, 197] on div "У вас новий позитивний відгук про компанію за замовленням 359961098." at bounding box center [854, 192] width 722 height 17
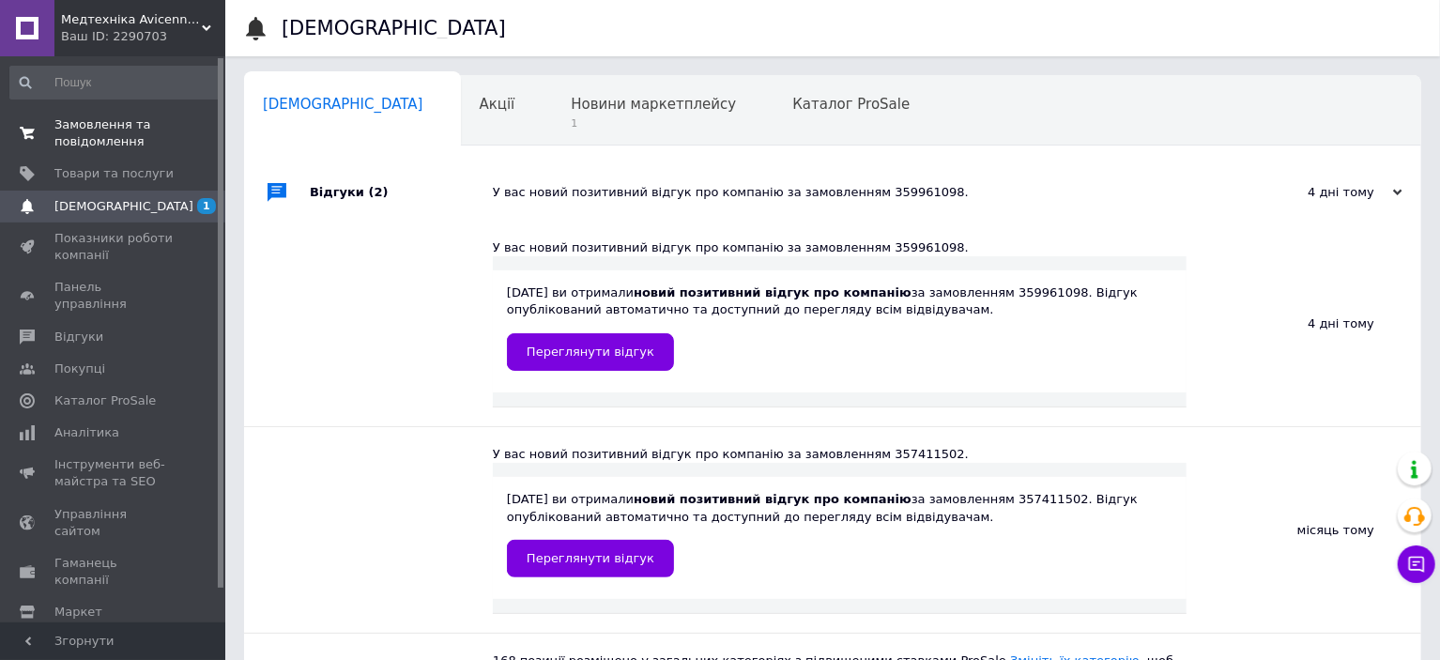
click at [114, 138] on span "Замовлення та повідомлення" at bounding box center [113, 133] width 119 height 34
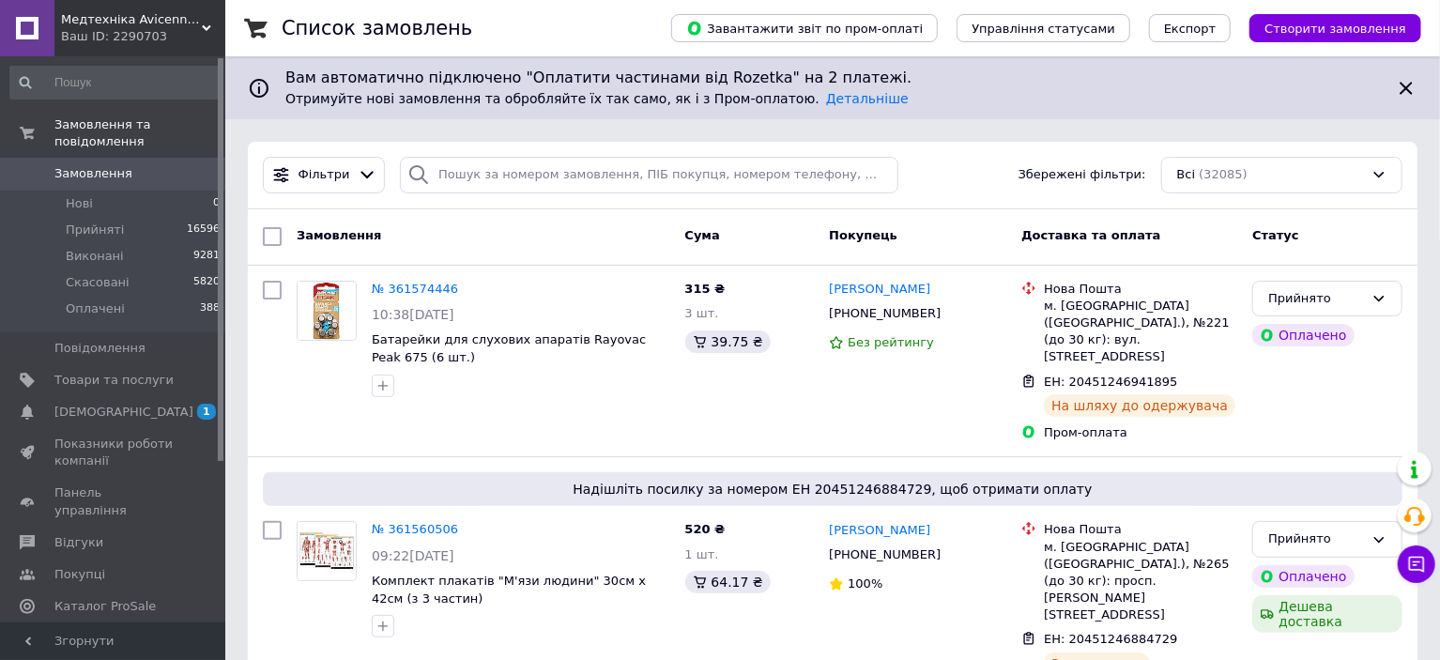
click at [150, 31] on div "Ваш ID: 2290703" at bounding box center [143, 36] width 164 height 17
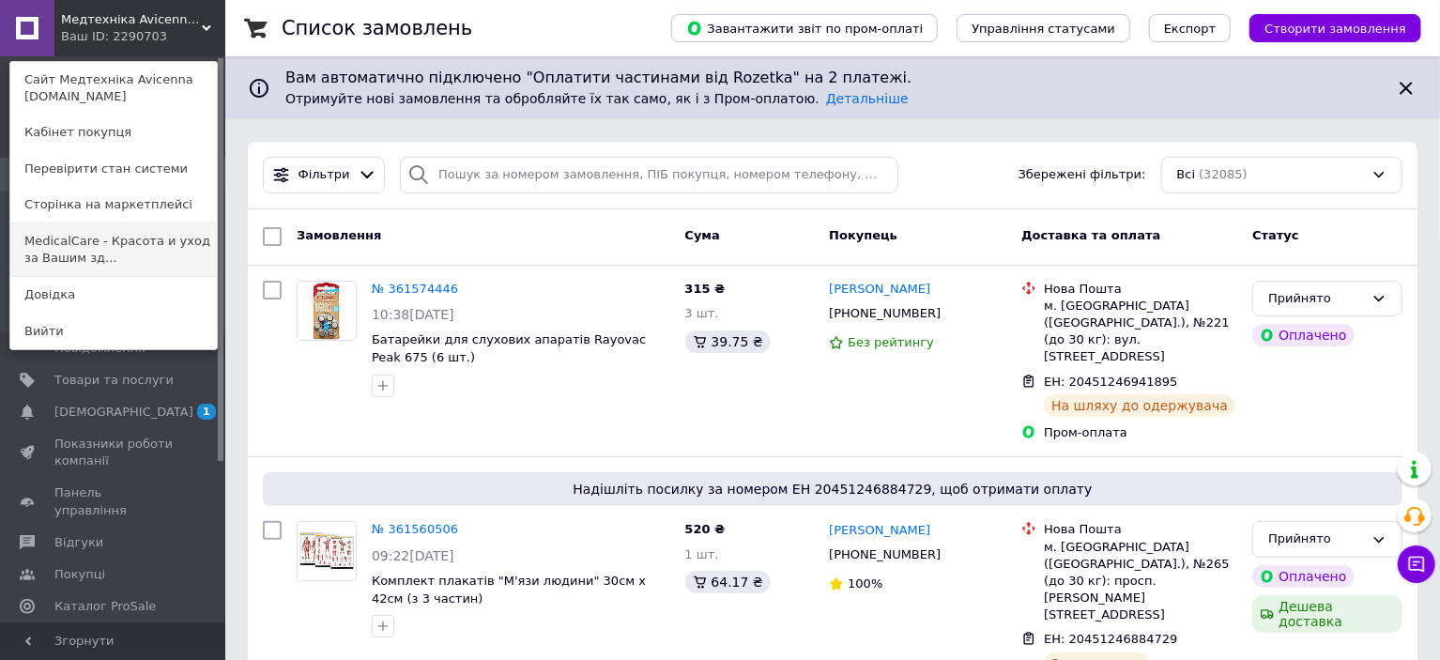
click at [101, 251] on link "MedicalCare - Красота и уход за Вашим зд..." at bounding box center [113, 249] width 207 height 53
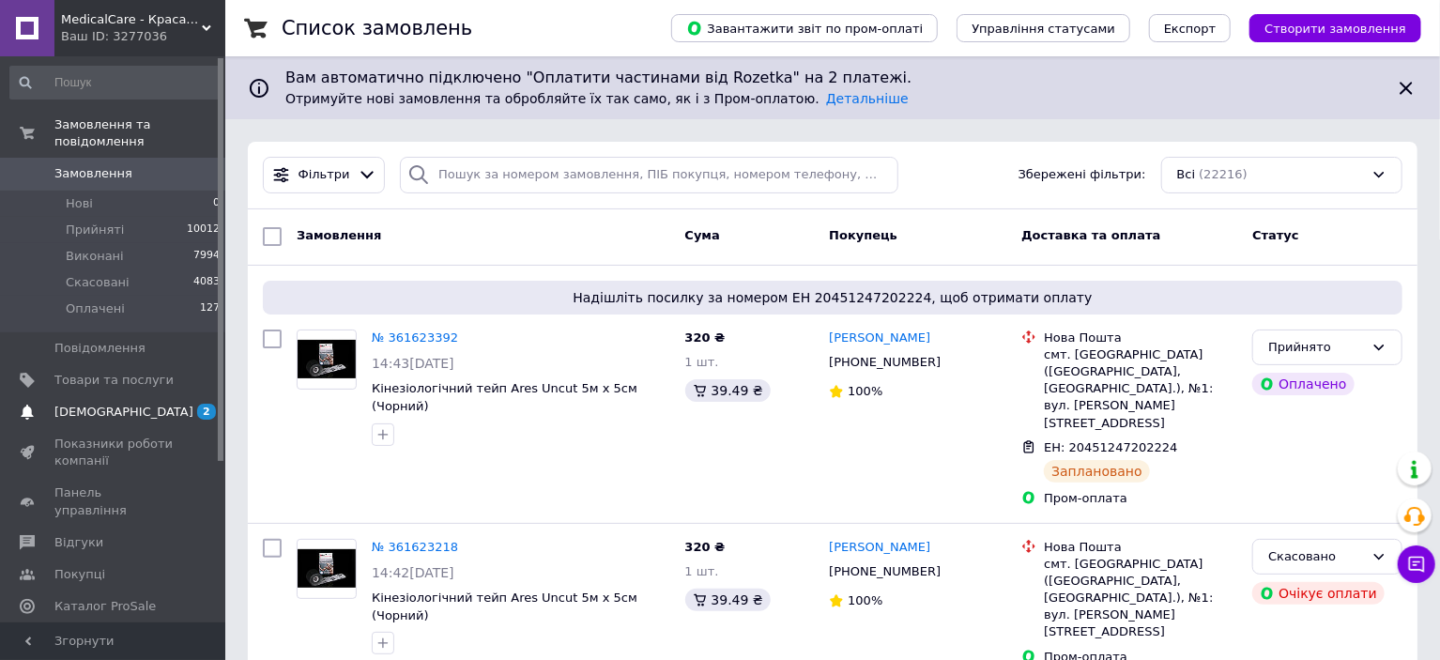
click at [107, 404] on span "[DEMOGRAPHIC_DATA]" at bounding box center [123, 412] width 139 height 17
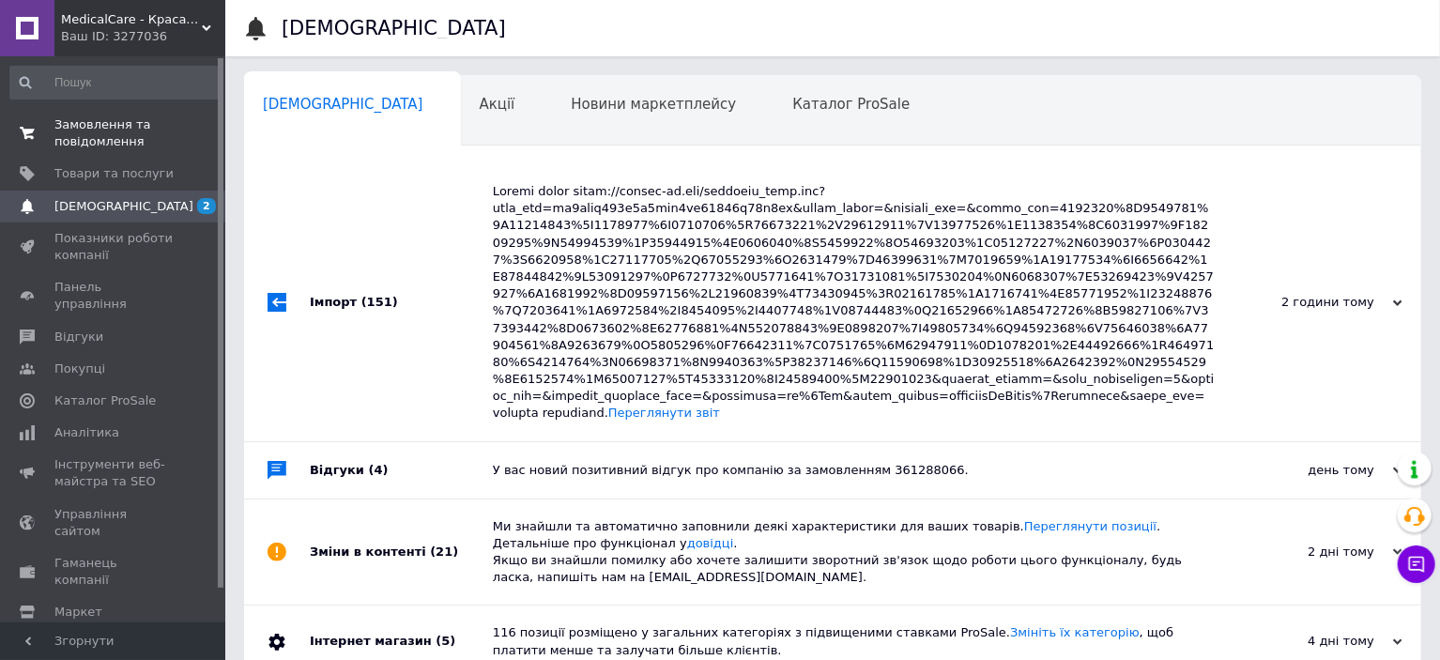
click at [132, 126] on span "Замовлення та повідомлення" at bounding box center [113, 133] width 119 height 34
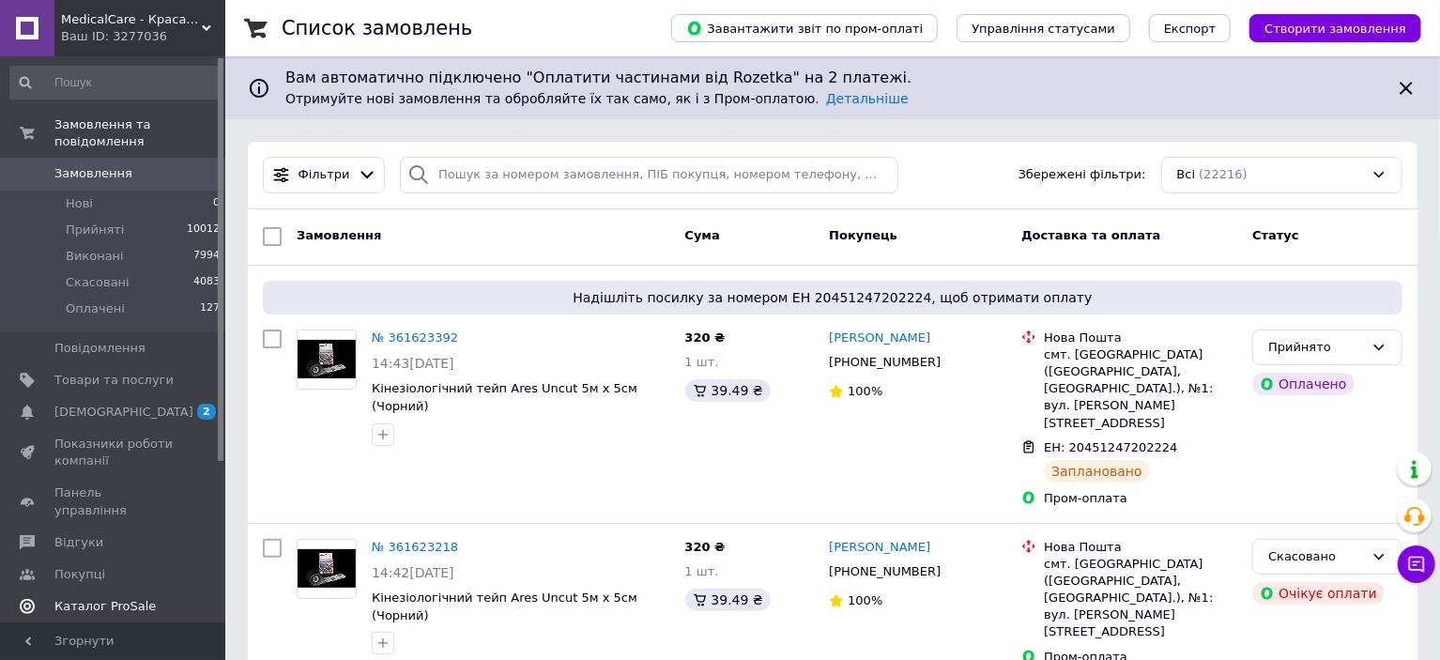
click at [137, 404] on span "[DEMOGRAPHIC_DATA]" at bounding box center [113, 412] width 119 height 17
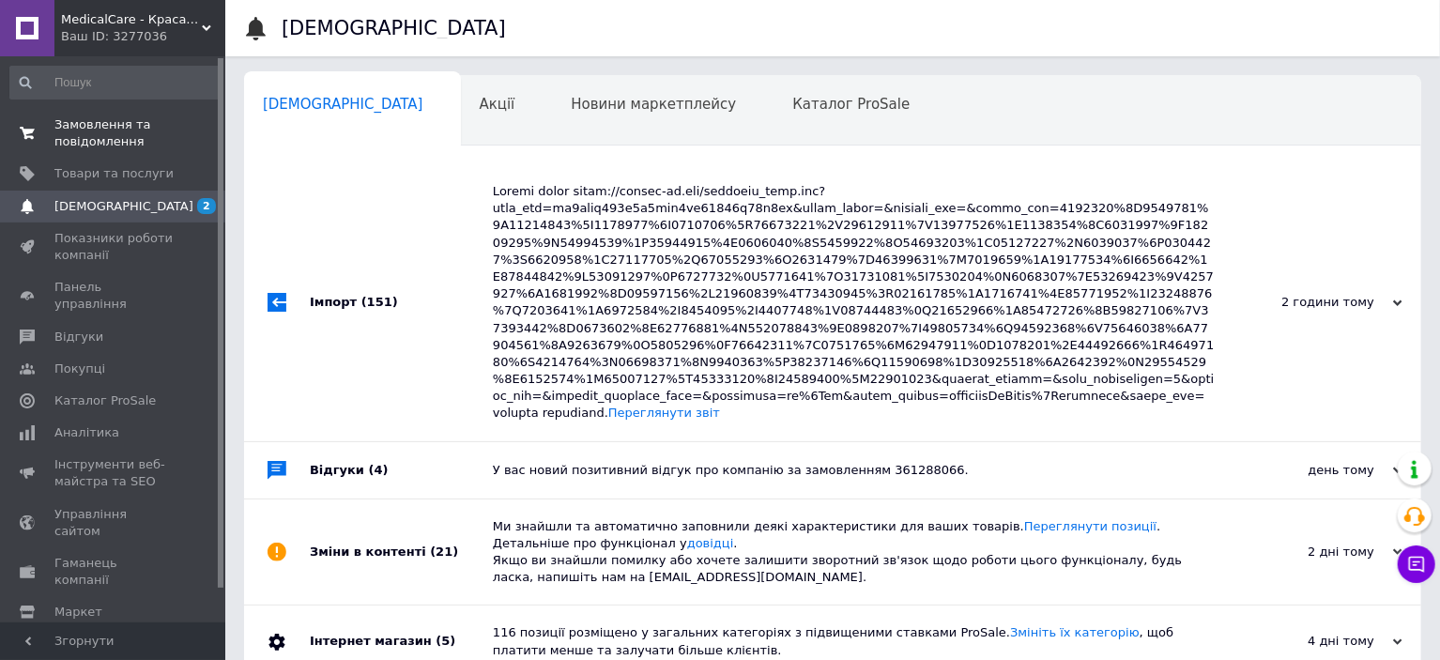
click at [92, 125] on span "Замовлення та повідомлення" at bounding box center [113, 133] width 119 height 34
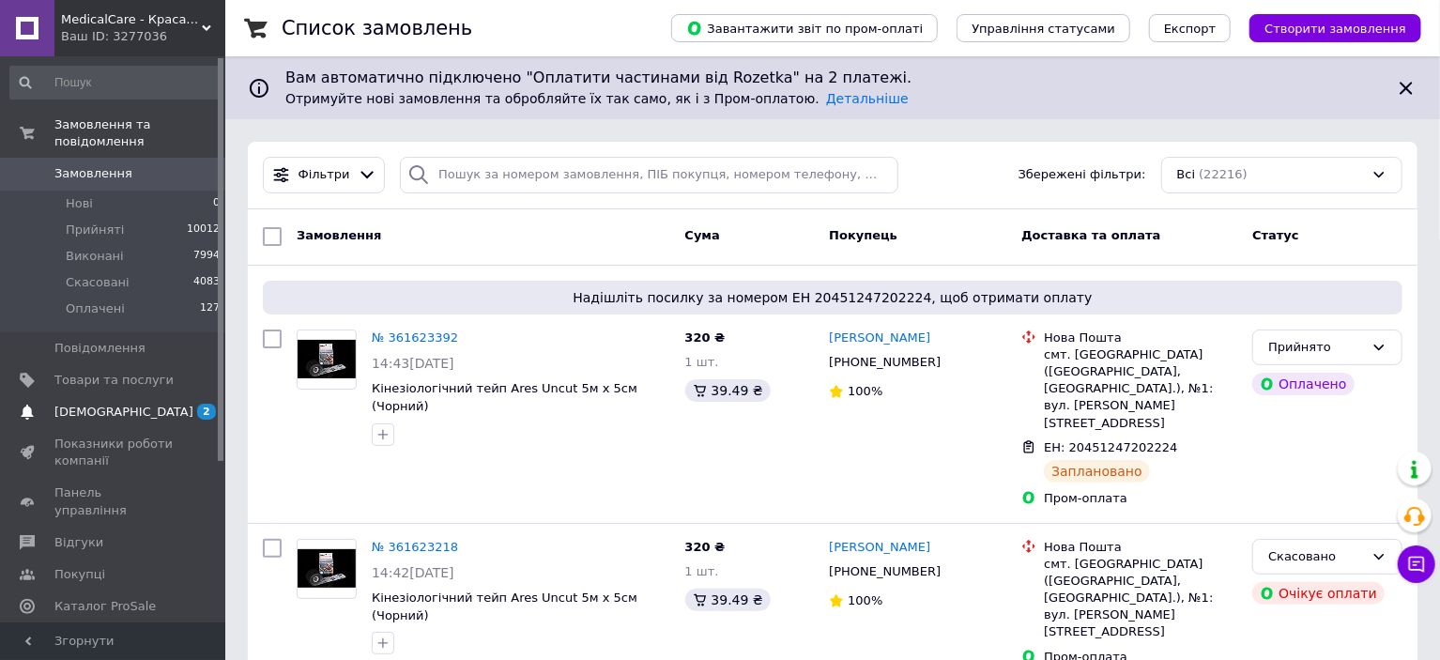
click at [134, 404] on span "[DEMOGRAPHIC_DATA]" at bounding box center [113, 412] width 119 height 17
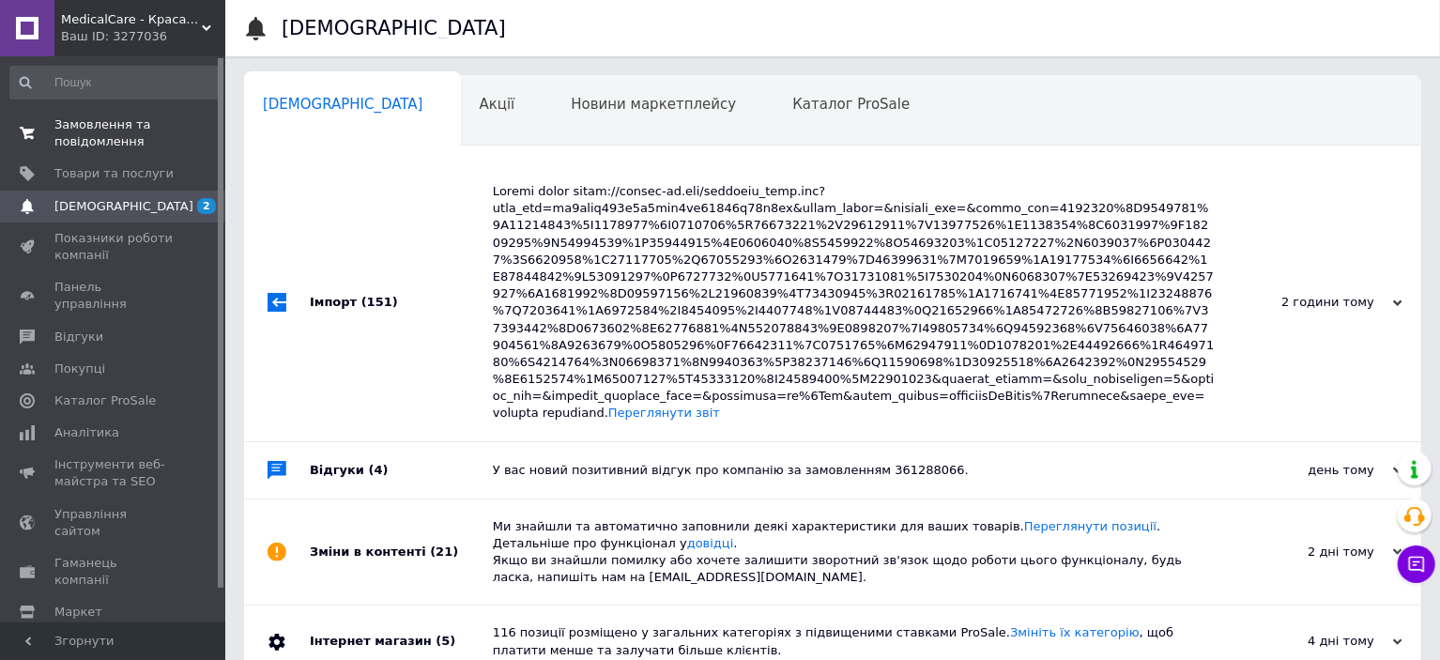
click at [123, 151] on link "Замовлення та повідомлення 0 0" at bounding box center [115, 133] width 231 height 49
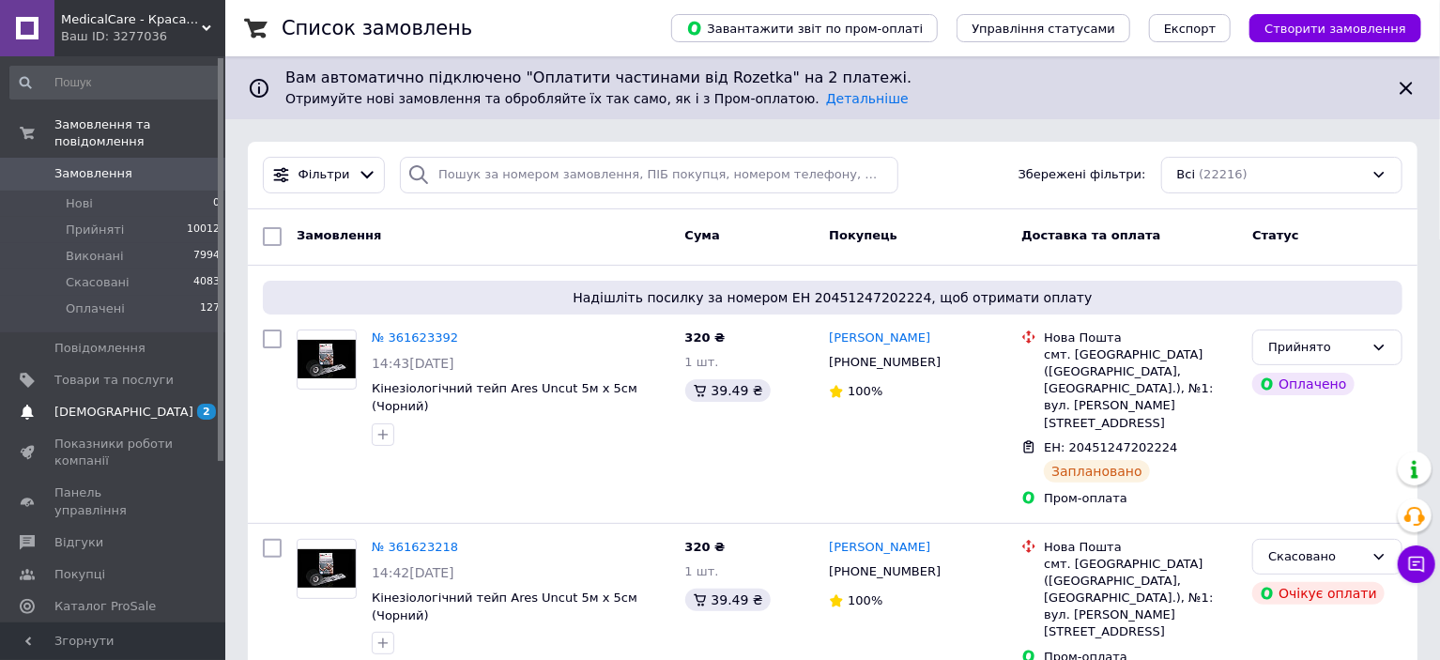
click at [146, 404] on span "[DEMOGRAPHIC_DATA]" at bounding box center [113, 412] width 119 height 17
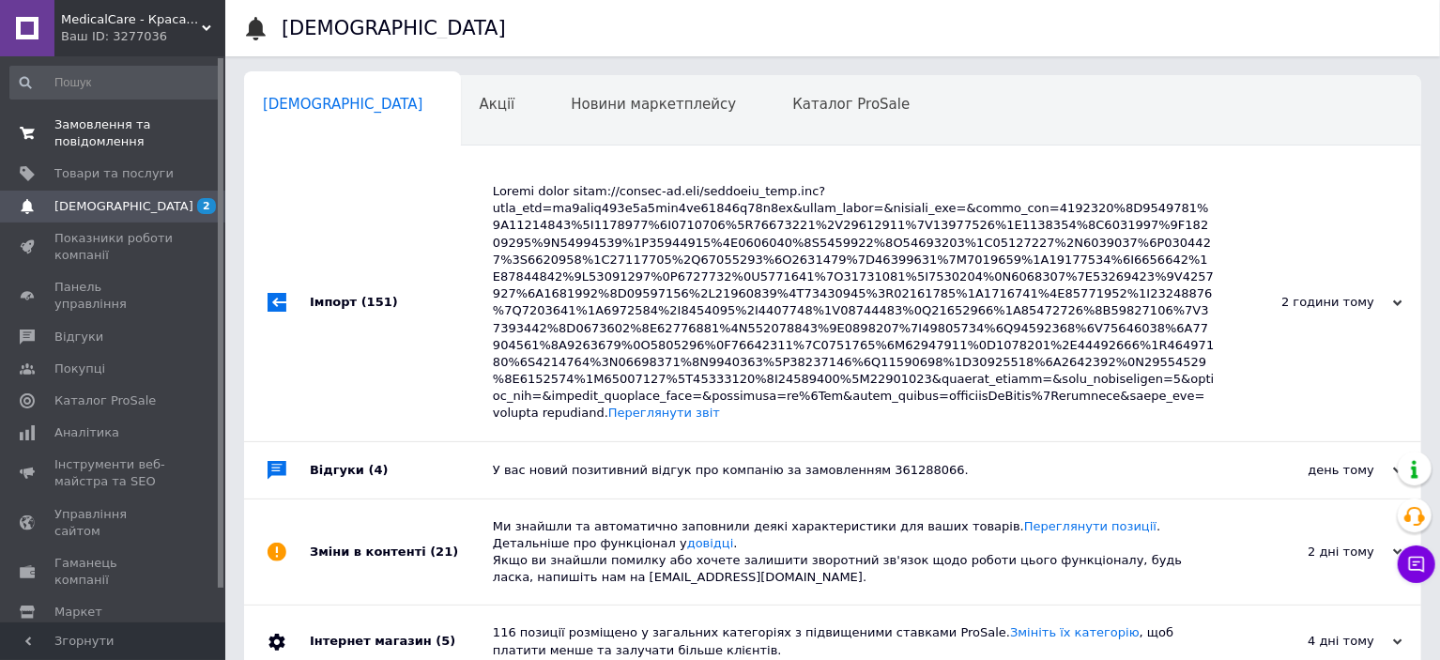
click at [117, 141] on span "Замовлення та повідомлення" at bounding box center [113, 133] width 119 height 34
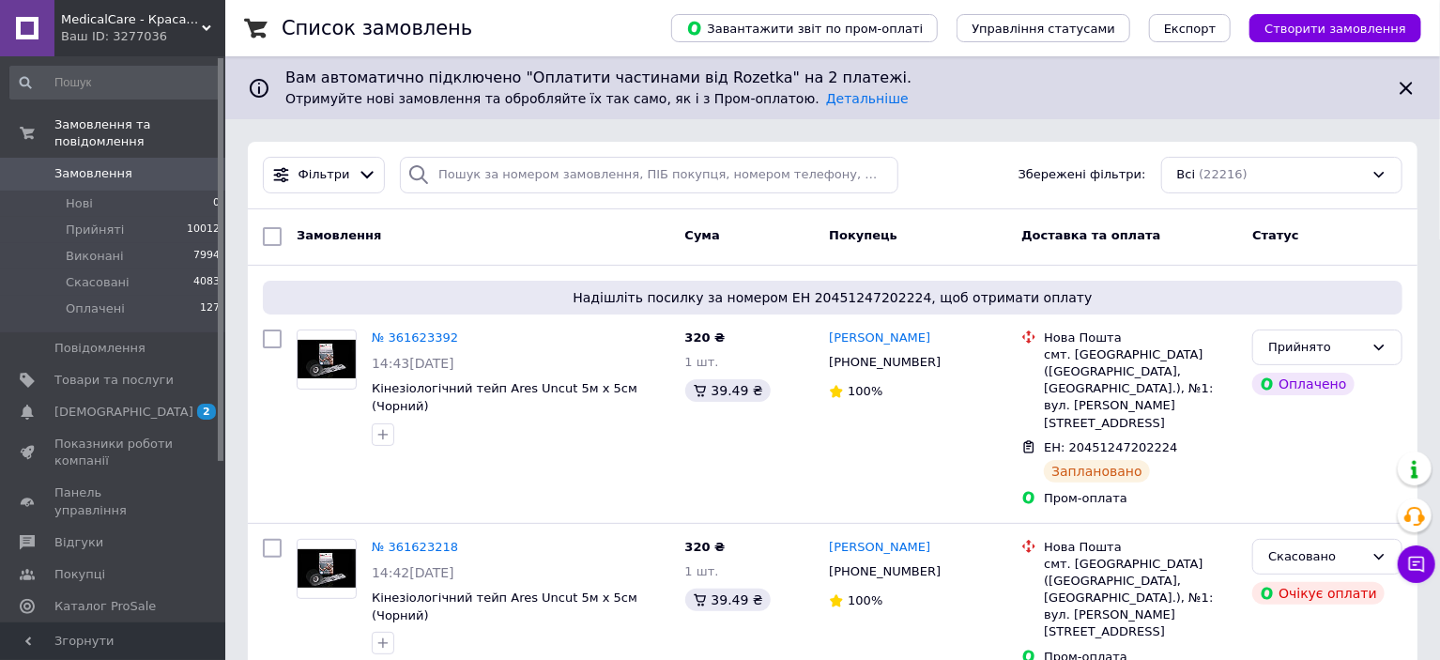
click at [127, 15] on span "MedicalCare - Краса та догляд за Вашим здоров'ям" at bounding box center [131, 19] width 141 height 17
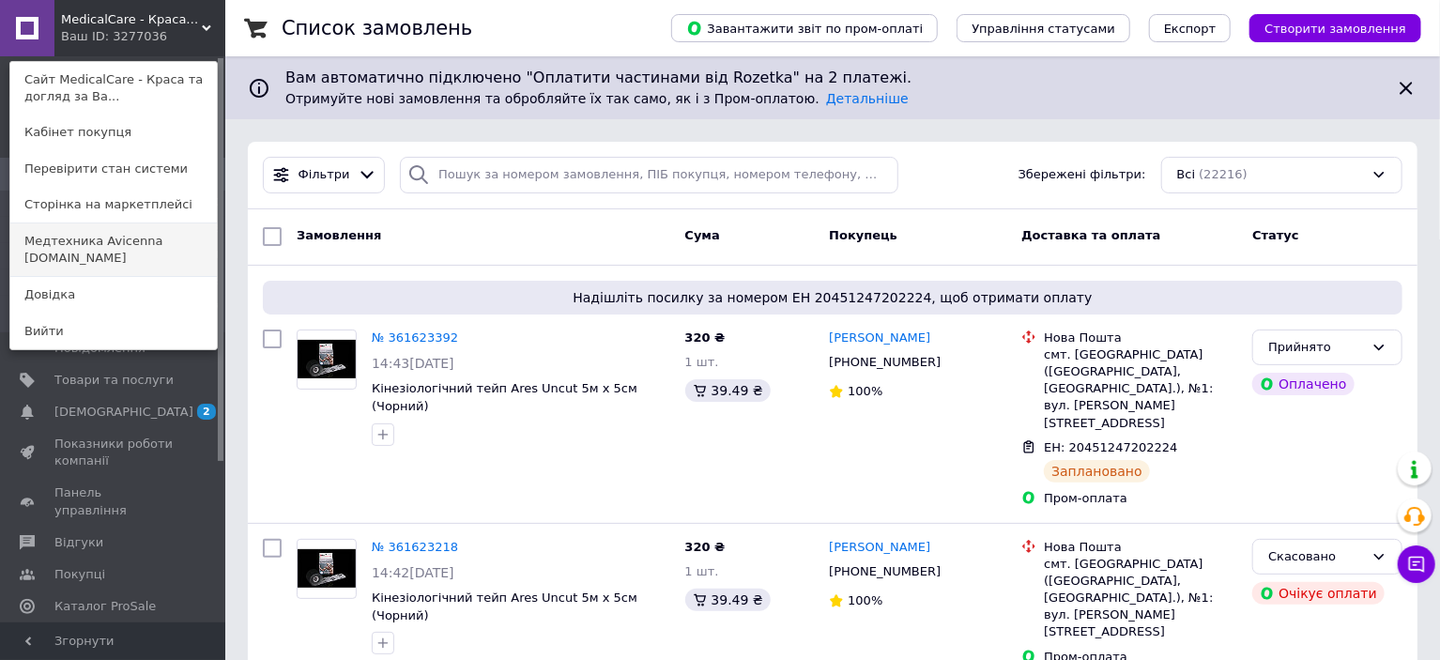
click at [109, 231] on link "Медтехника Avicenna medteh-ua.com" at bounding box center [113, 249] width 207 height 53
